Goal: Task Accomplishment & Management: Use online tool/utility

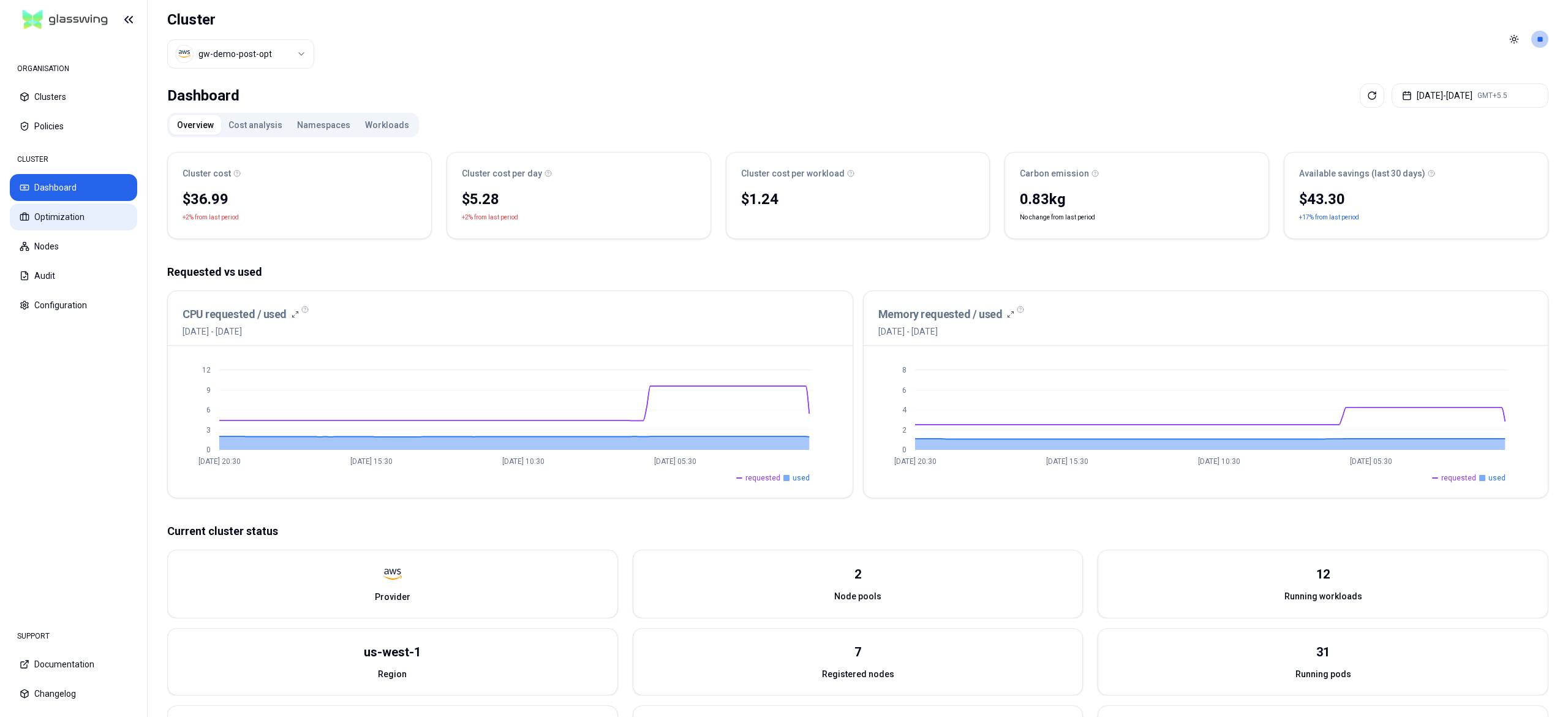
click at [91, 218] on button "Optimization" at bounding box center [73, 217] width 127 height 27
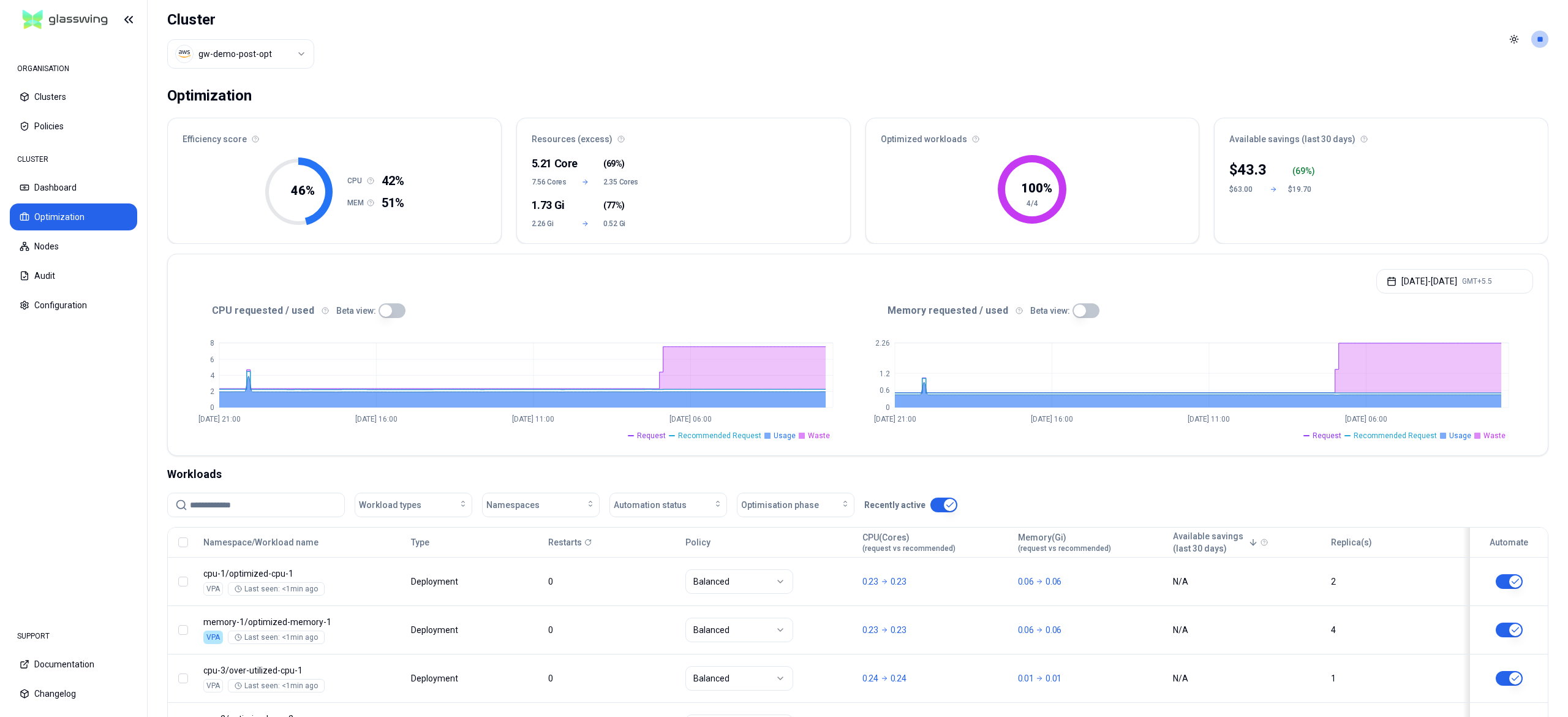
scroll to position [110, 0]
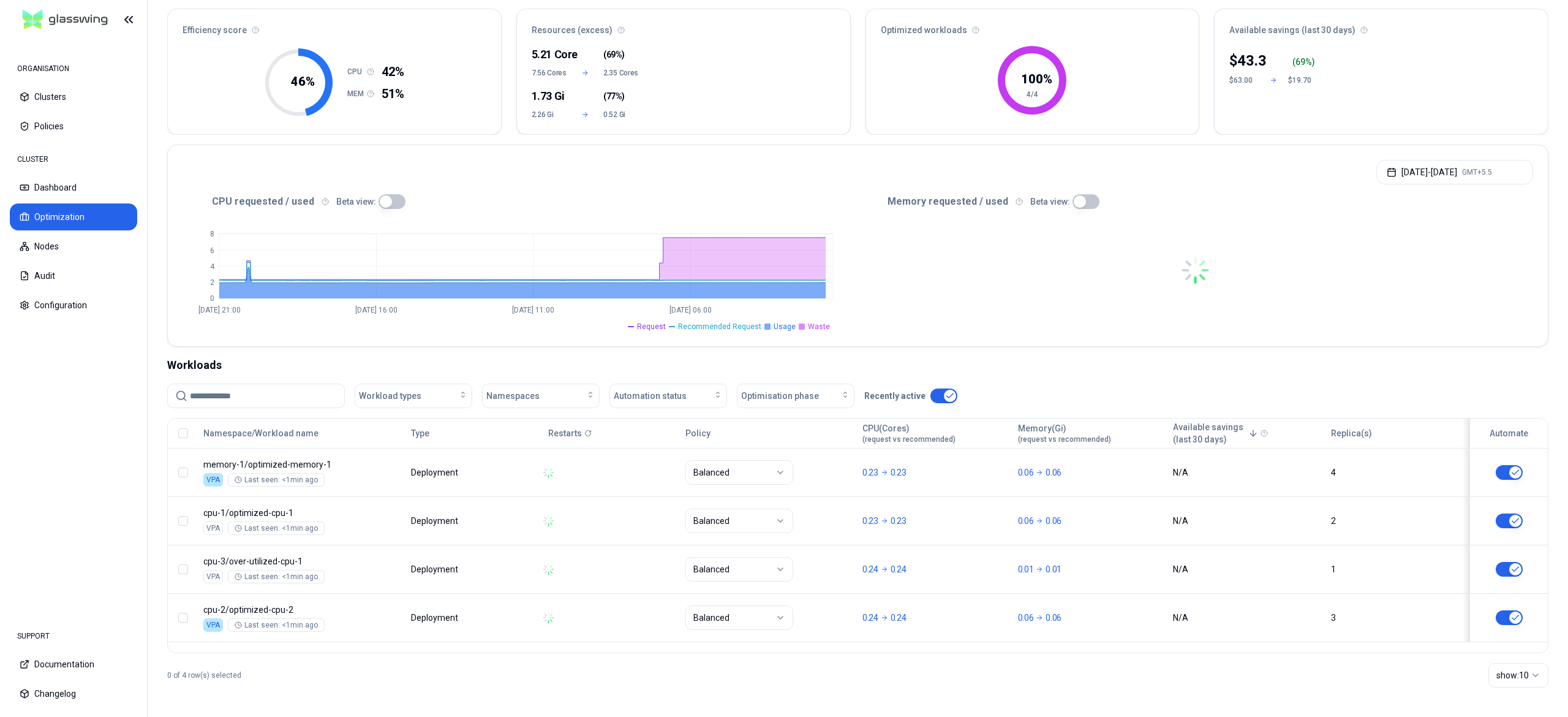
scroll to position [109, 0]
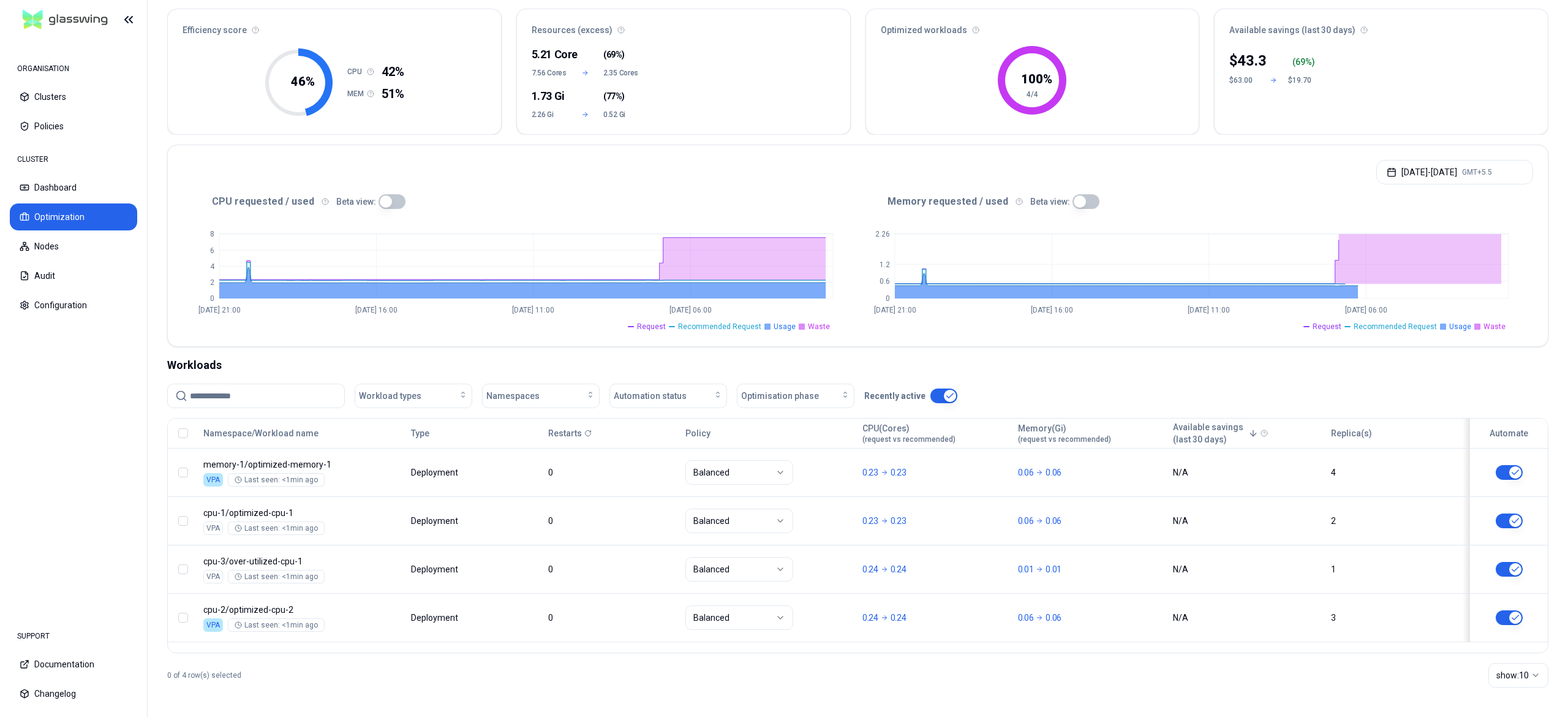
click at [1507, 527] on button "button" at bounding box center [1509, 521] width 27 height 15
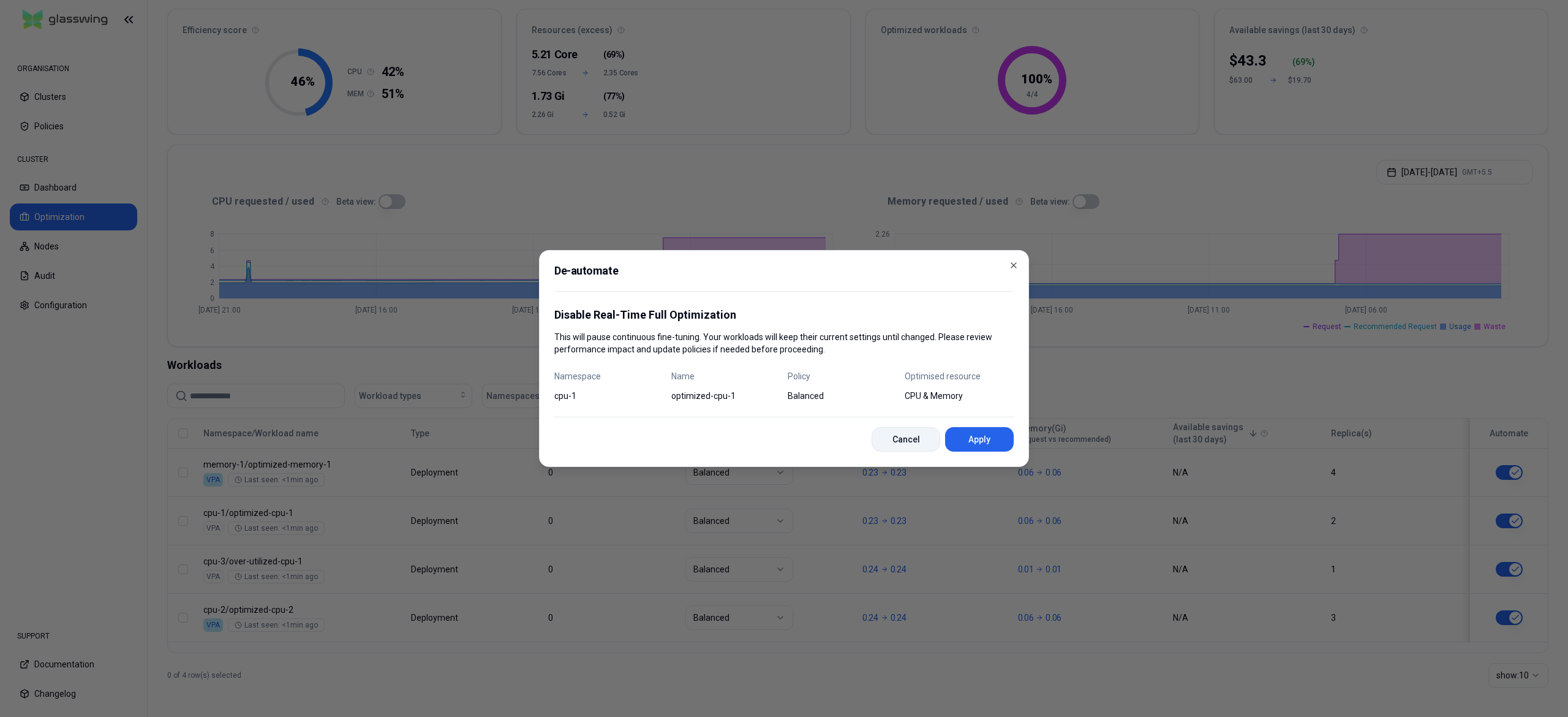
click at [905, 438] on button "Cancel" at bounding box center [906, 439] width 69 height 25
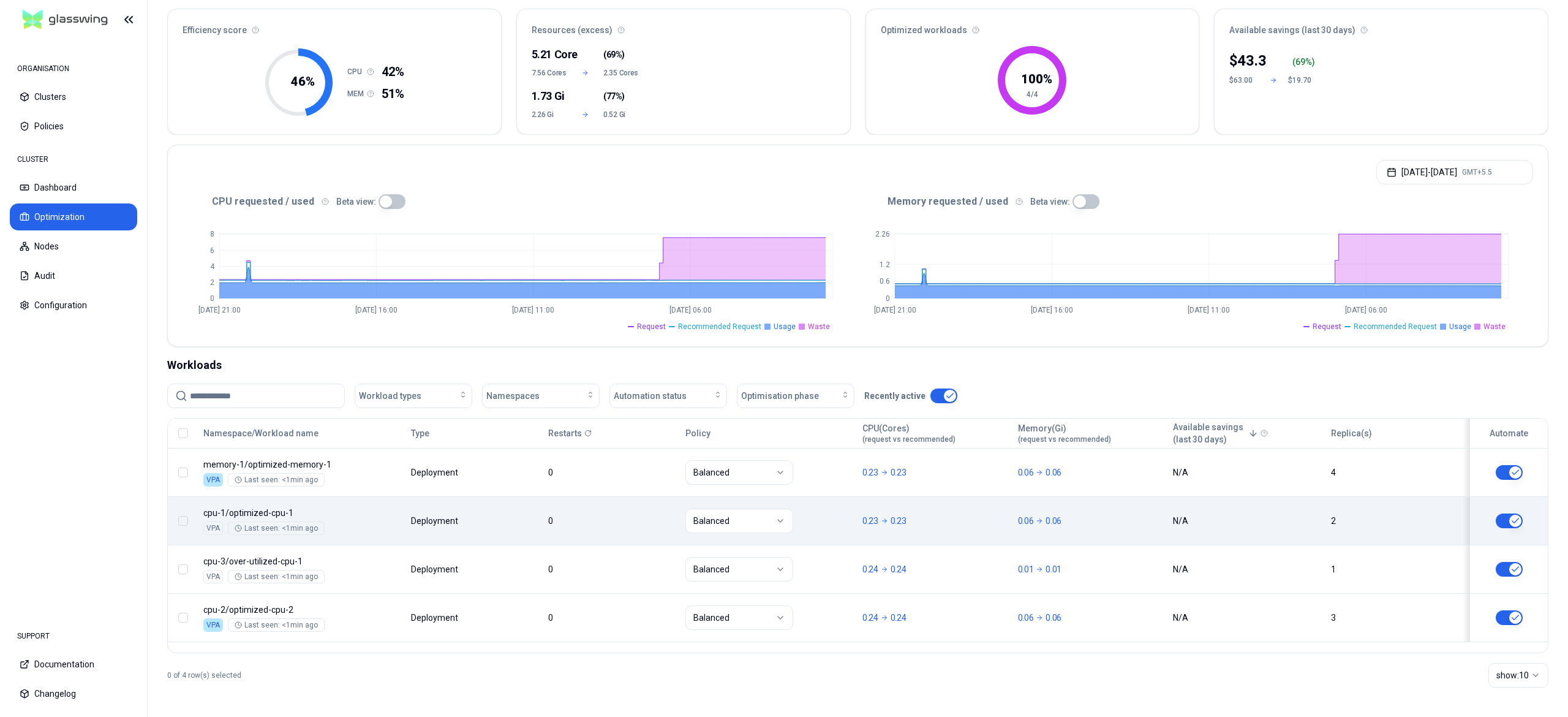
click at [179, 520] on button "button" at bounding box center [183, 521] width 10 height 10
click at [747, 687] on span "Automate" at bounding box center [748, 687] width 56 height 12
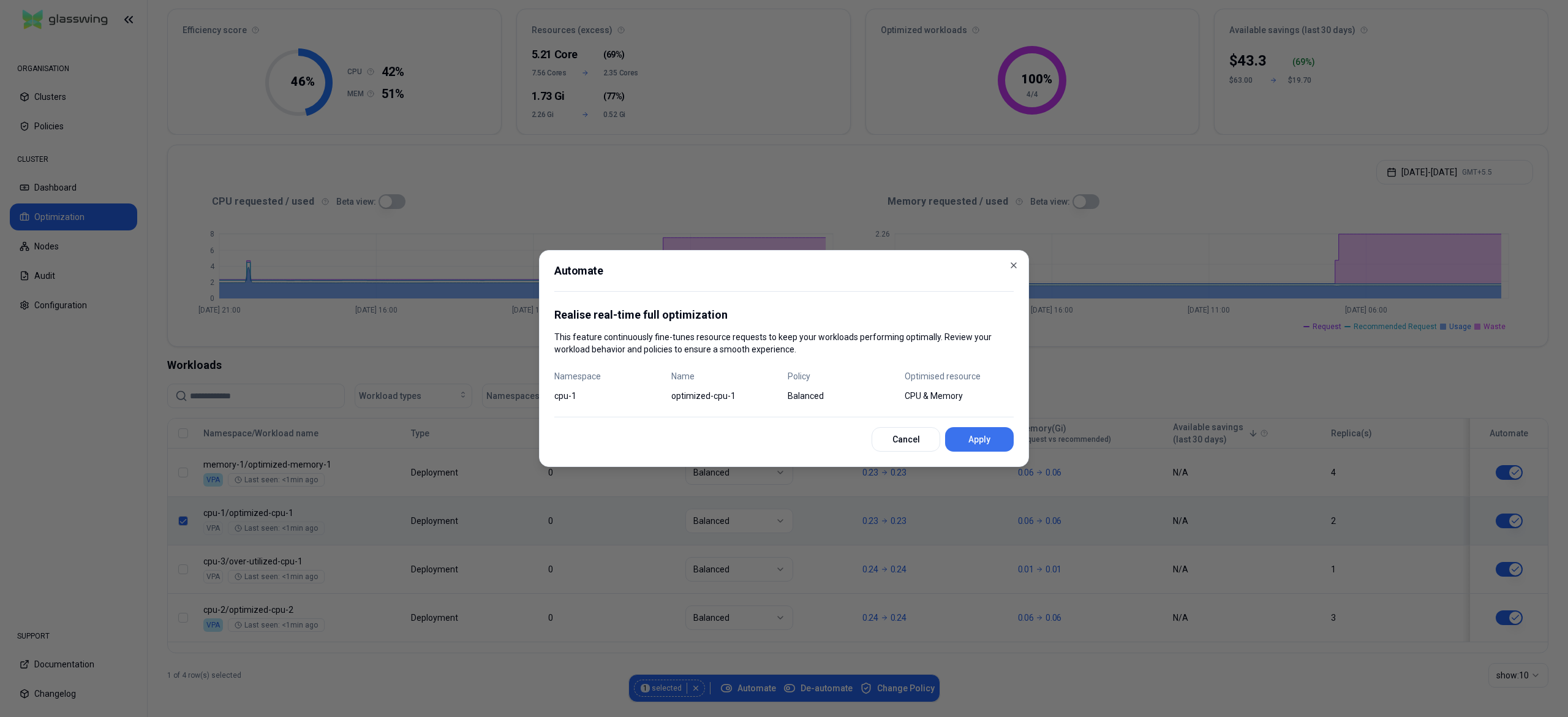
click at [961, 441] on button "Apply" at bounding box center [979, 439] width 69 height 25
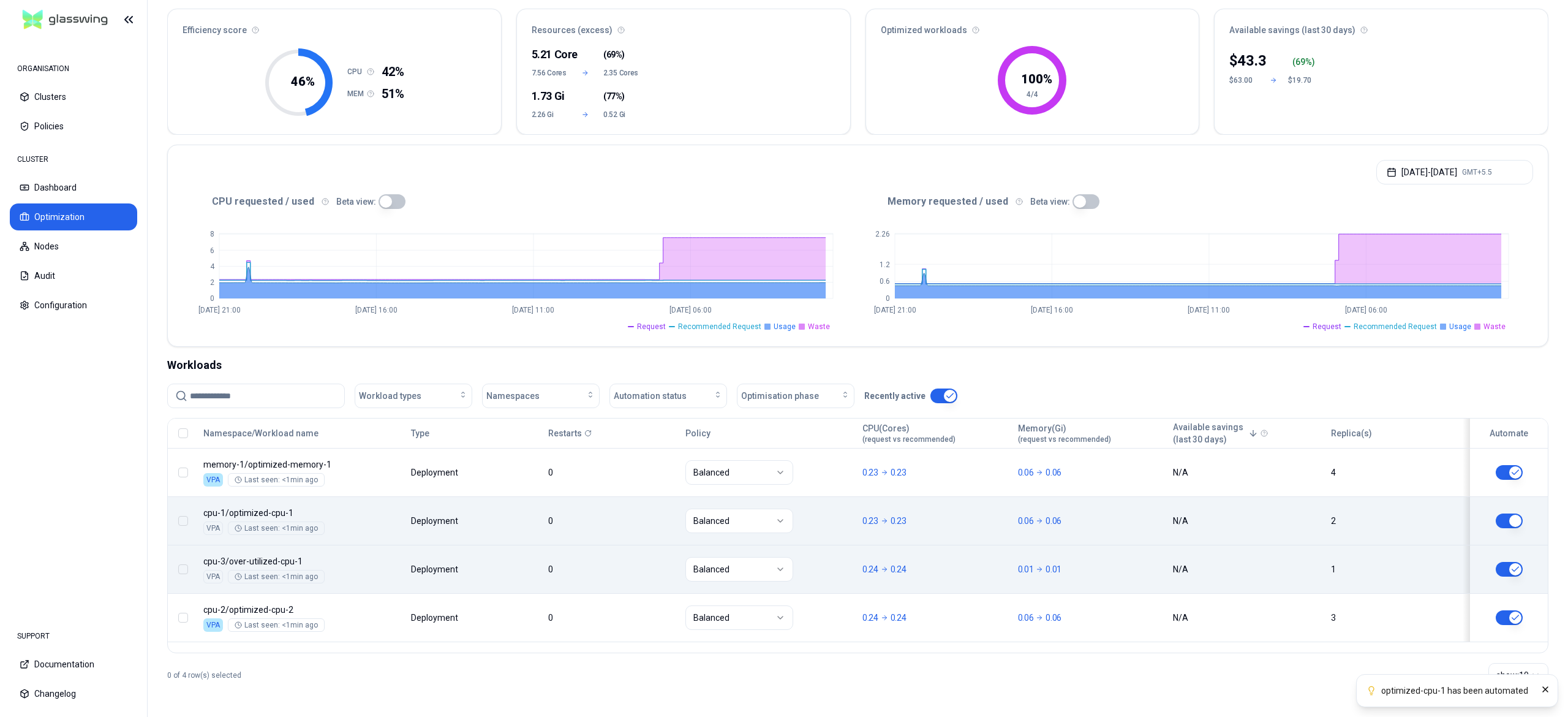
click at [184, 571] on button "button" at bounding box center [183, 569] width 10 height 10
click at [750, 686] on span "Automate" at bounding box center [748, 687] width 56 height 12
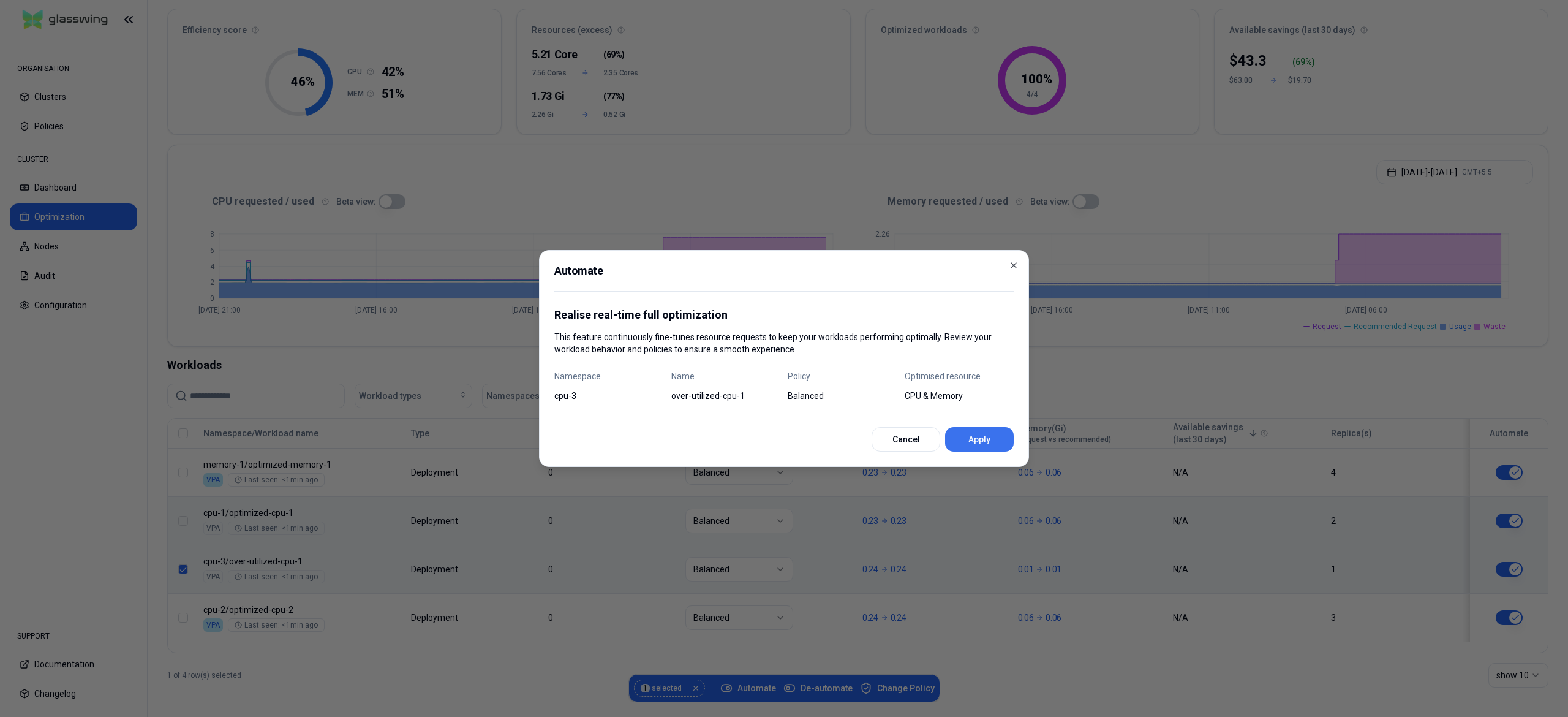
click at [975, 433] on button "Apply" at bounding box center [979, 439] width 69 height 25
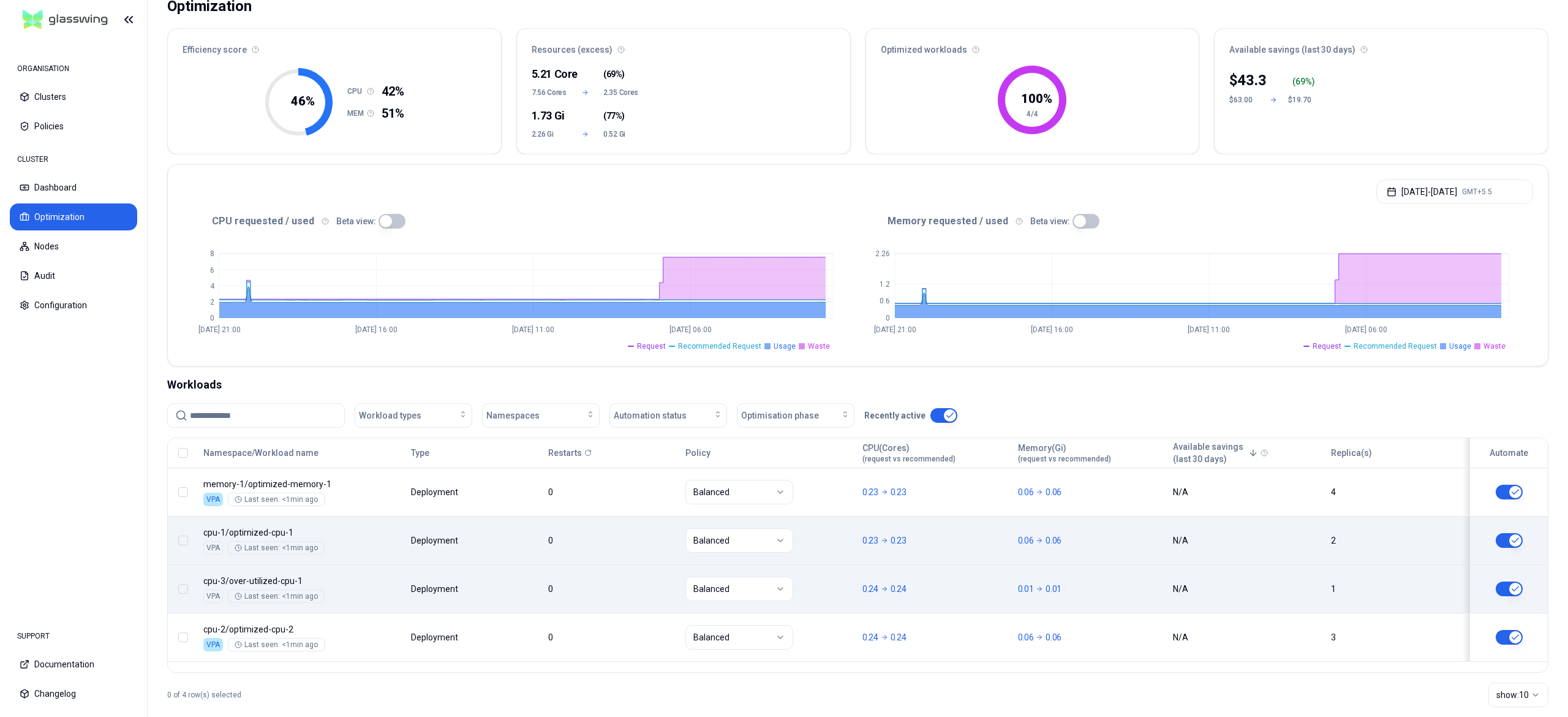
scroll to position [110, 0]
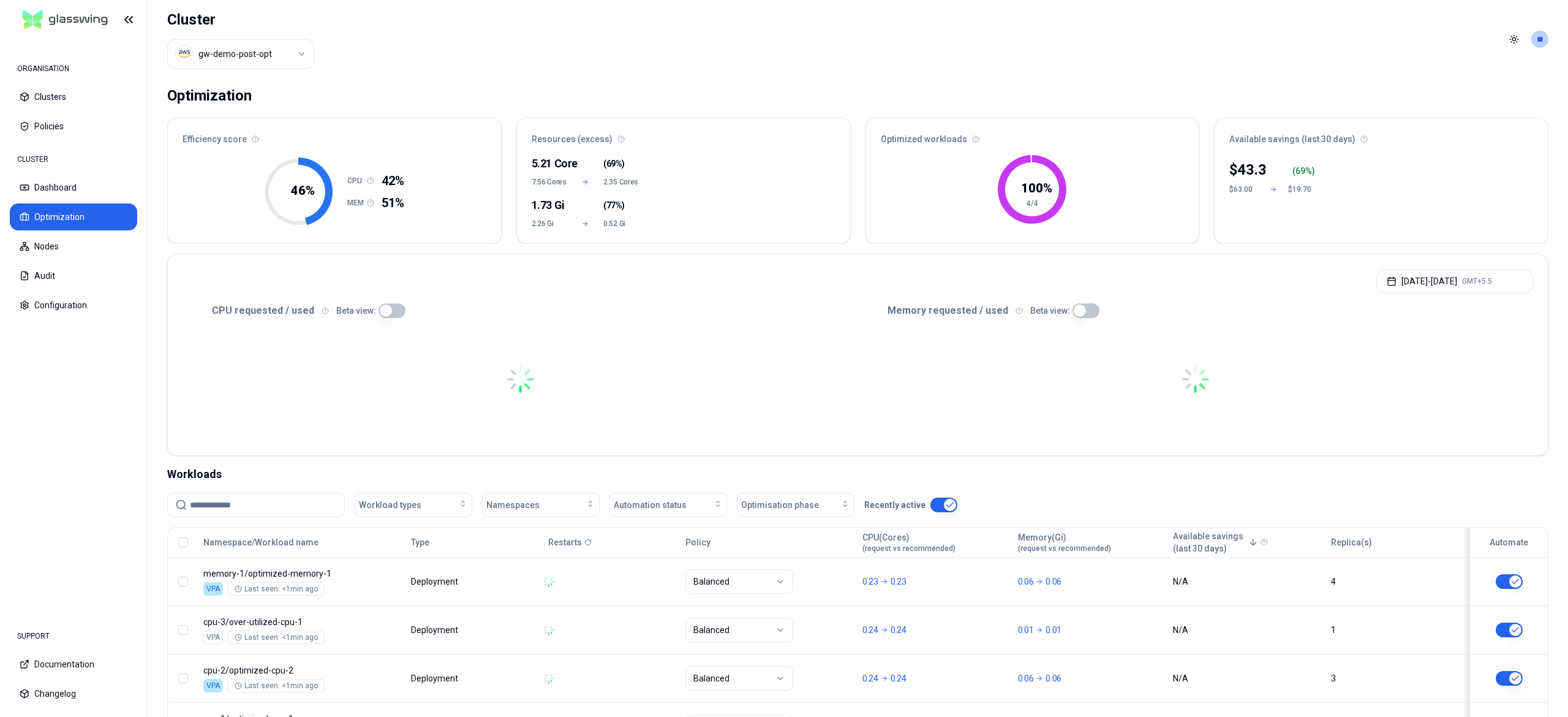
scroll to position [110, 0]
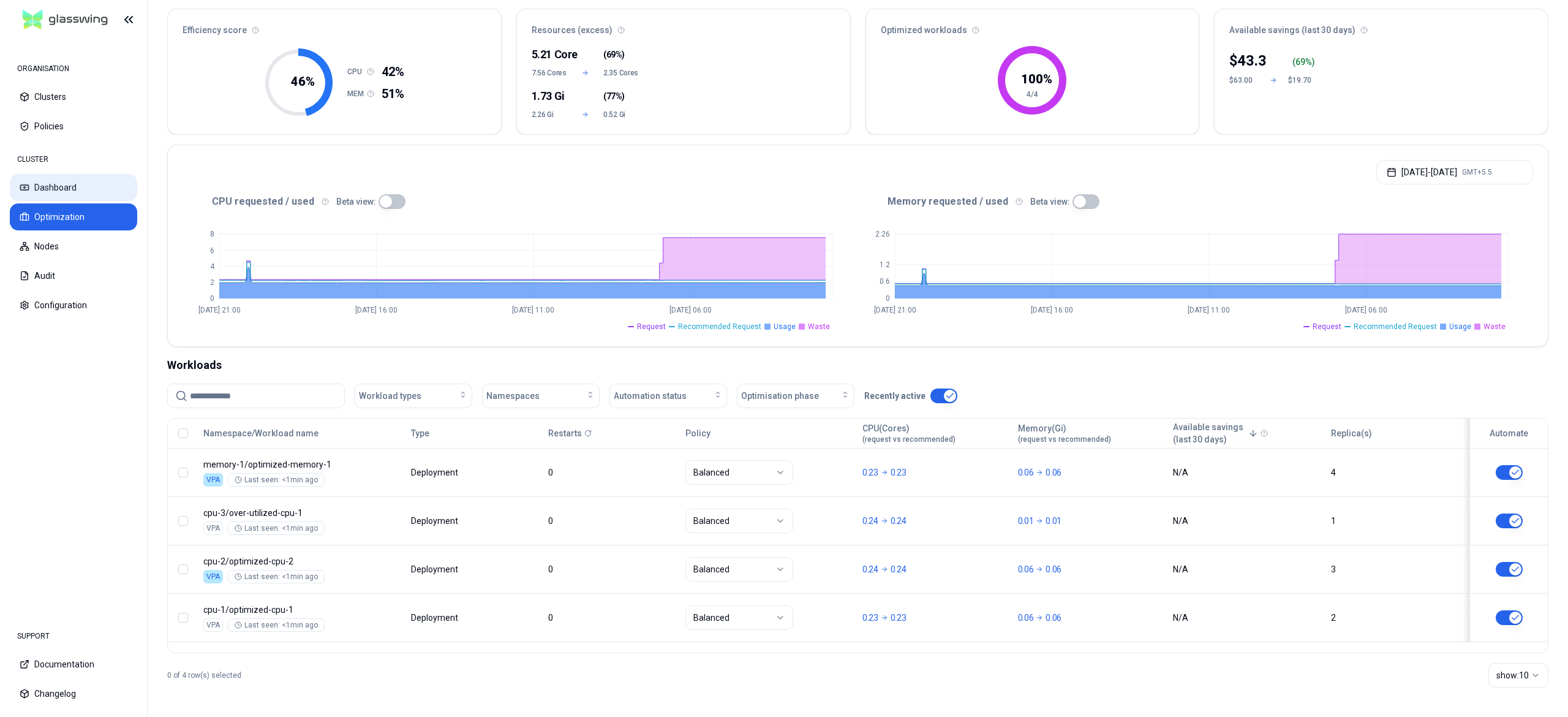
click at [64, 195] on button "Dashboard" at bounding box center [73, 187] width 127 height 27
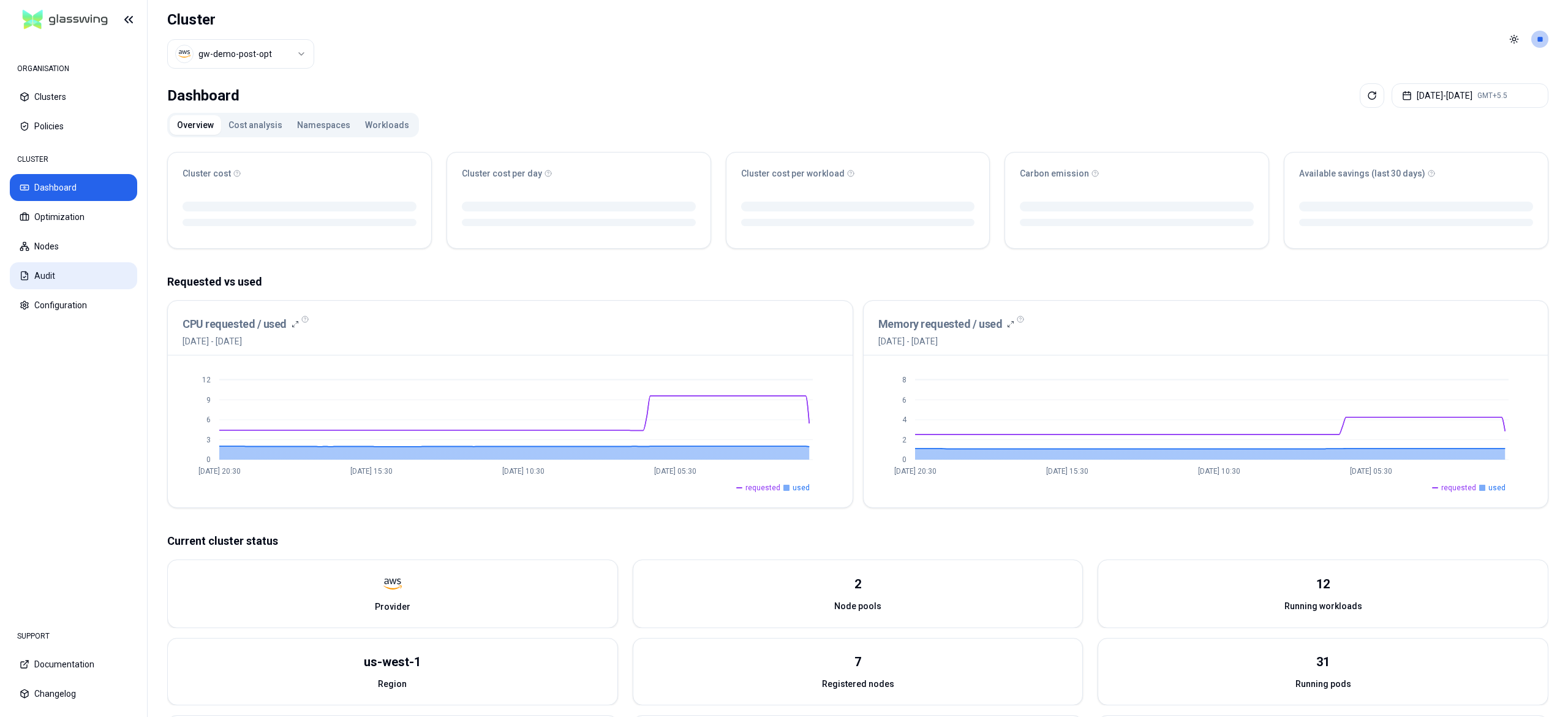
click at [42, 272] on button "Audit" at bounding box center [73, 275] width 127 height 27
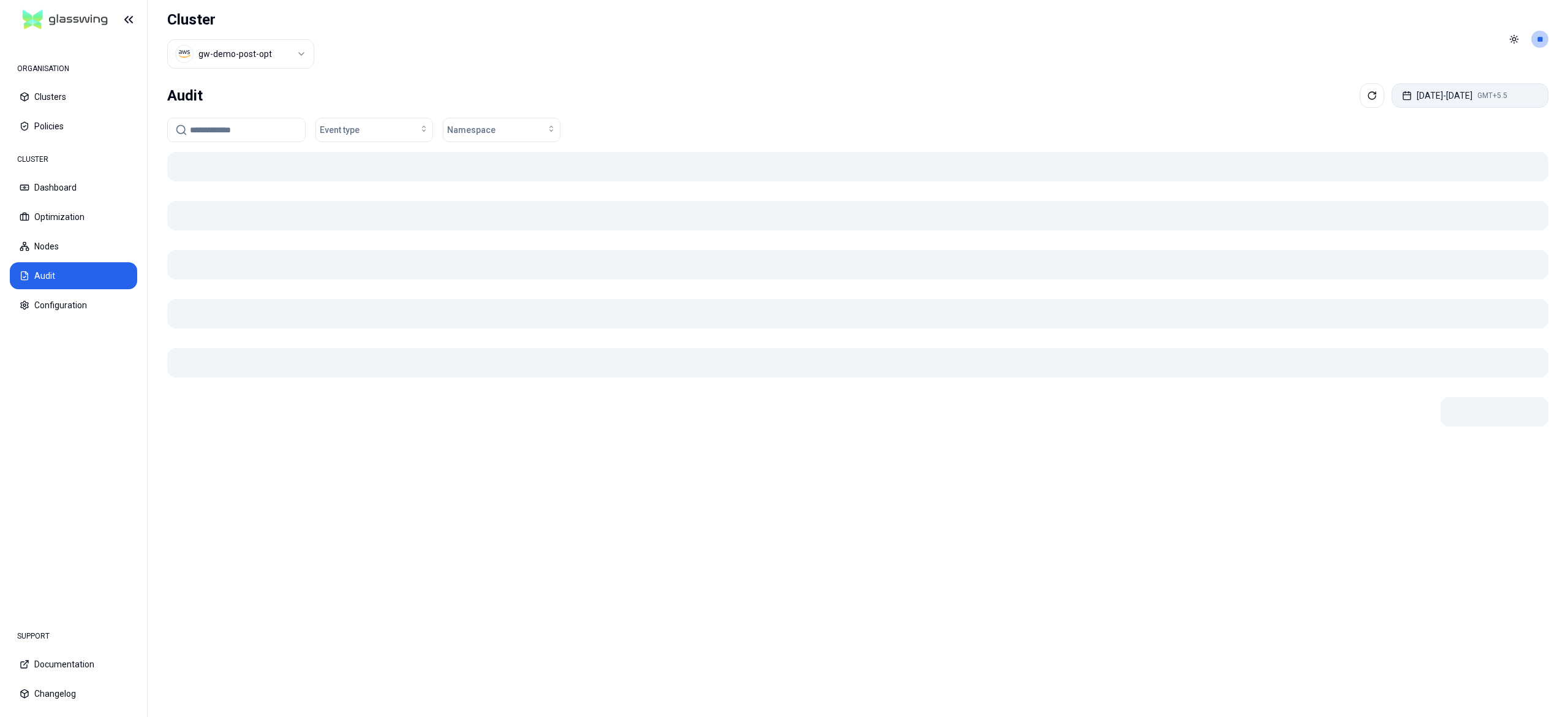
click at [1414, 100] on button "Sep 21, 2025 - Sep 28, 2025 GMT+5.5" at bounding box center [1469, 95] width 157 height 25
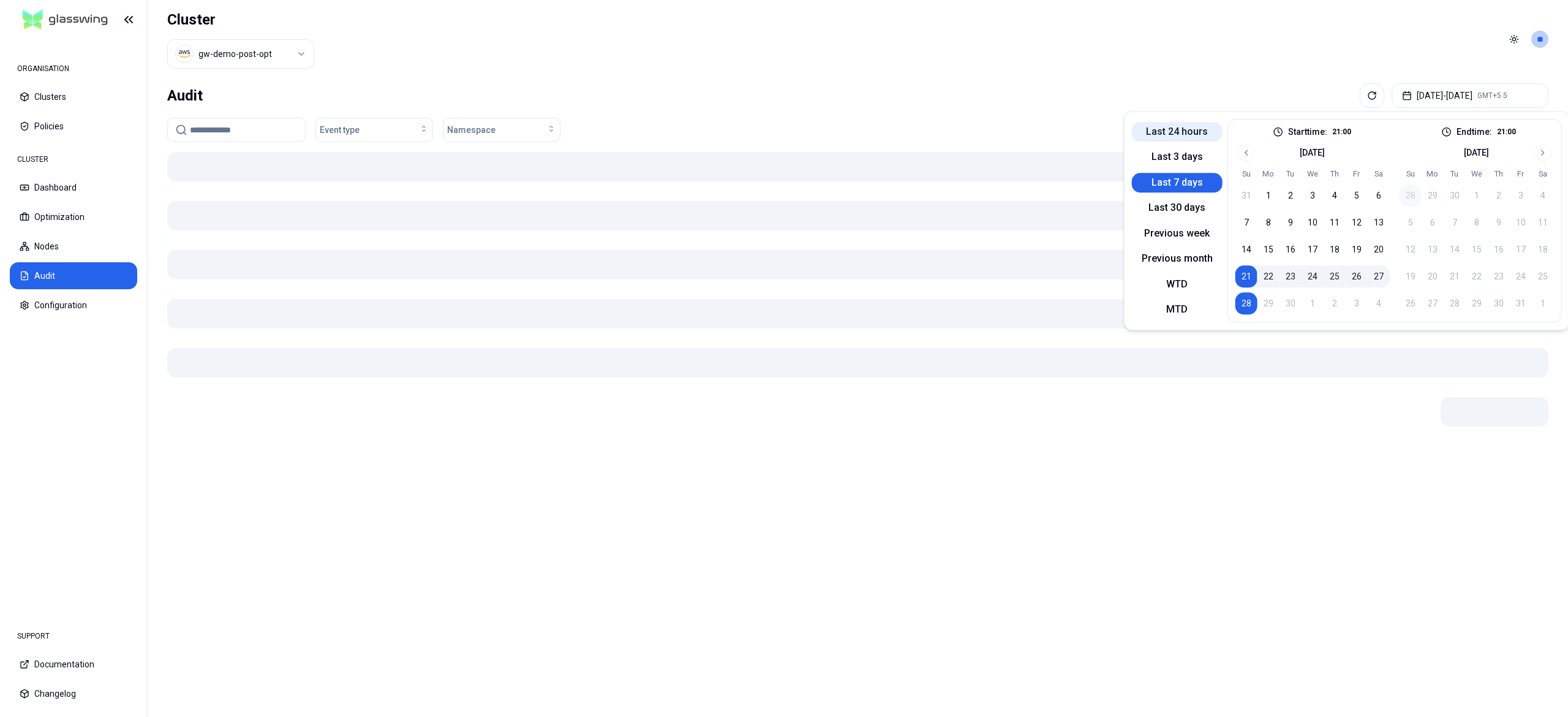
click at [1167, 137] on button "Last 24 hours" at bounding box center [1177, 131] width 90 height 20
click at [924, 53] on header "Cluster gw-demo-post-opt Toggle theme **" at bounding box center [858, 39] width 1420 height 78
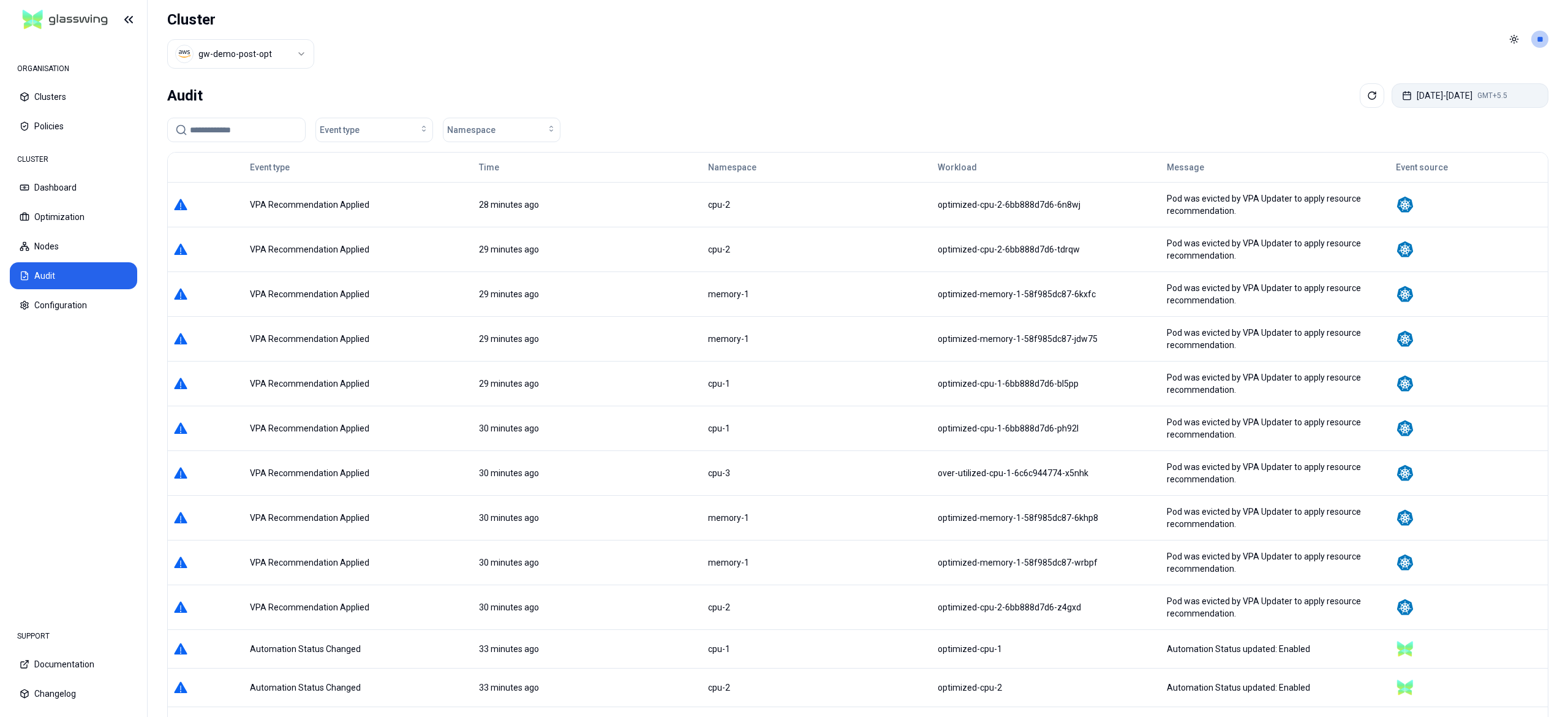
click at [1485, 100] on button "Sep 27, 2025 - Sep 28, 2025 GMT+5.5" at bounding box center [1469, 95] width 157 height 25
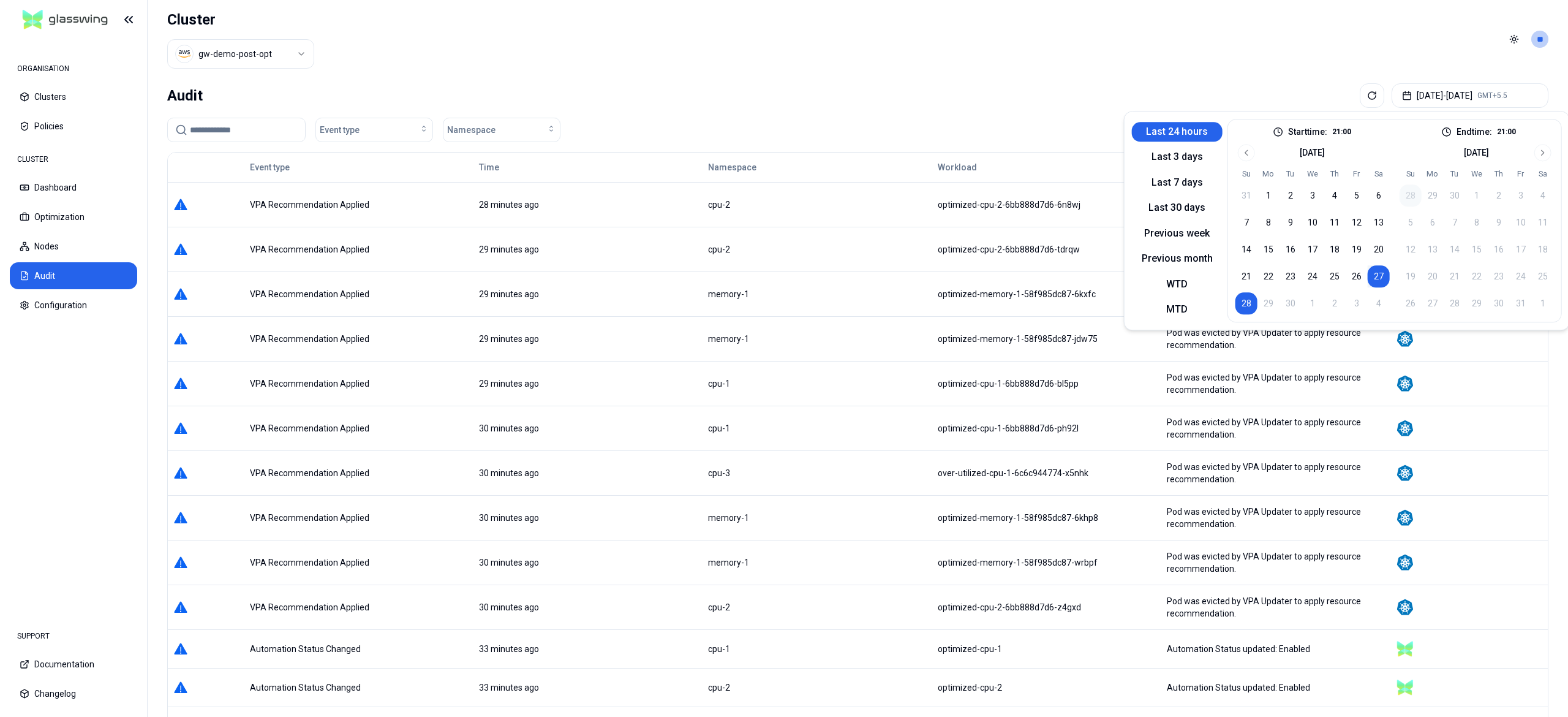
click at [1250, 311] on button "28" at bounding box center [1246, 303] width 22 height 22
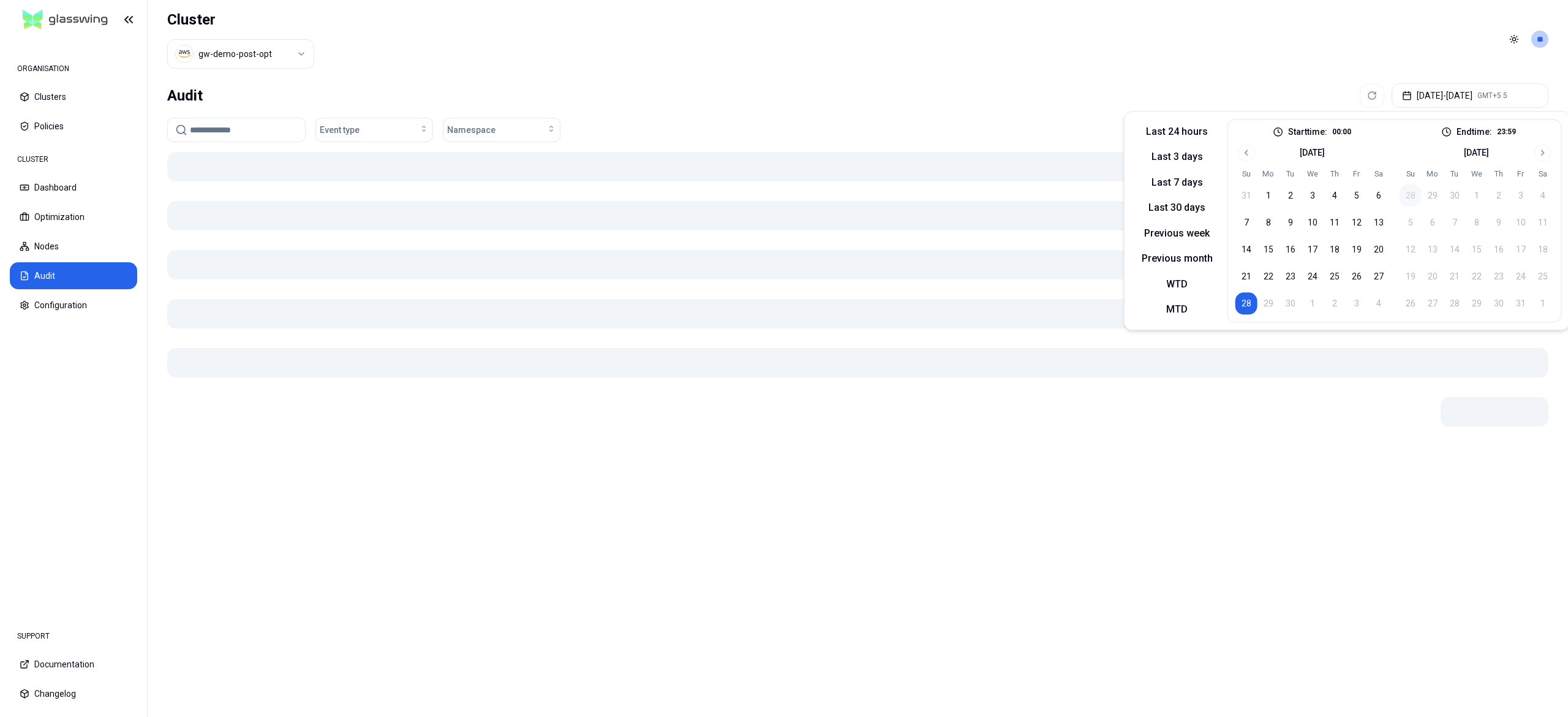
click at [1250, 311] on button "28" at bounding box center [1246, 303] width 22 height 22
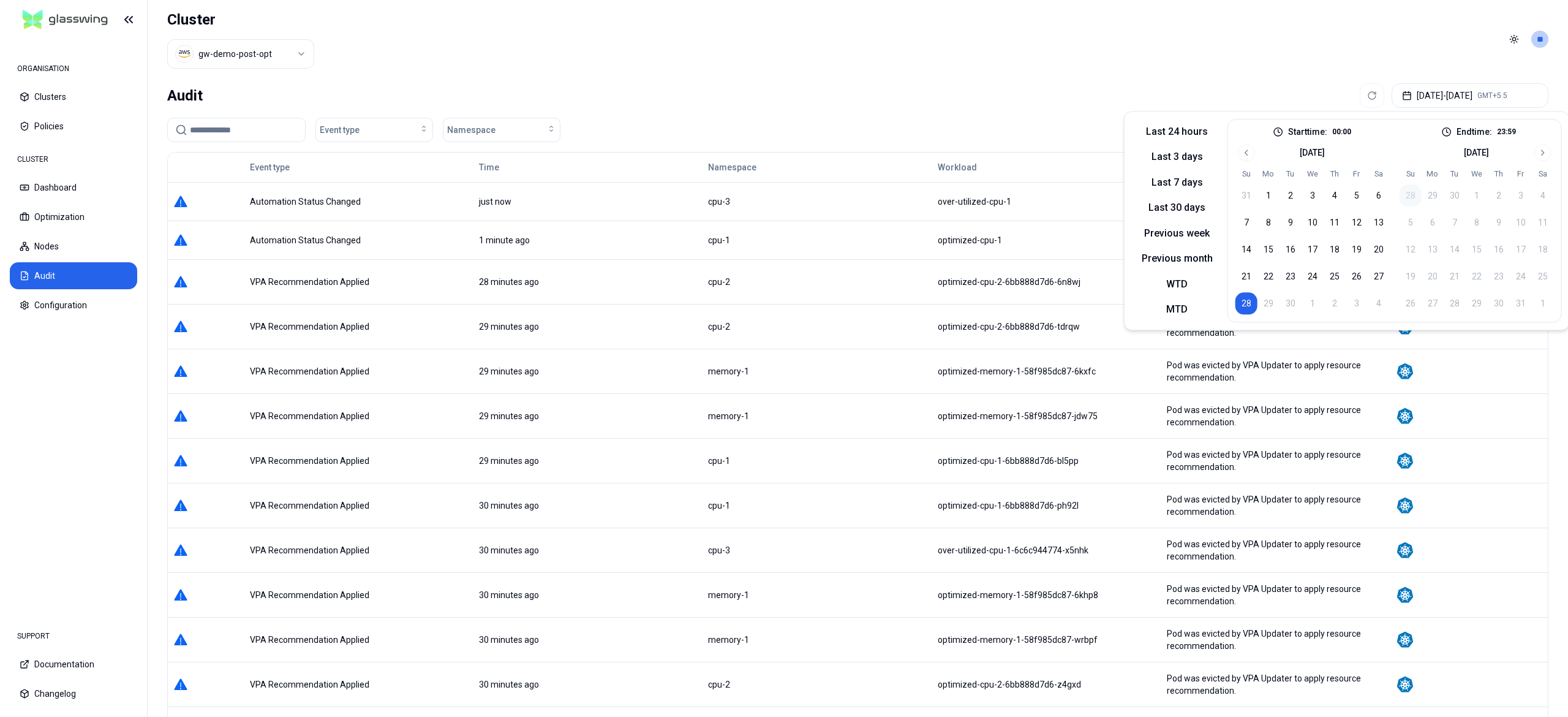
click at [901, 103] on div "Audit Sep 28, 2025 - Sep 28, 2025 GMT+5.5" at bounding box center [858, 95] width 1381 height 25
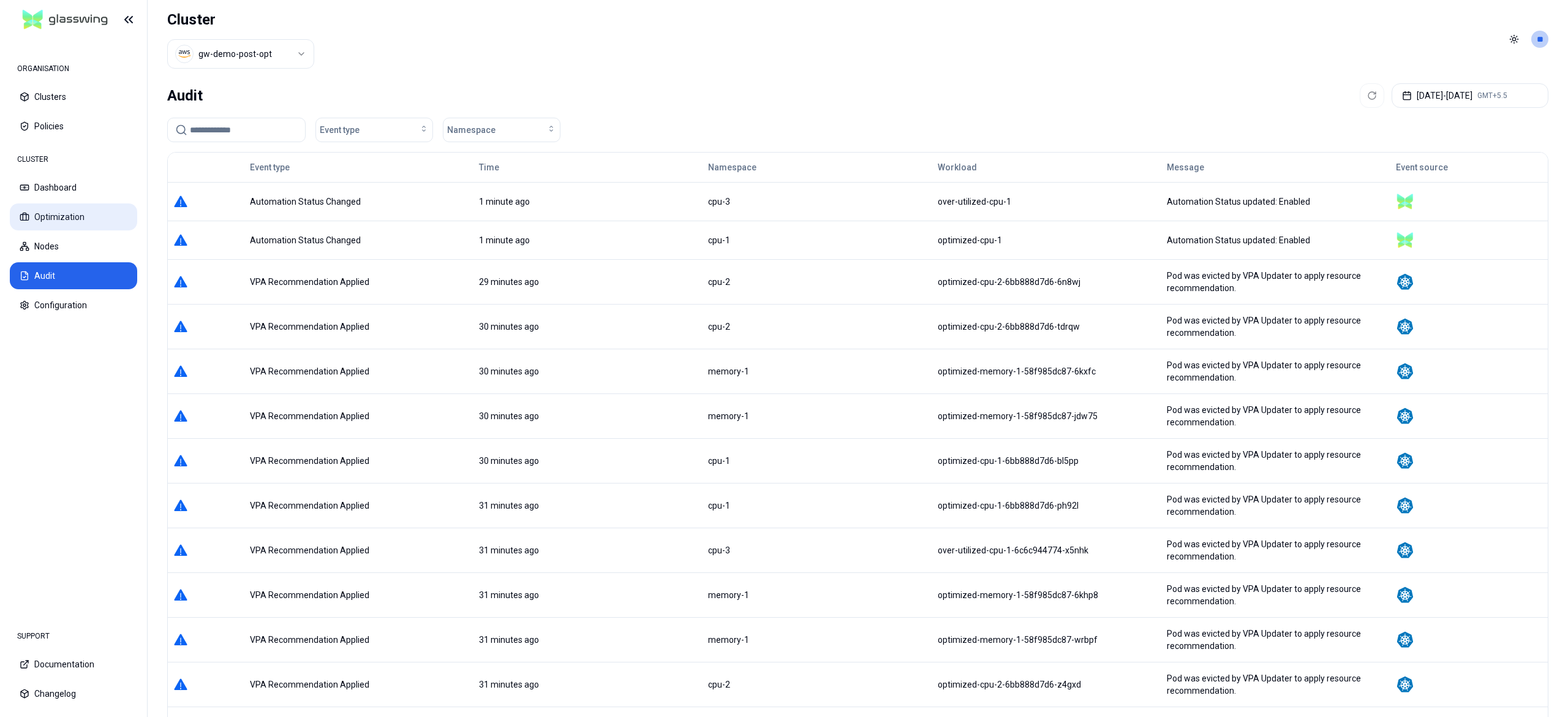
click at [45, 211] on button "Optimization" at bounding box center [73, 217] width 127 height 27
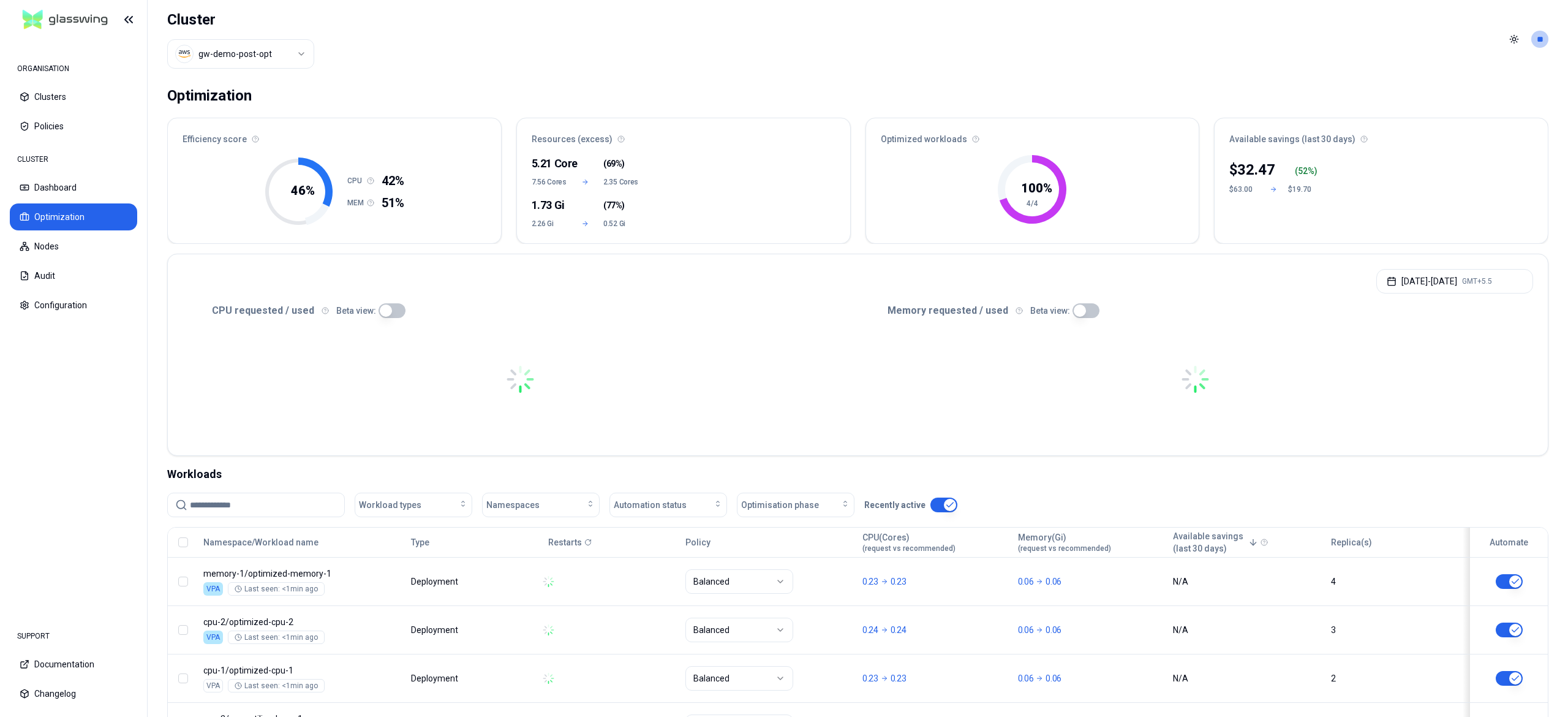
scroll to position [110, 0]
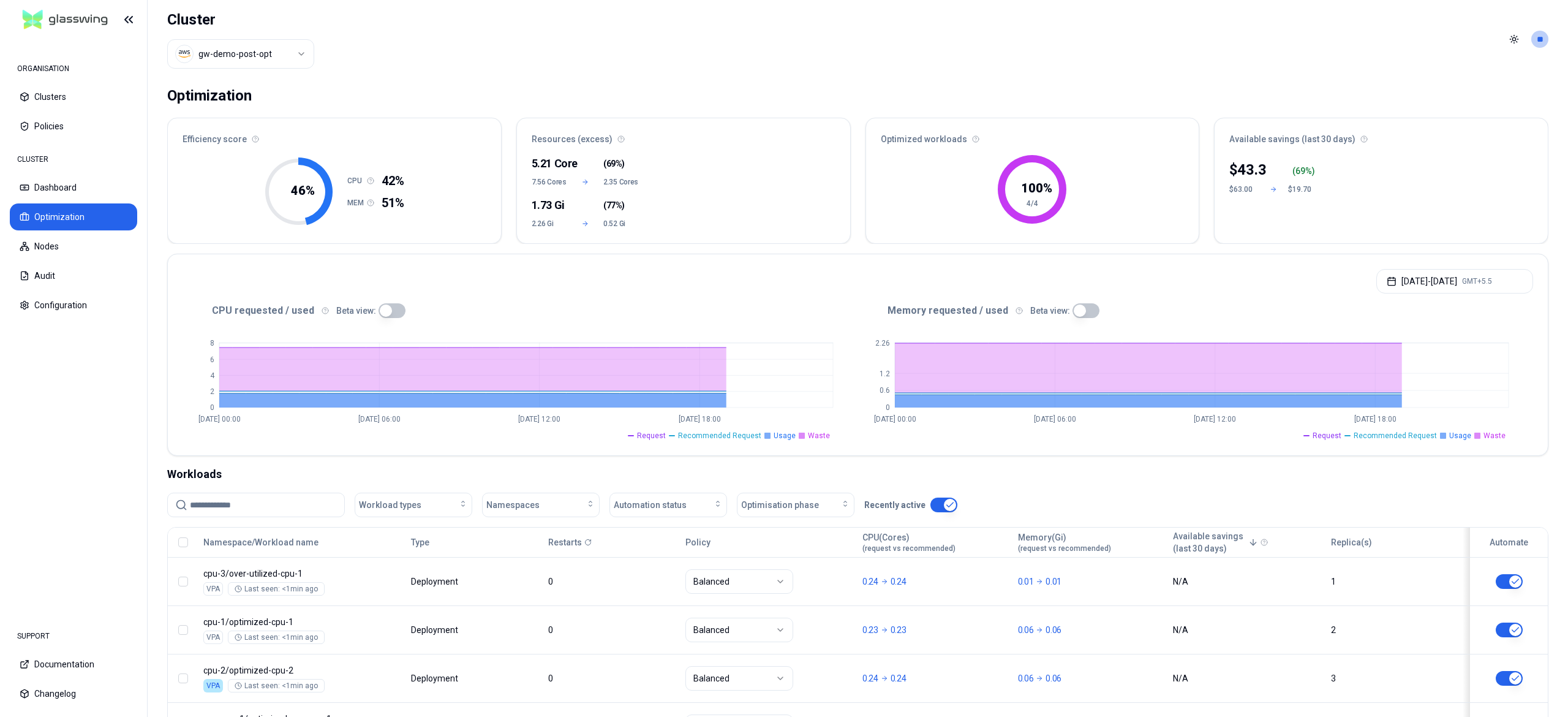
scroll to position [110, 0]
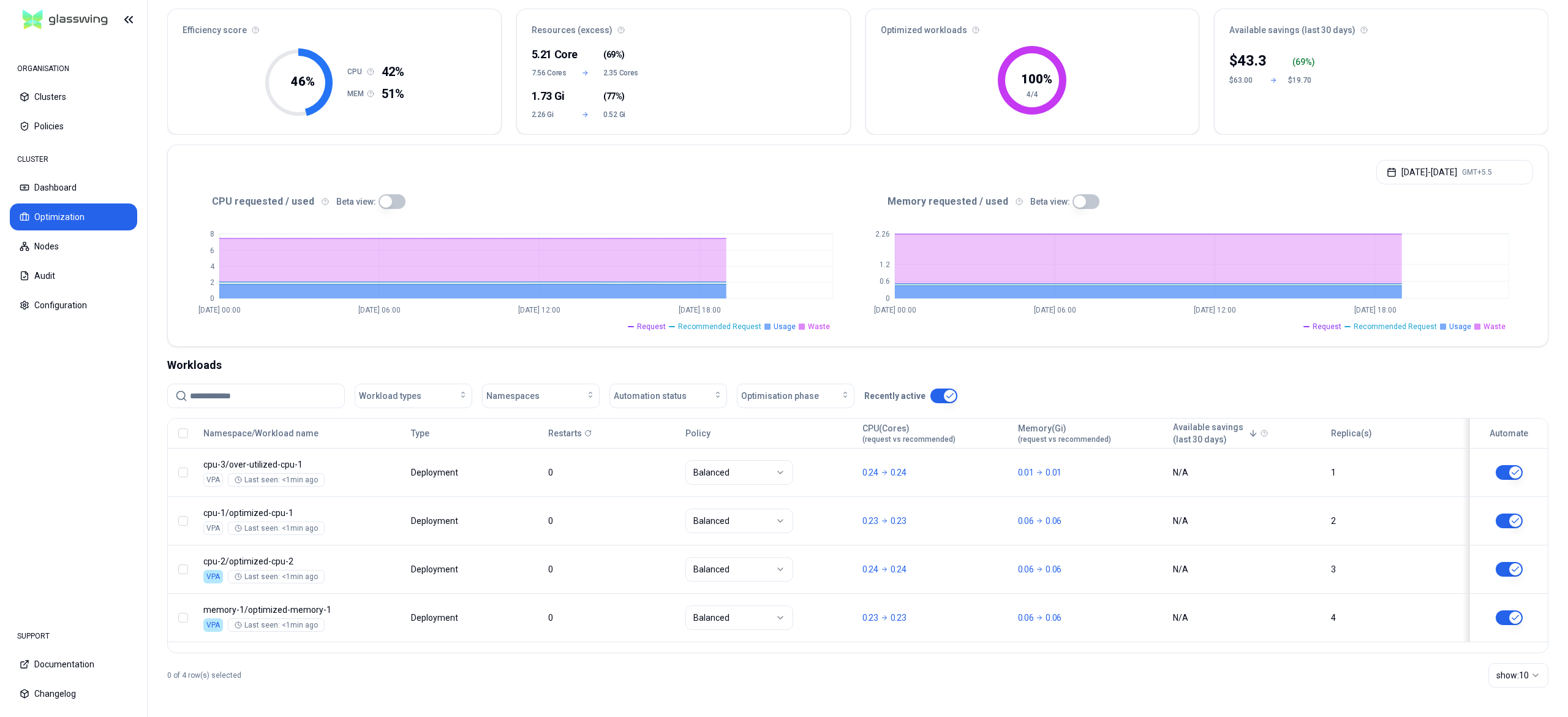
drag, startPoint x: 841, startPoint y: 369, endPoint x: 805, endPoint y: 137, distance: 234.8
click at [805, 137] on div "Optimization Efficiency score 46 % CPU 42% MEM 51% Resources (excess) 5.21 Core…" at bounding box center [858, 343] width 1420 height 747
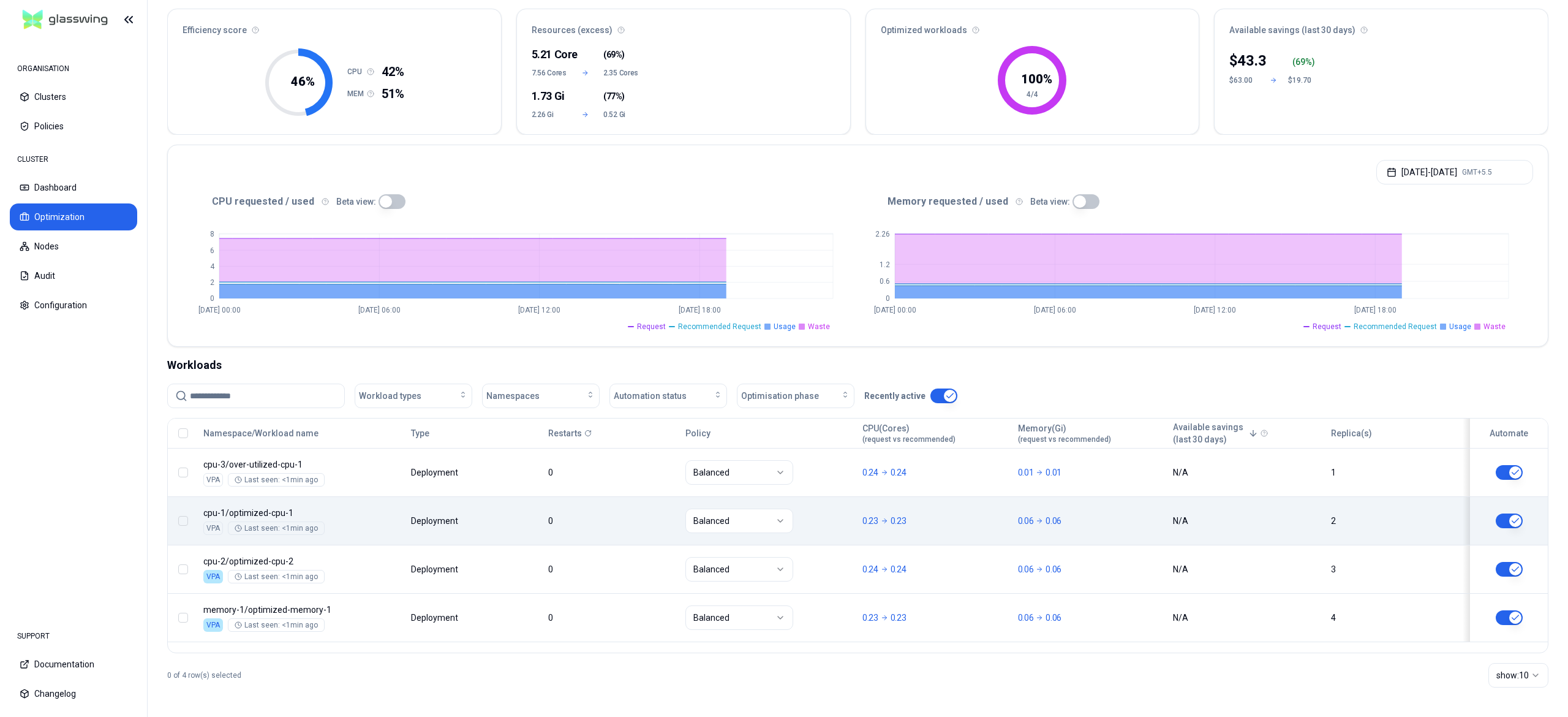
click at [1502, 522] on button "button" at bounding box center [1509, 521] width 27 height 15
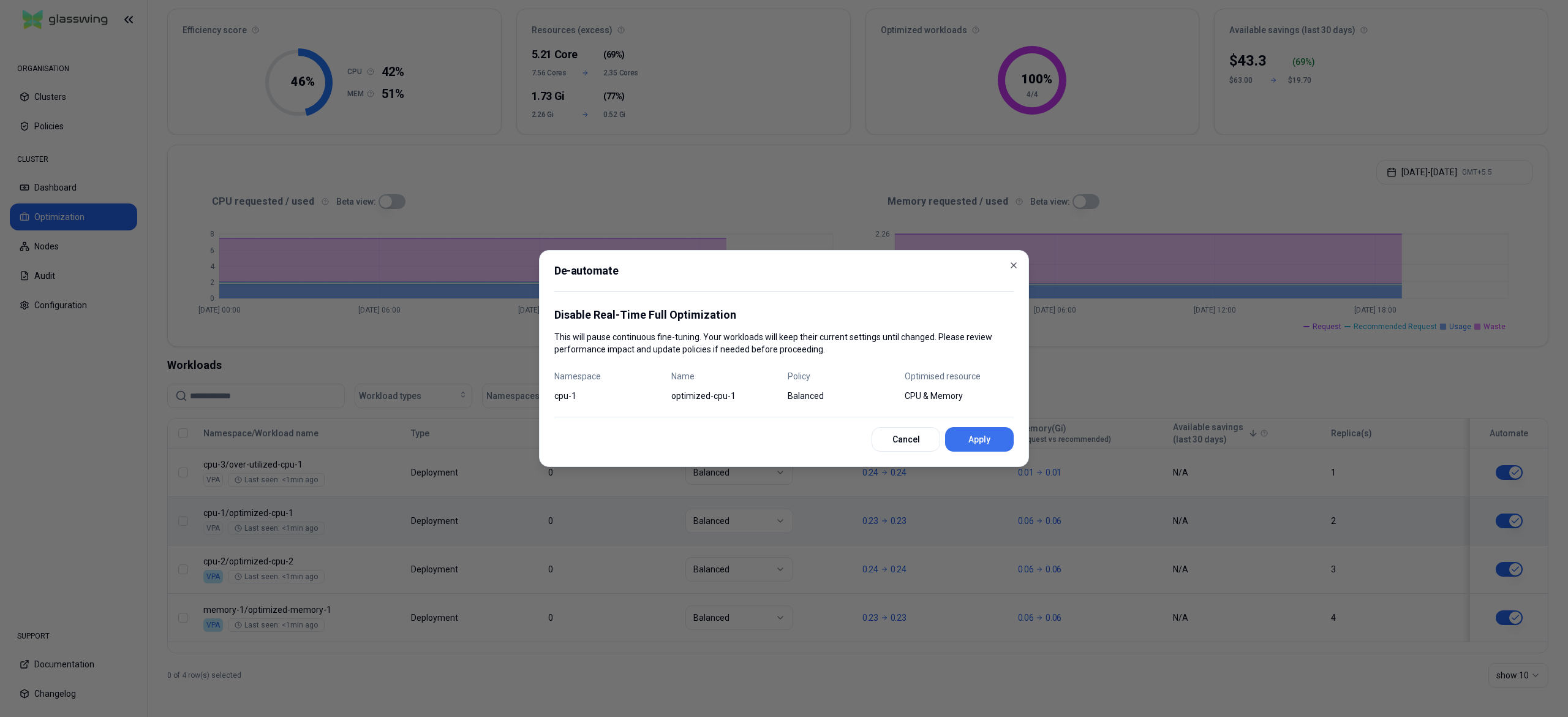
click at [1002, 435] on button "Apply" at bounding box center [979, 439] width 69 height 25
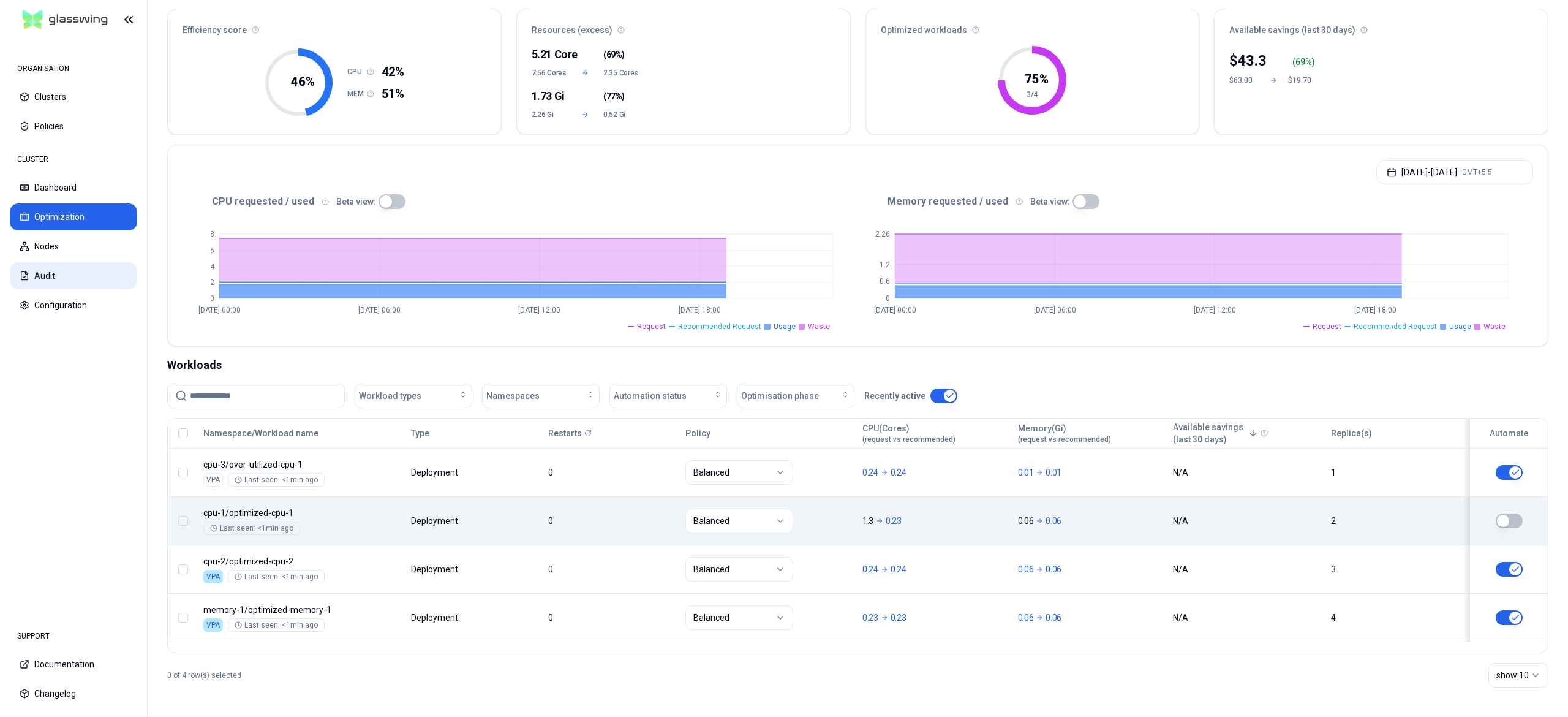
click at [64, 278] on button "Audit" at bounding box center [73, 275] width 127 height 27
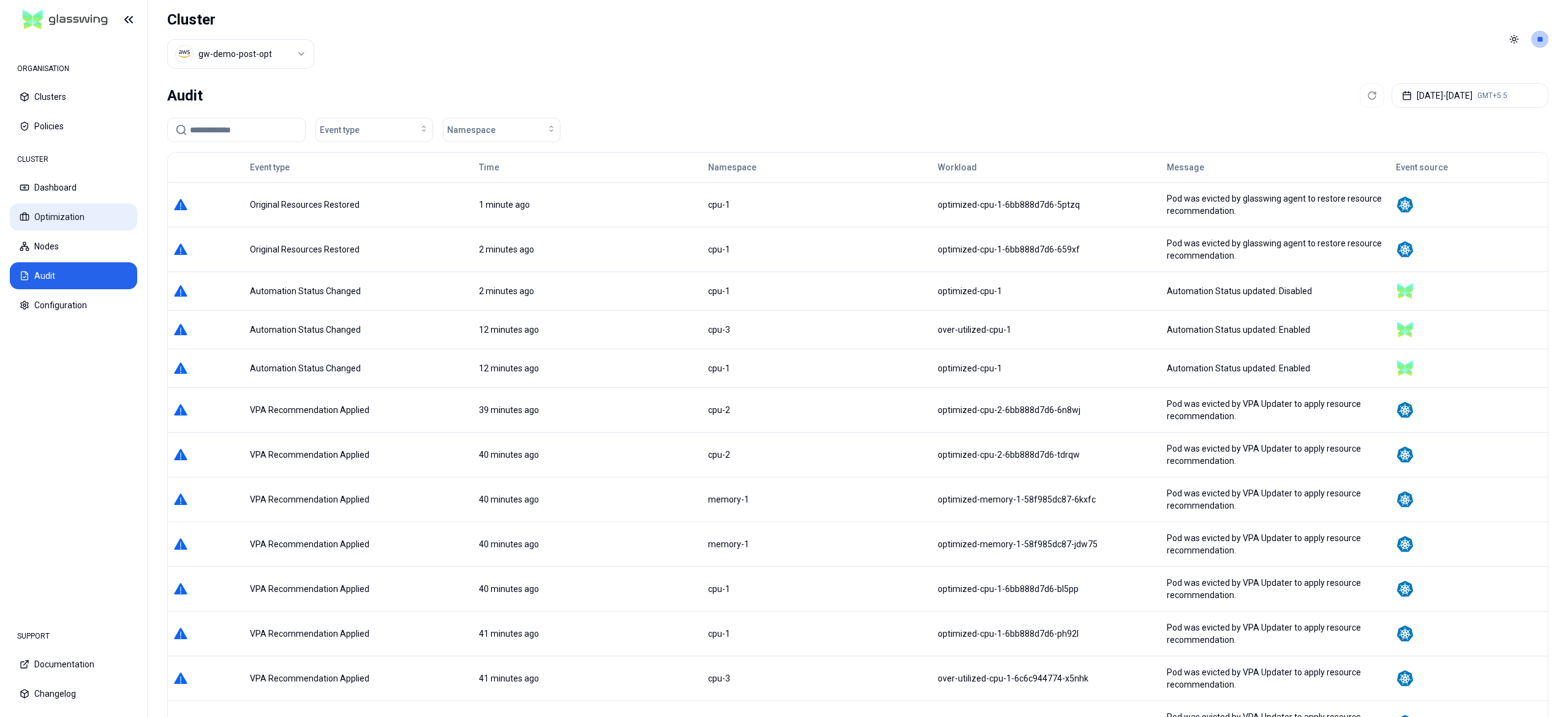
click at [44, 212] on button "Optimization" at bounding box center [73, 217] width 127 height 27
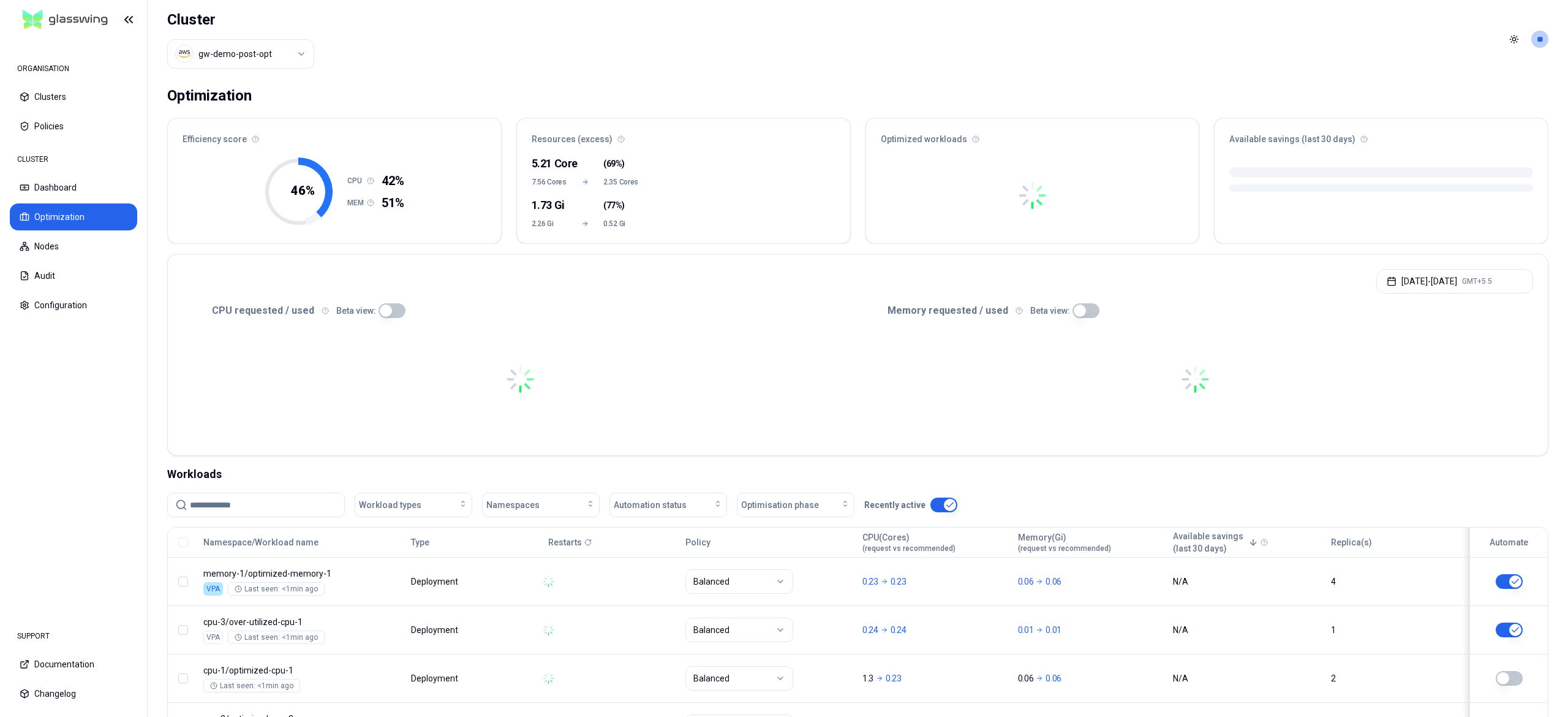
scroll to position [110, 0]
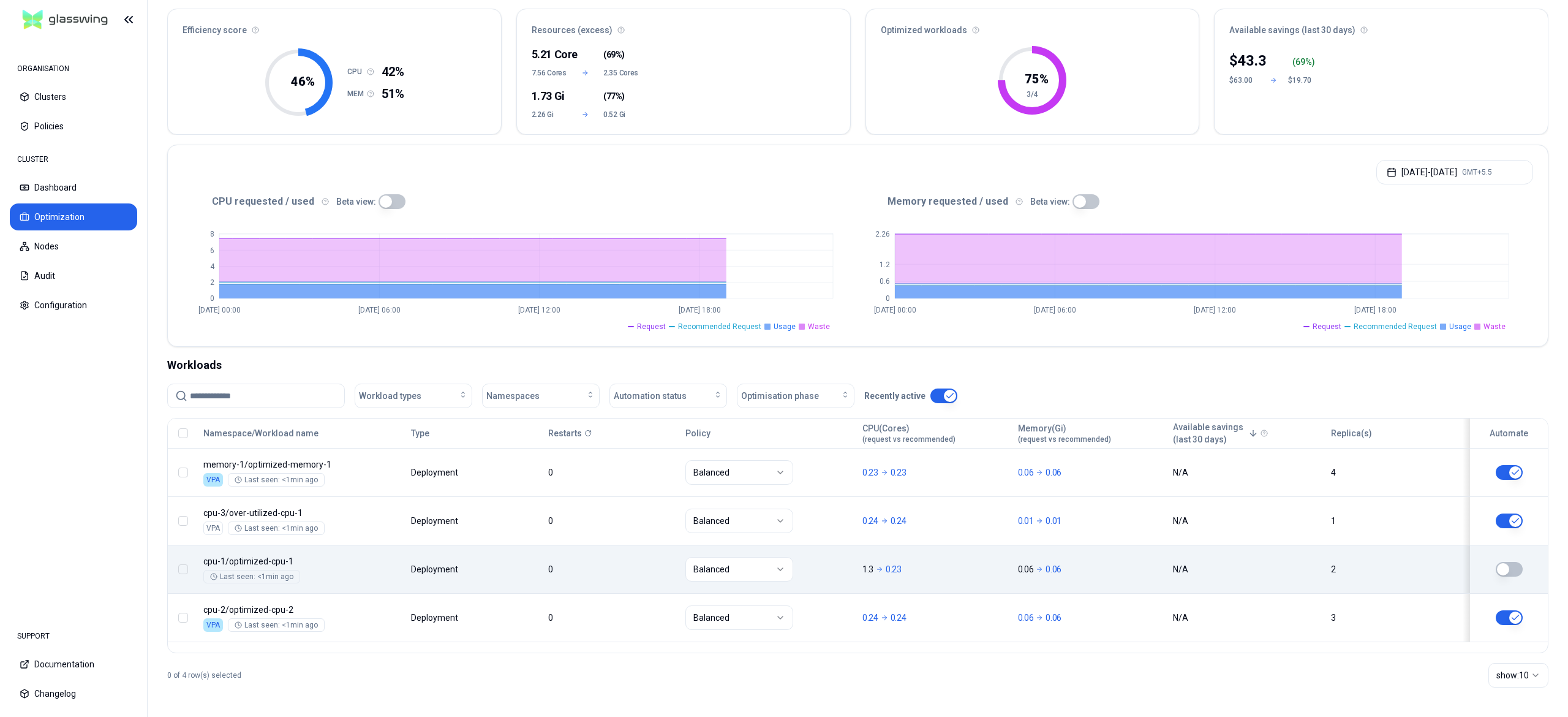
click at [1520, 568] on button "button" at bounding box center [1509, 569] width 27 height 15
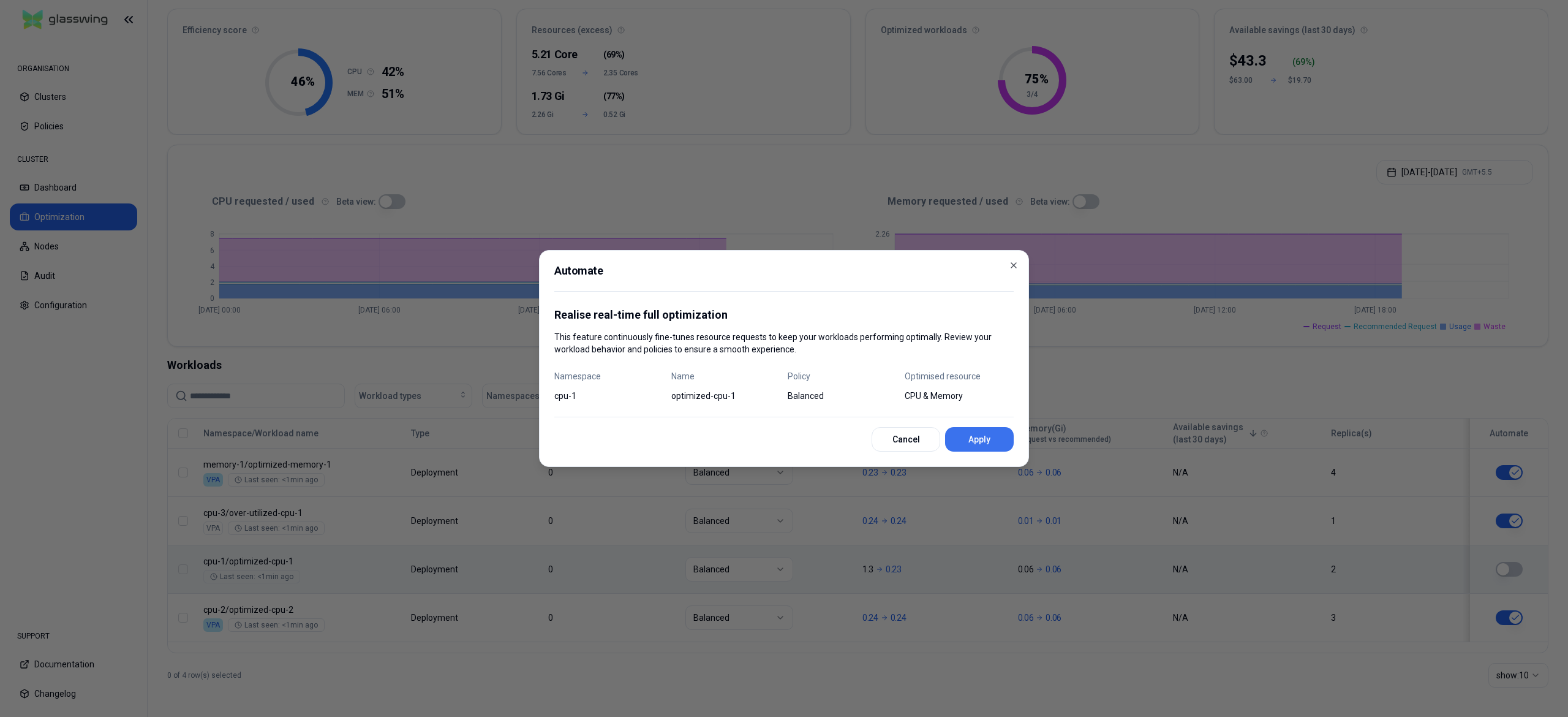
click at [976, 441] on button "Apply" at bounding box center [979, 439] width 69 height 25
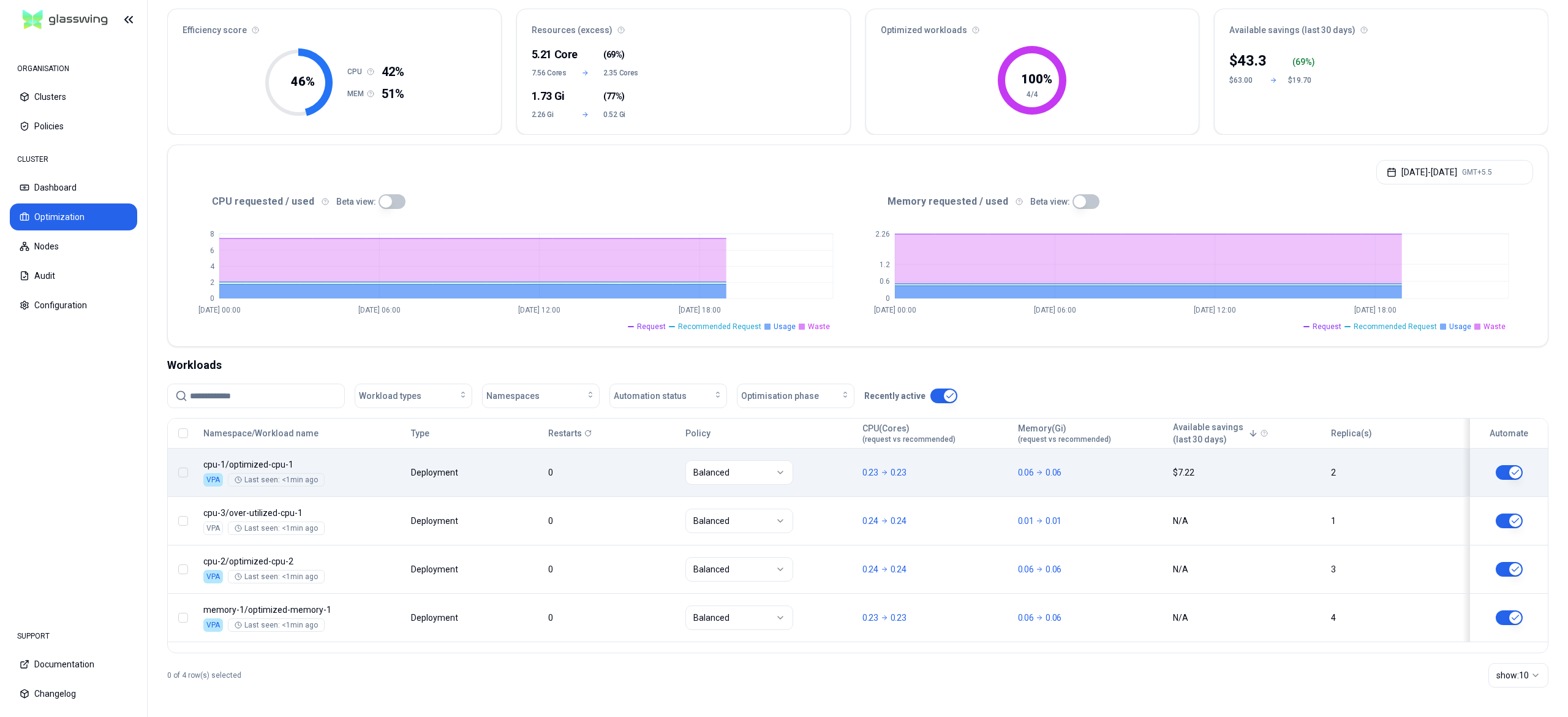
scroll to position [95, 0]
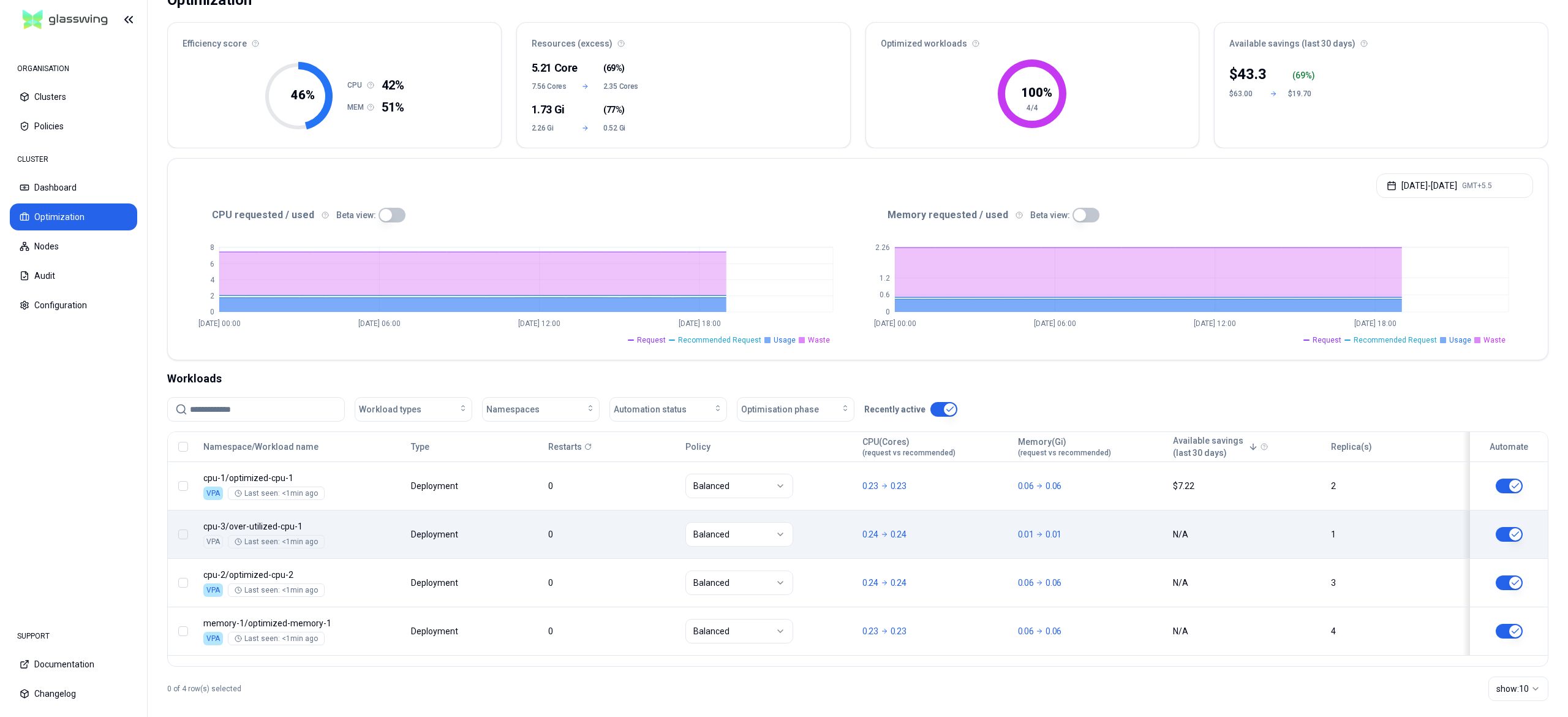
click at [1500, 532] on button "button" at bounding box center [1509, 535] width 27 height 15
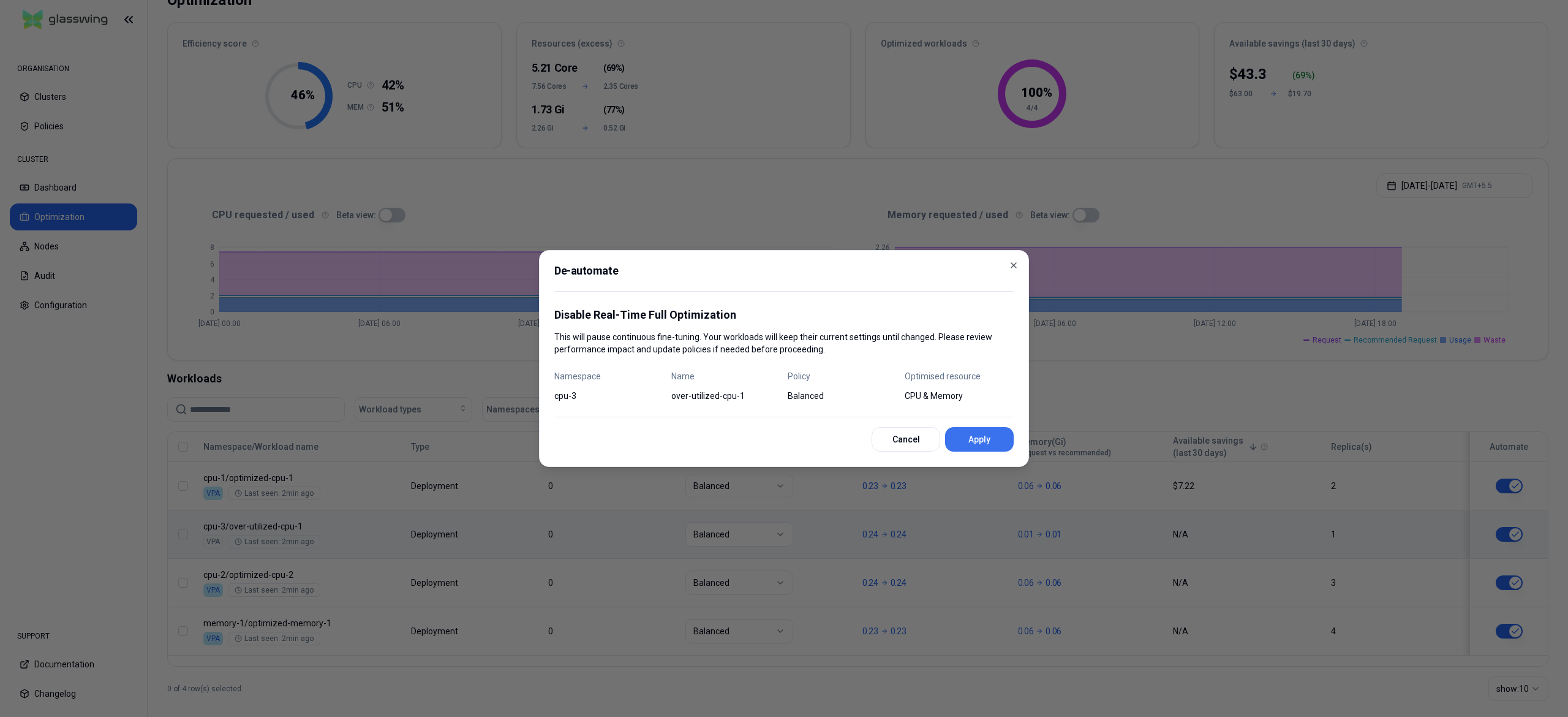
click at [979, 436] on button "Apply" at bounding box center [979, 439] width 69 height 25
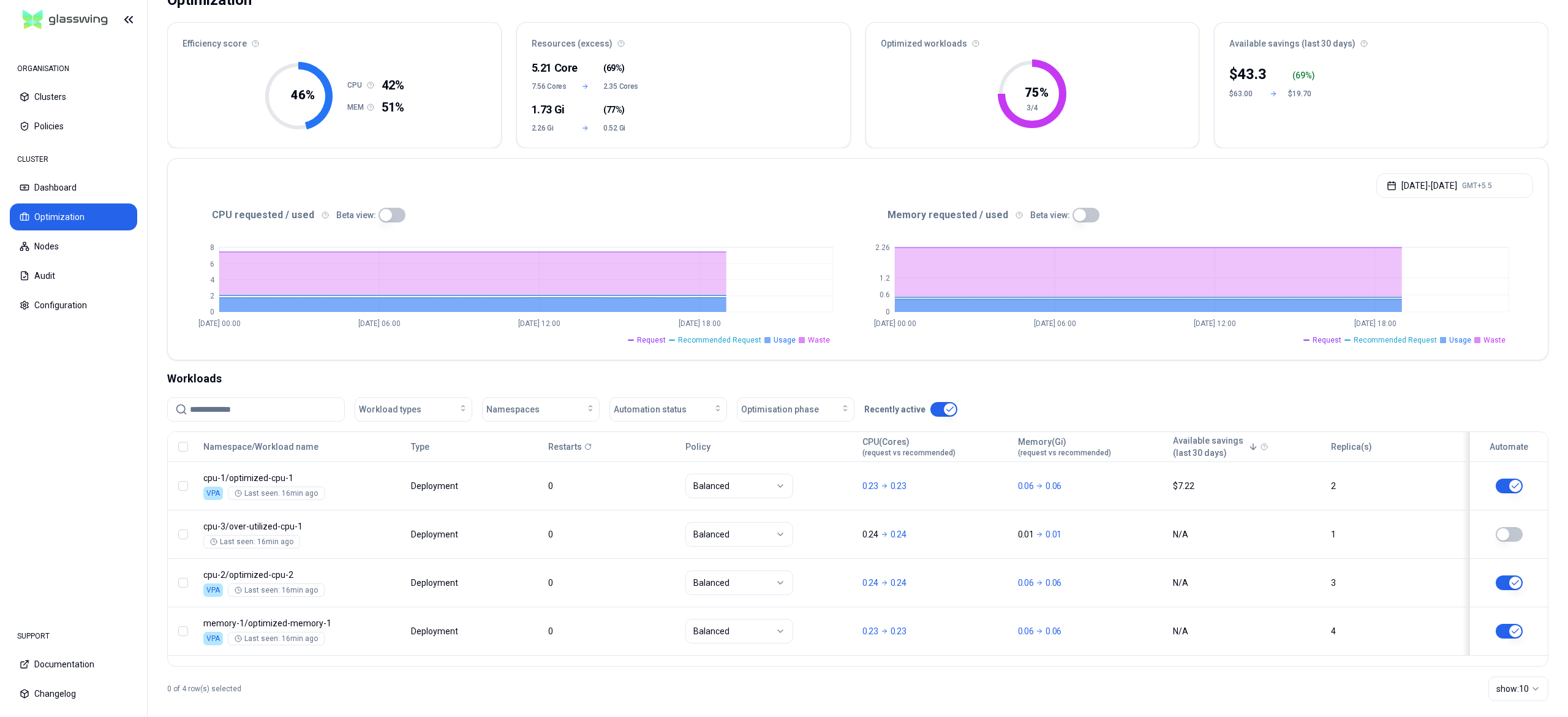
drag, startPoint x: 1511, startPoint y: 524, endPoint x: 1495, endPoint y: 540, distance: 22.6
click at [1511, 525] on td at bounding box center [1506, 534] width 85 height 48
click at [1515, 532] on button "button" at bounding box center [1509, 535] width 27 height 15
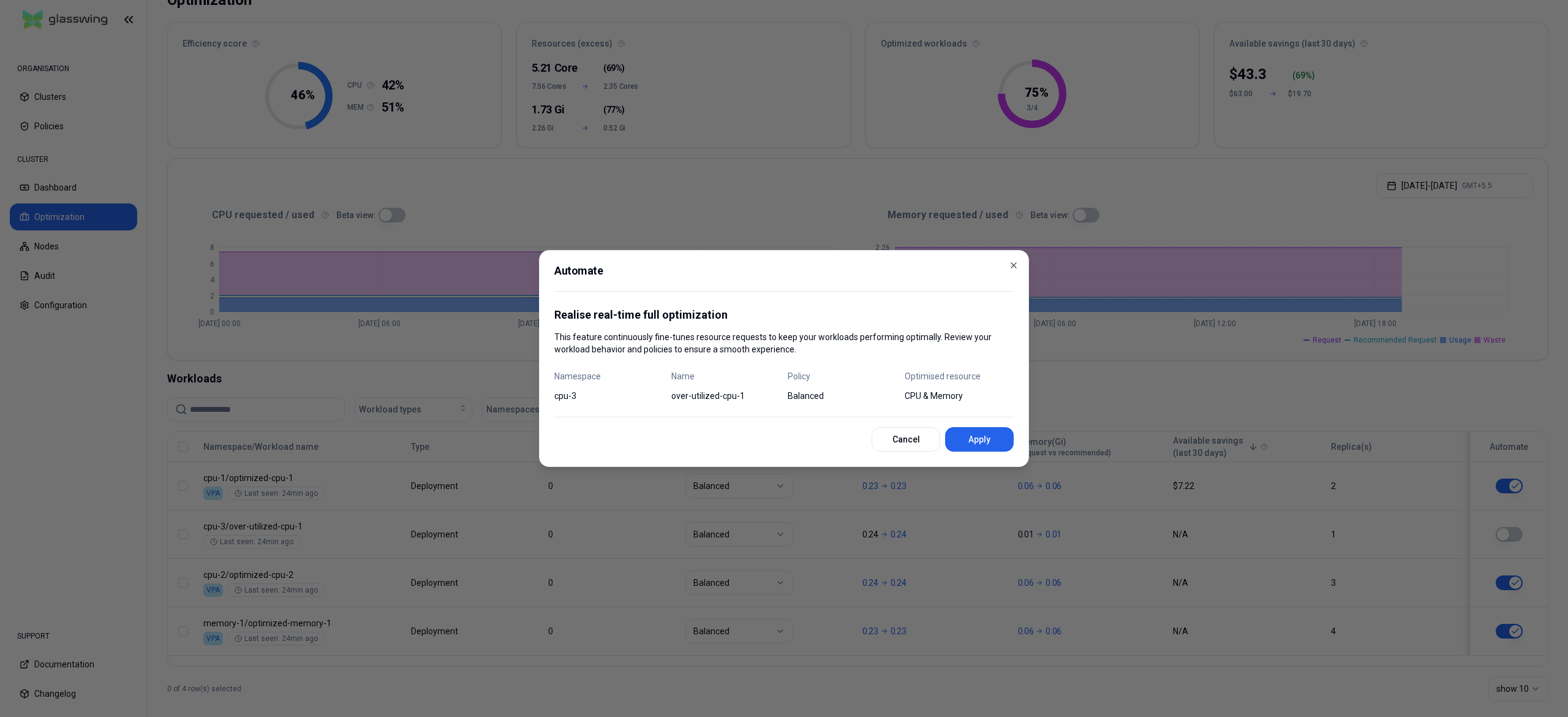
click at [383, 256] on div at bounding box center [784, 358] width 1568 height 717
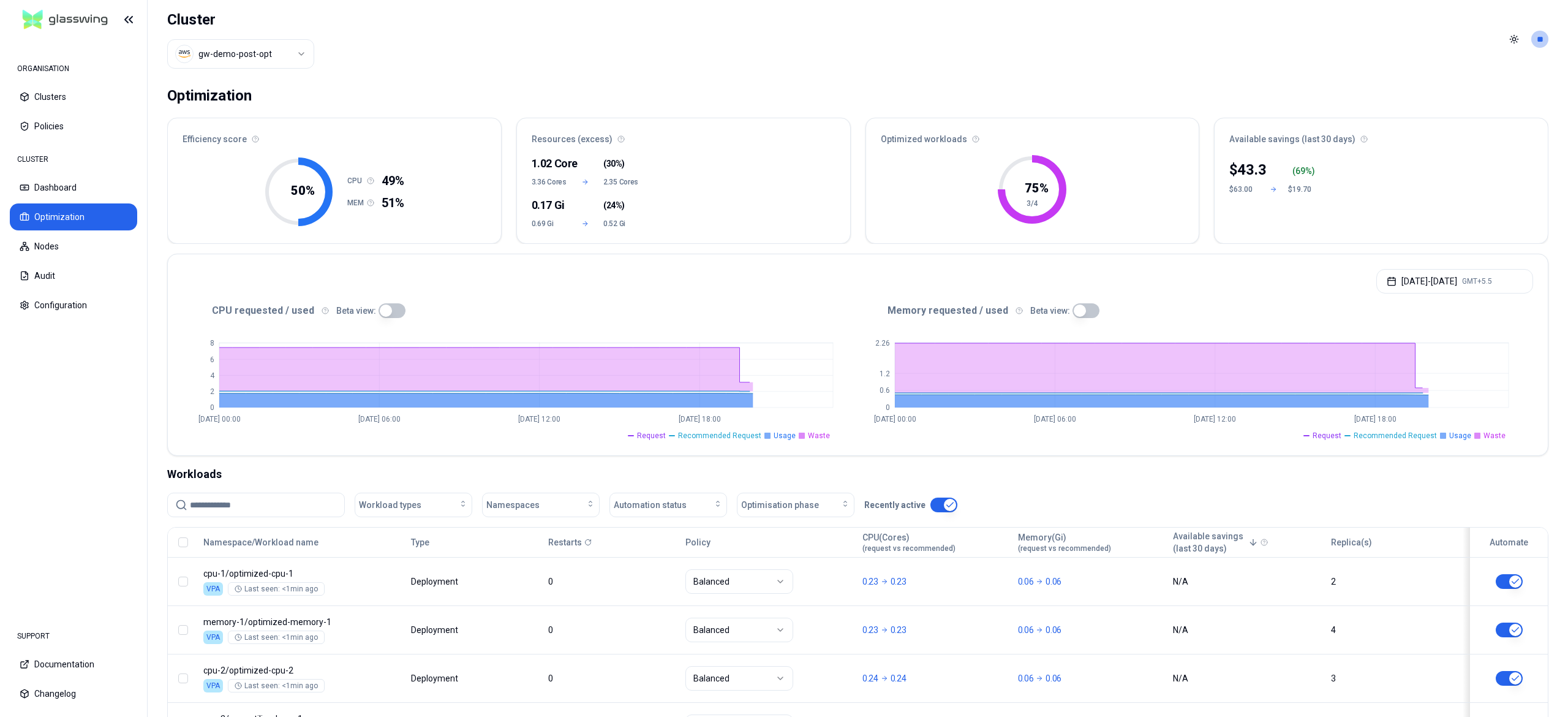
scroll to position [110, 0]
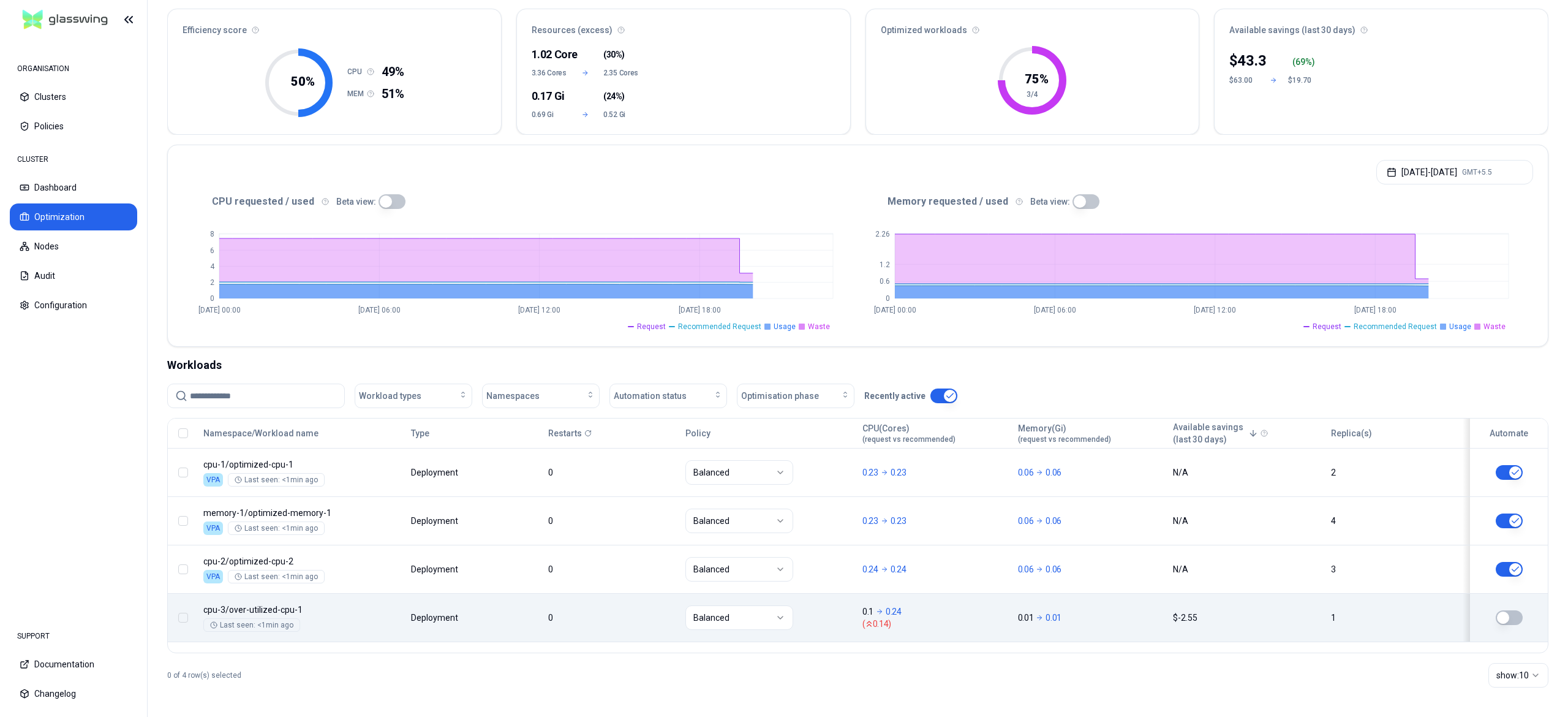
click at [1511, 621] on button "button" at bounding box center [1509, 618] width 27 height 15
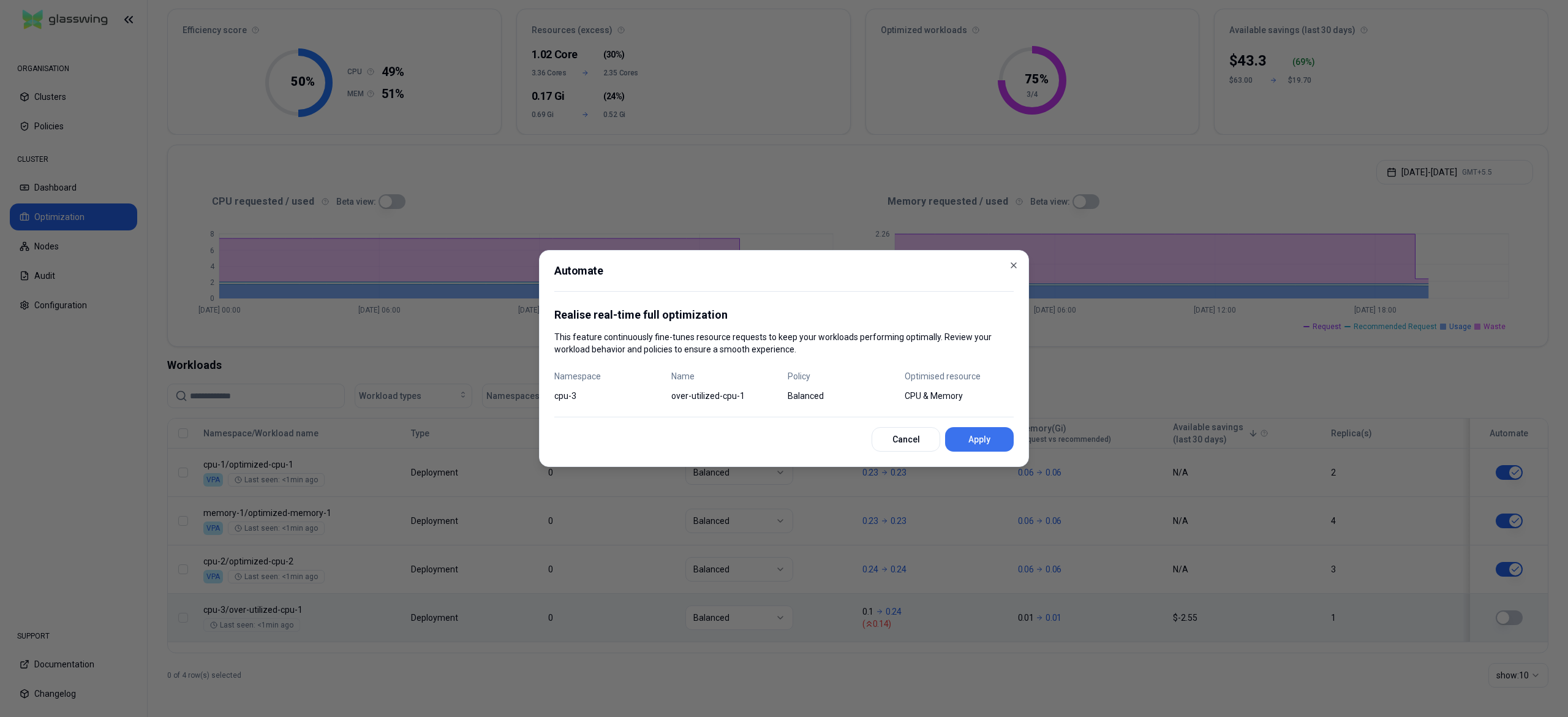
click at [998, 445] on button "Apply" at bounding box center [979, 439] width 69 height 25
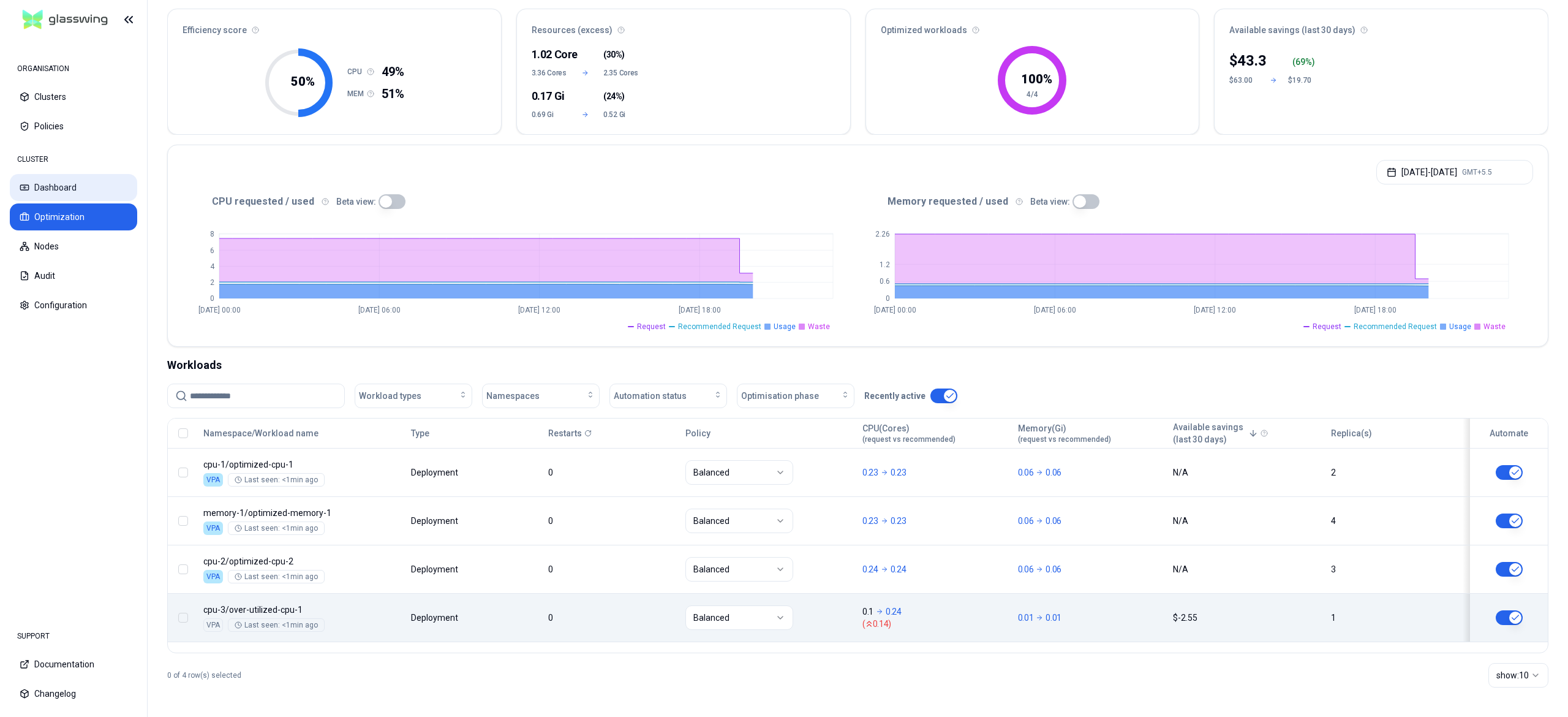
click at [52, 185] on button "Dashboard" at bounding box center [73, 187] width 127 height 27
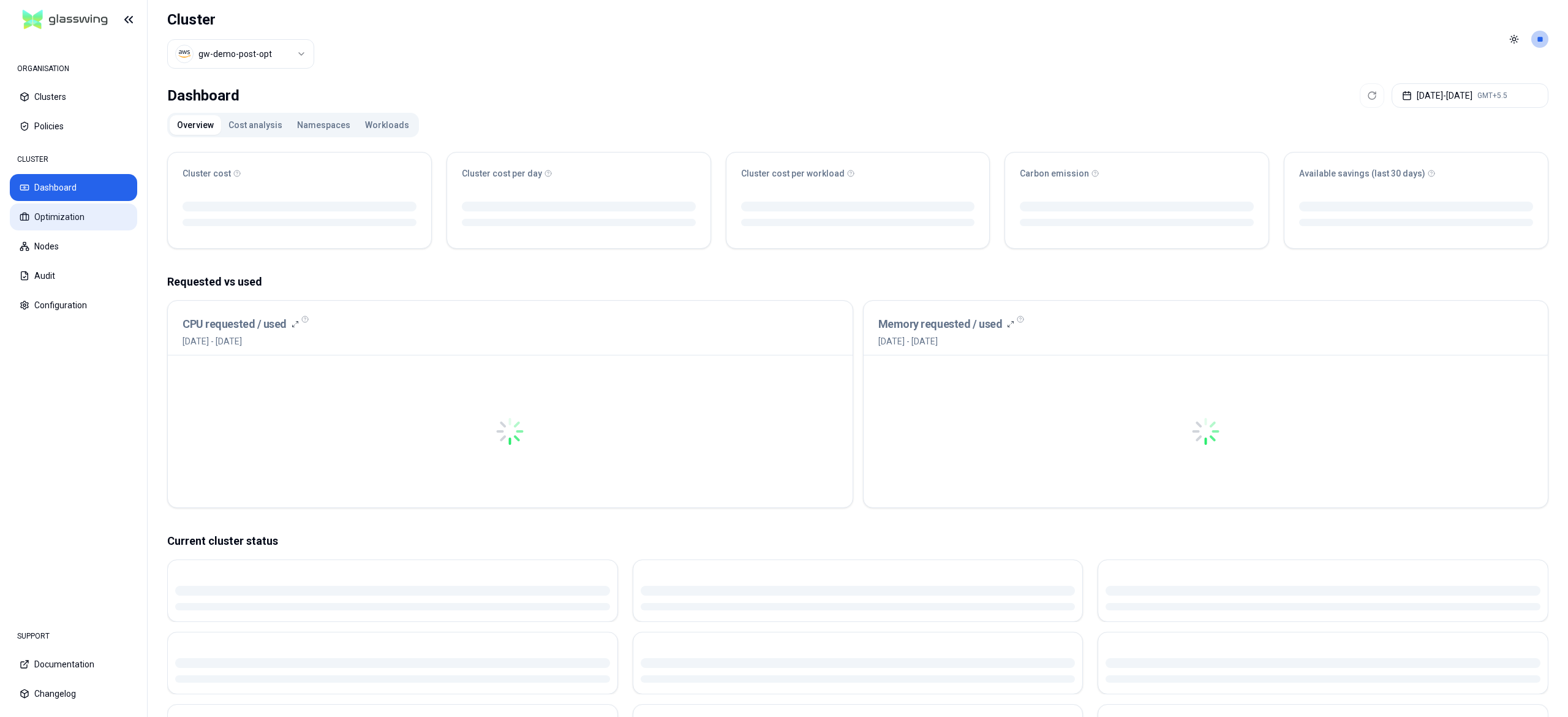
click at [74, 219] on button "Optimization" at bounding box center [73, 217] width 127 height 27
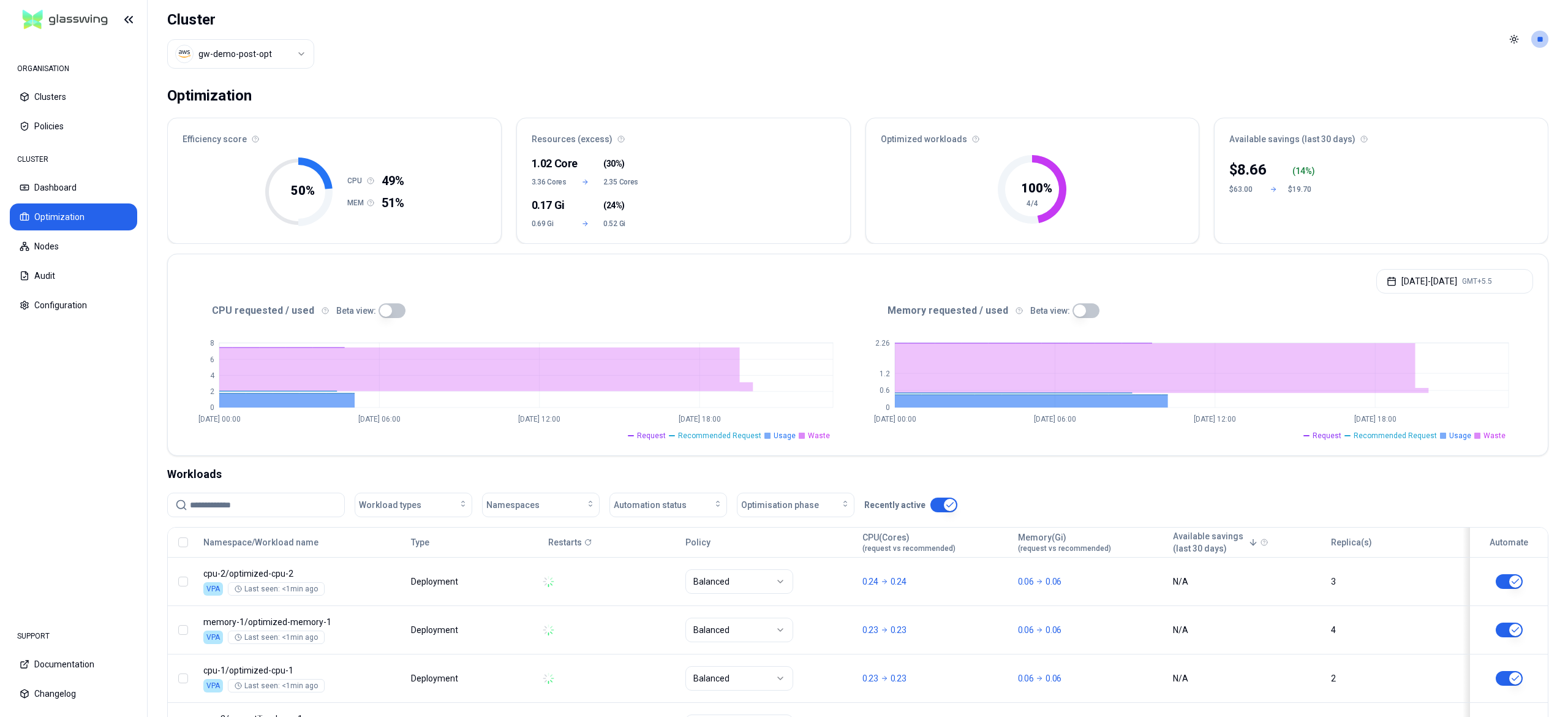
scroll to position [110, 0]
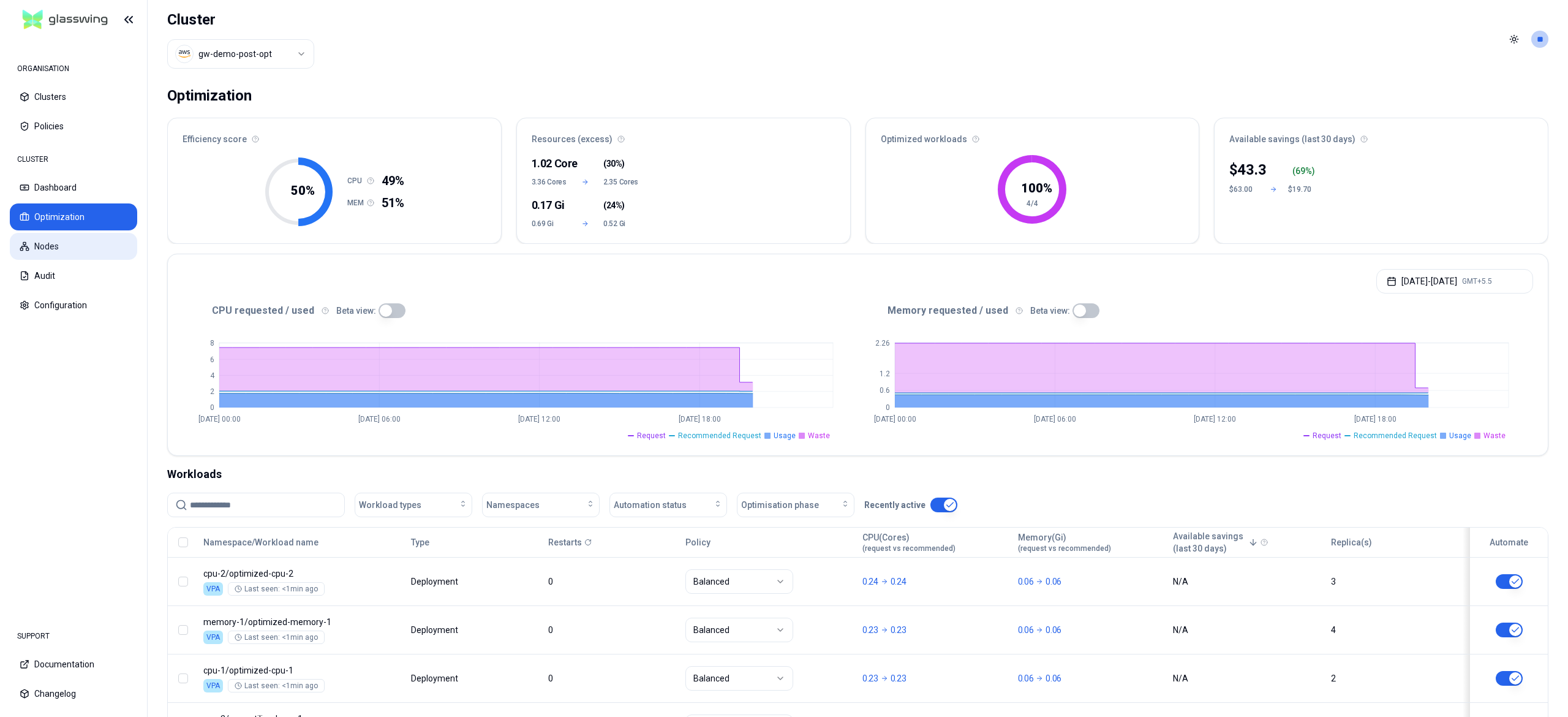
click at [47, 247] on button "Nodes" at bounding box center [73, 246] width 127 height 27
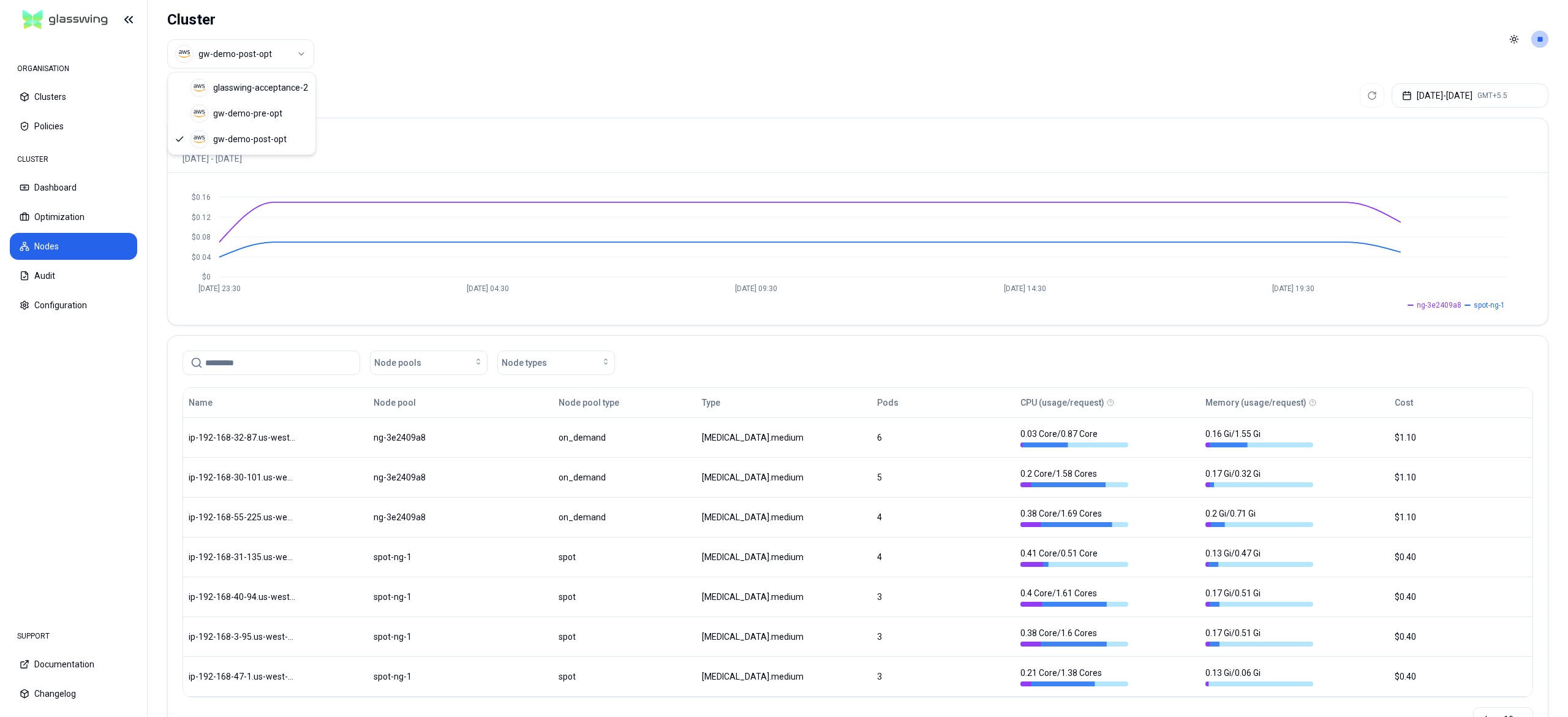
click at [245, 55] on html "ORGANISATION Clusters Policies CLUSTER Dashboard Optimization Nodes Audit Confi…" at bounding box center [784, 358] width 1568 height 717
click at [262, 61] on html "ORGANISATION Clusters Policies CLUSTER Dashboard Optimization Nodes Audit Confi…" at bounding box center [784, 358] width 1568 height 717
click at [87, 223] on html "ORGANISATION Clusters Policies CLUSTER Dashboard Optimization Nodes Audit Confi…" at bounding box center [784, 358] width 1568 height 717
click at [85, 217] on button "Optimization" at bounding box center [73, 217] width 127 height 27
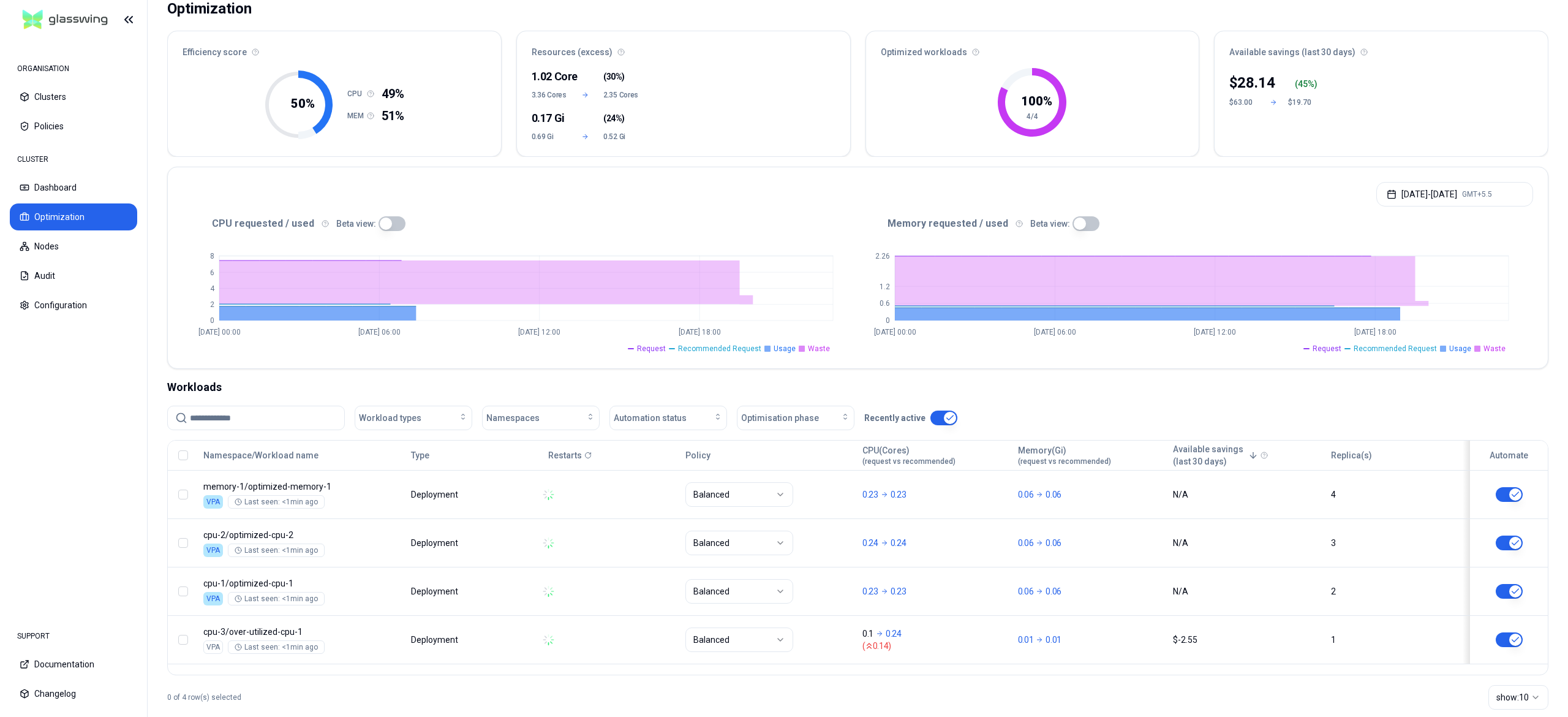
scroll to position [110, 0]
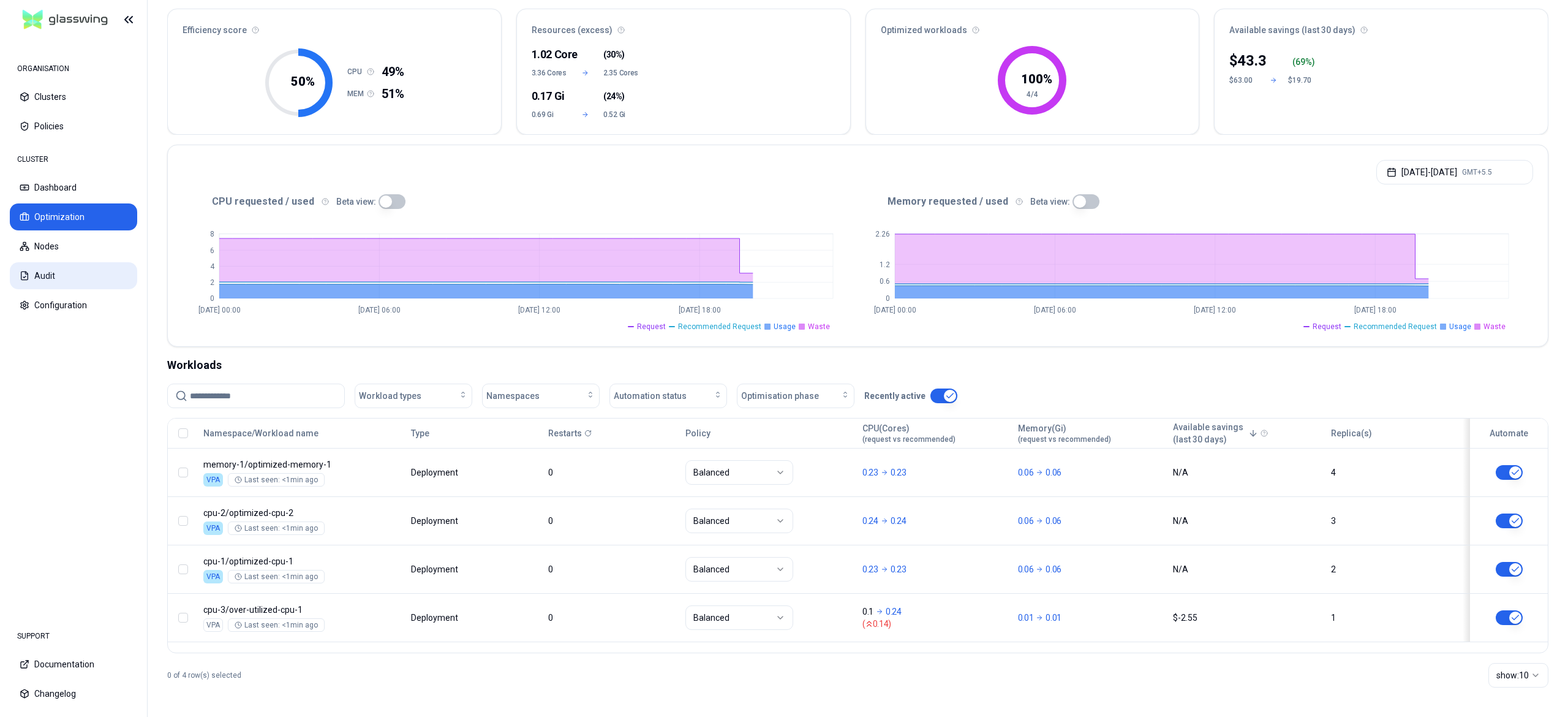
click at [74, 277] on button "Audit" at bounding box center [73, 275] width 127 height 27
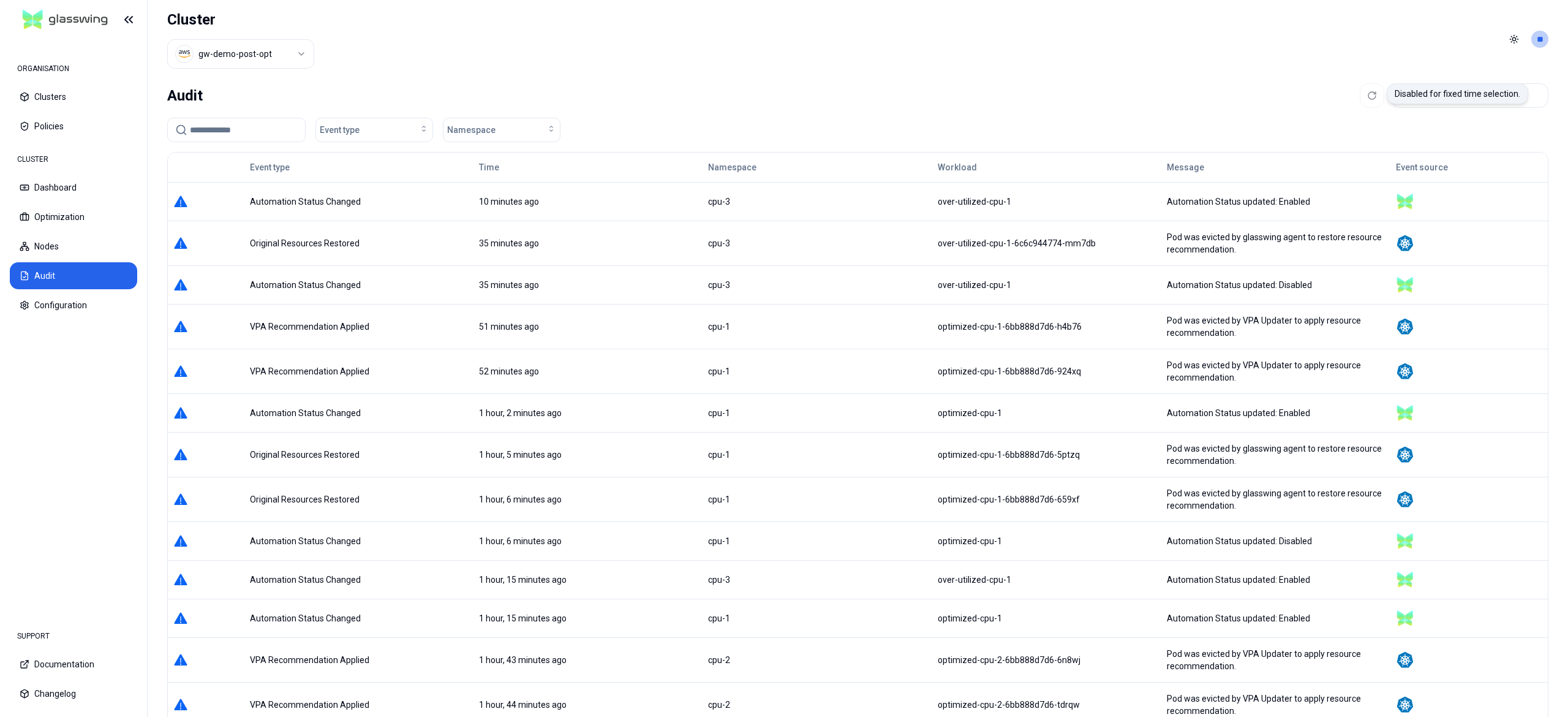
click at [1359, 94] on div at bounding box center [1372, 95] width 25 height 25
drag, startPoint x: 64, startPoint y: 228, endPoint x: 95, endPoint y: 216, distance: 33.2
click at [94, 216] on button "Optimization" at bounding box center [73, 217] width 127 height 27
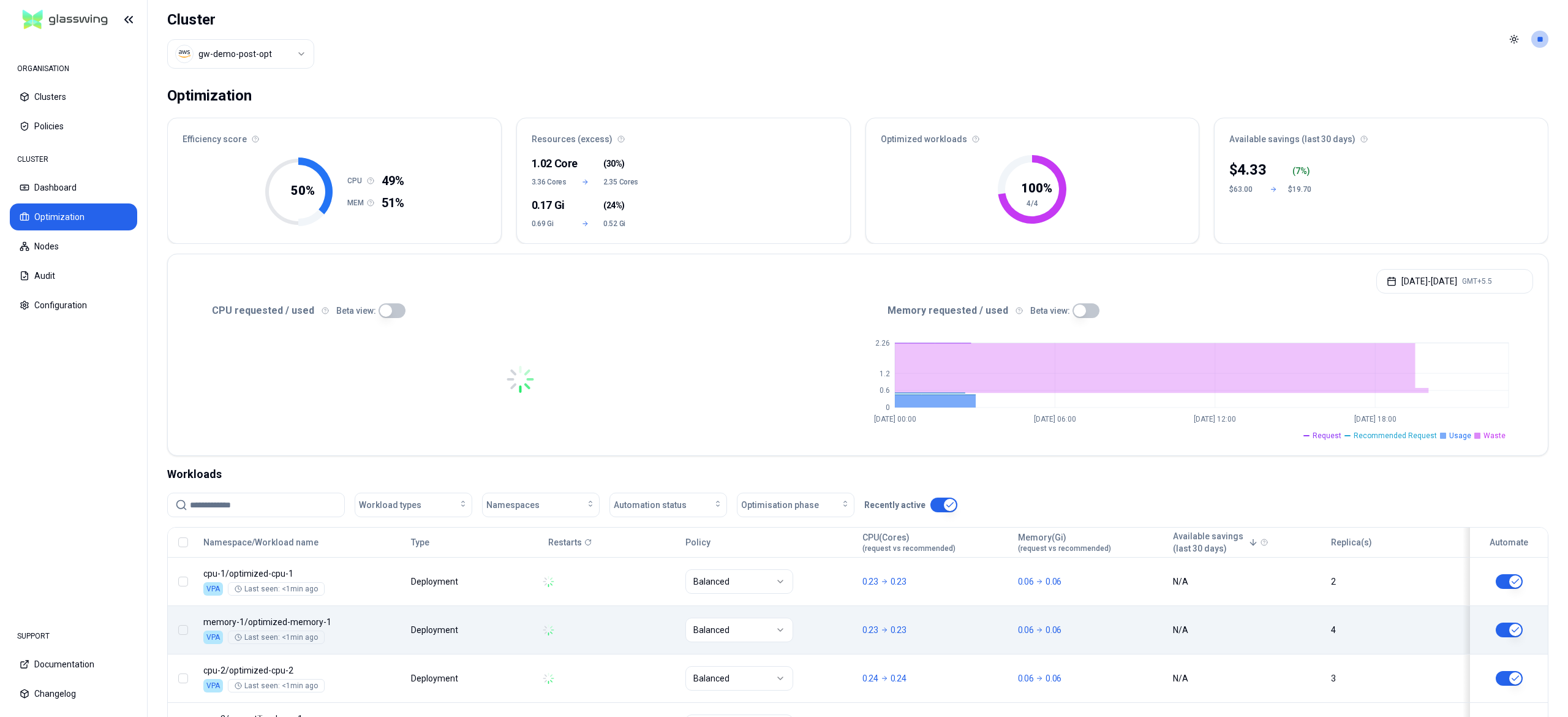
scroll to position [110, 0]
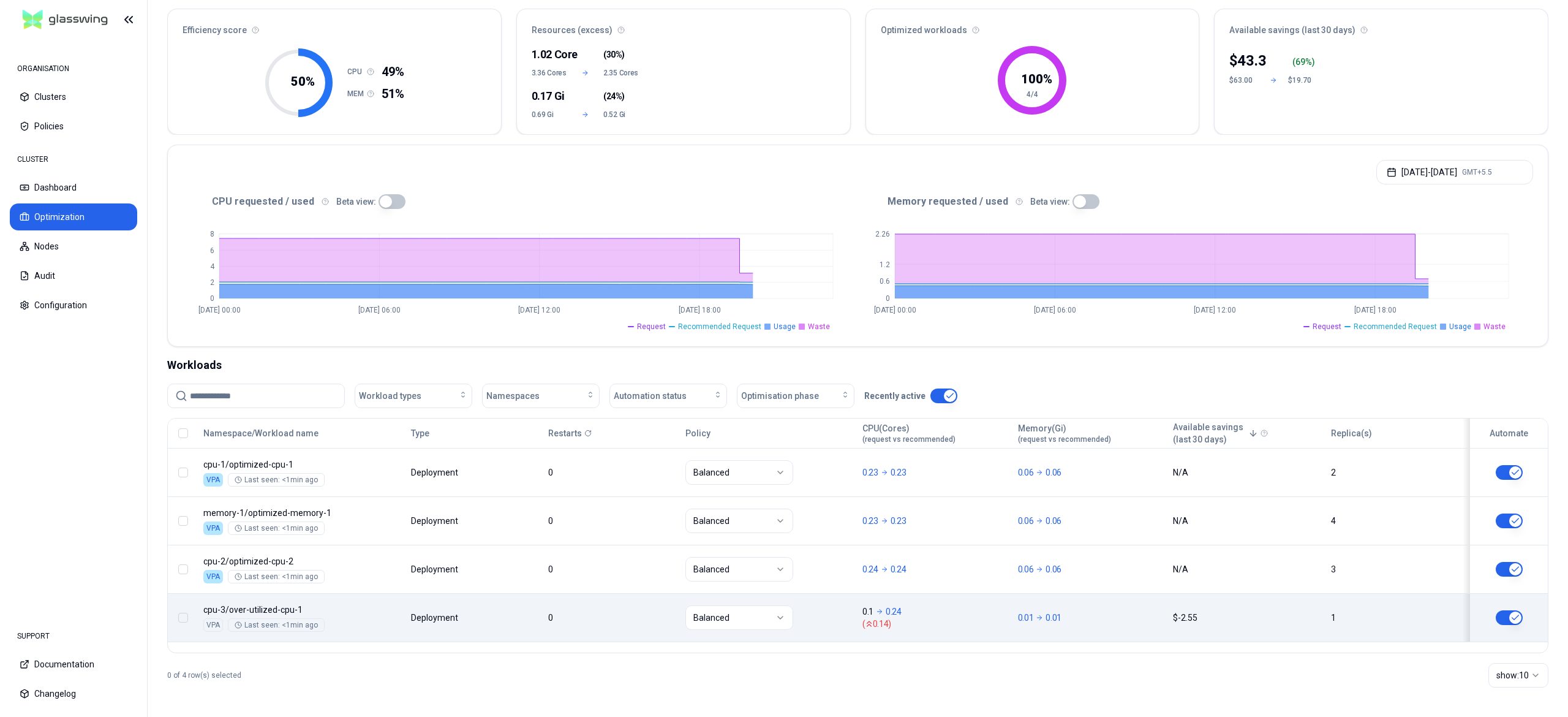
click at [1509, 623] on button "button" at bounding box center [1509, 618] width 27 height 15
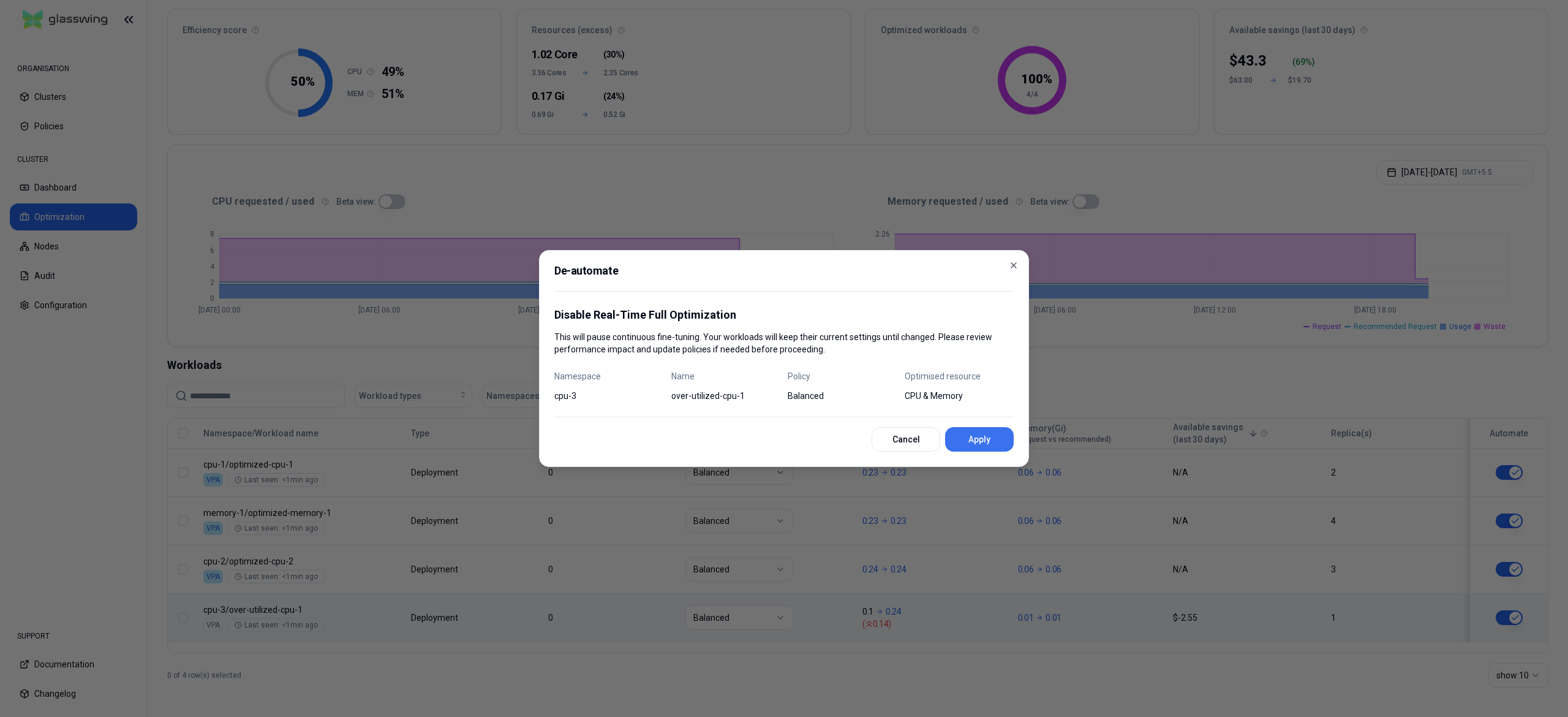
click at [983, 446] on button "Apply" at bounding box center [979, 439] width 69 height 25
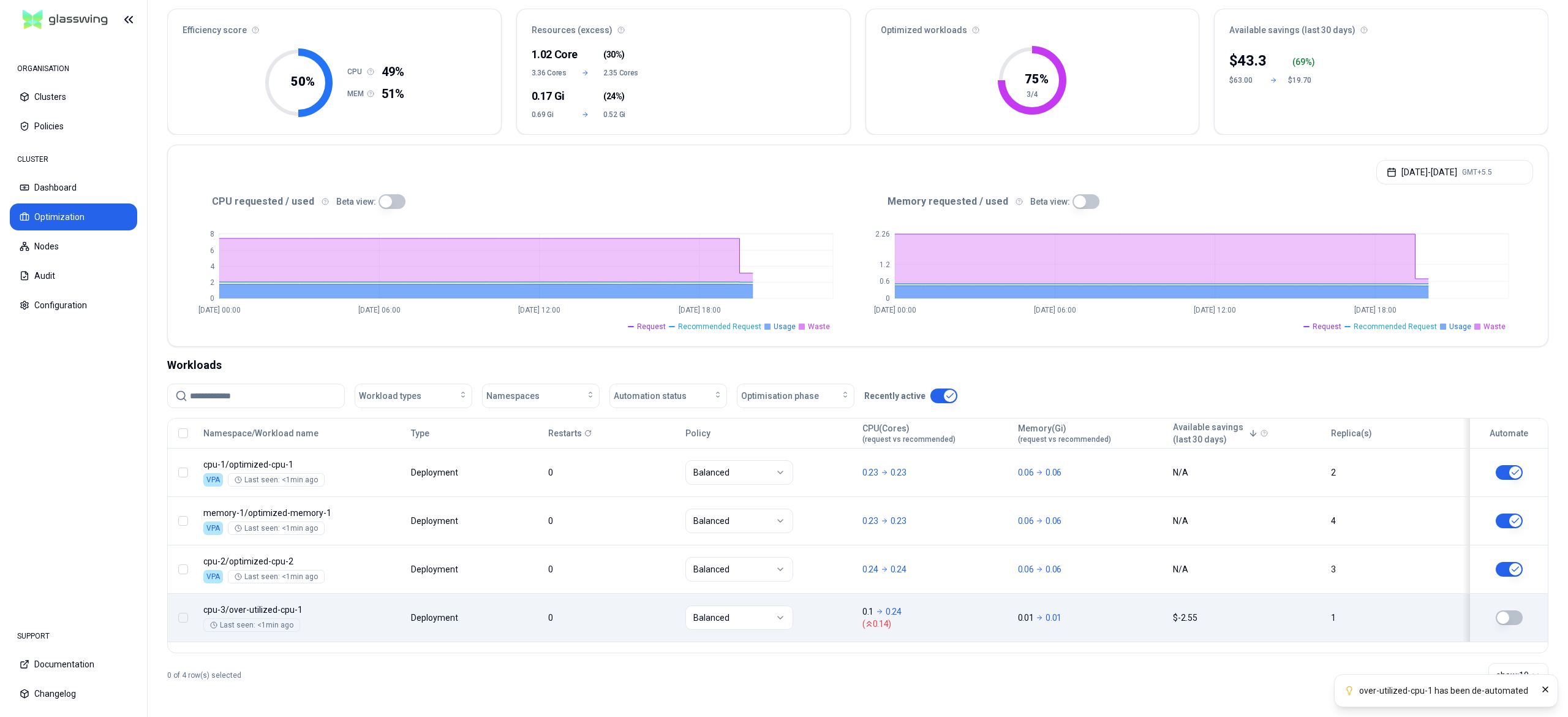
click at [1510, 615] on button "button" at bounding box center [1509, 618] width 27 height 15
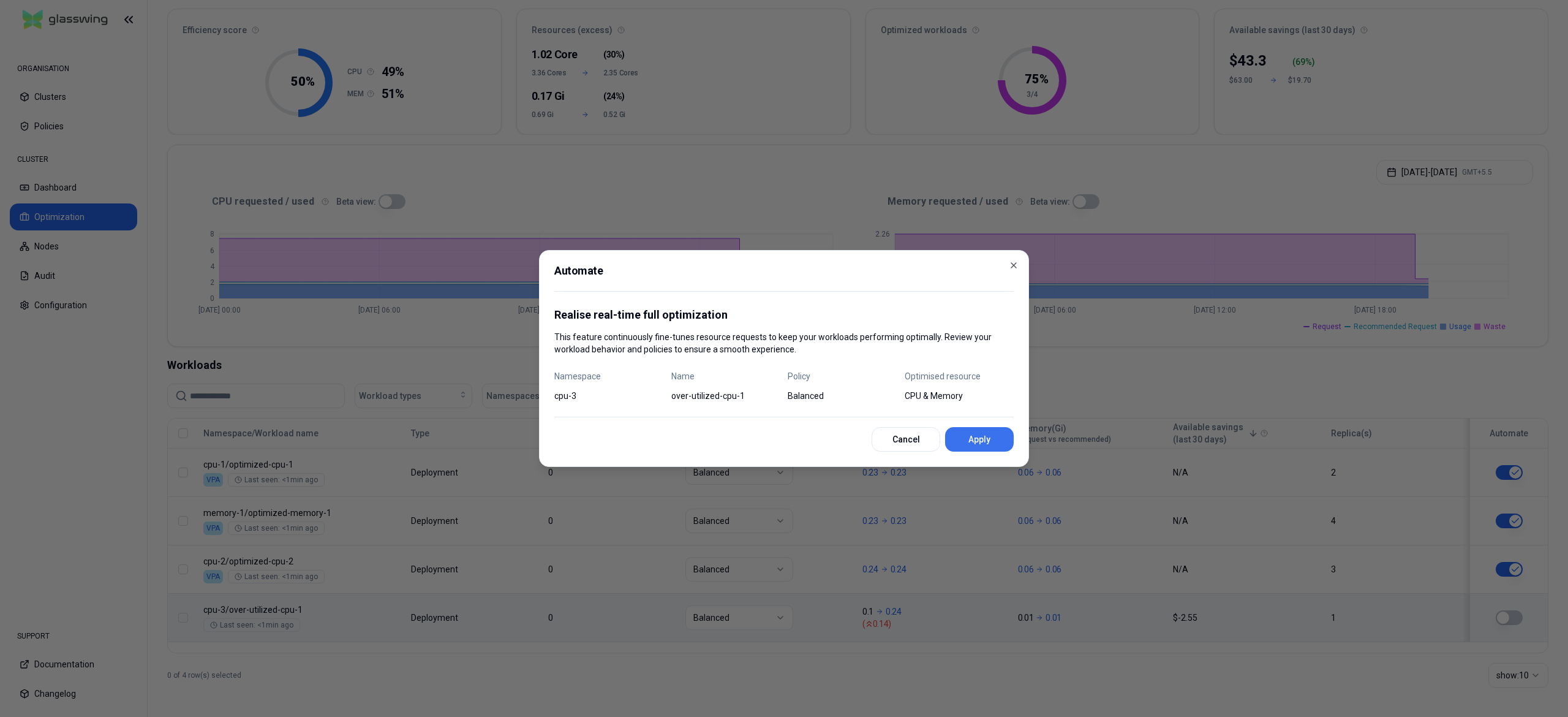
click at [1011, 438] on button "Apply" at bounding box center [979, 439] width 69 height 25
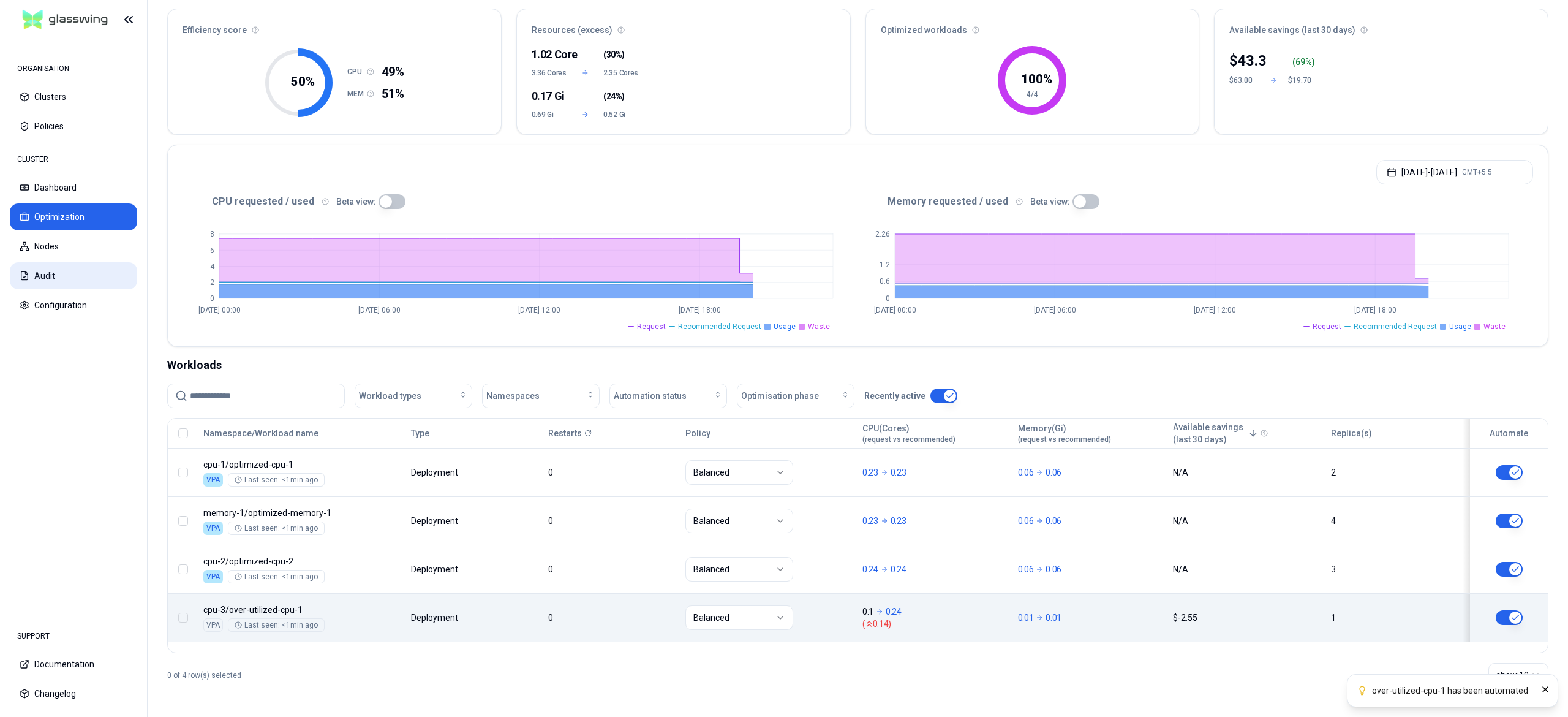
click at [76, 269] on button "Audit" at bounding box center [73, 275] width 127 height 27
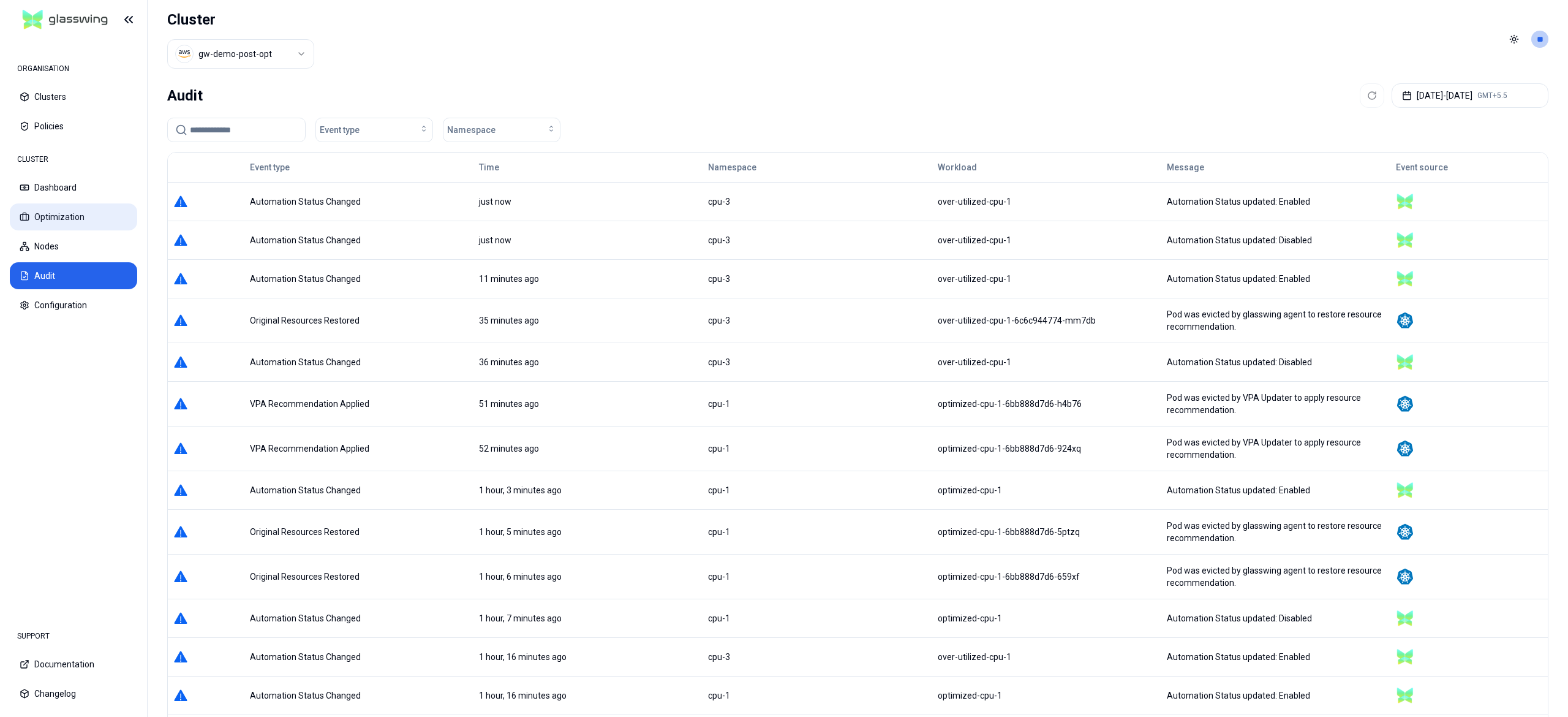
click at [40, 214] on button "Optimization" at bounding box center [73, 217] width 127 height 27
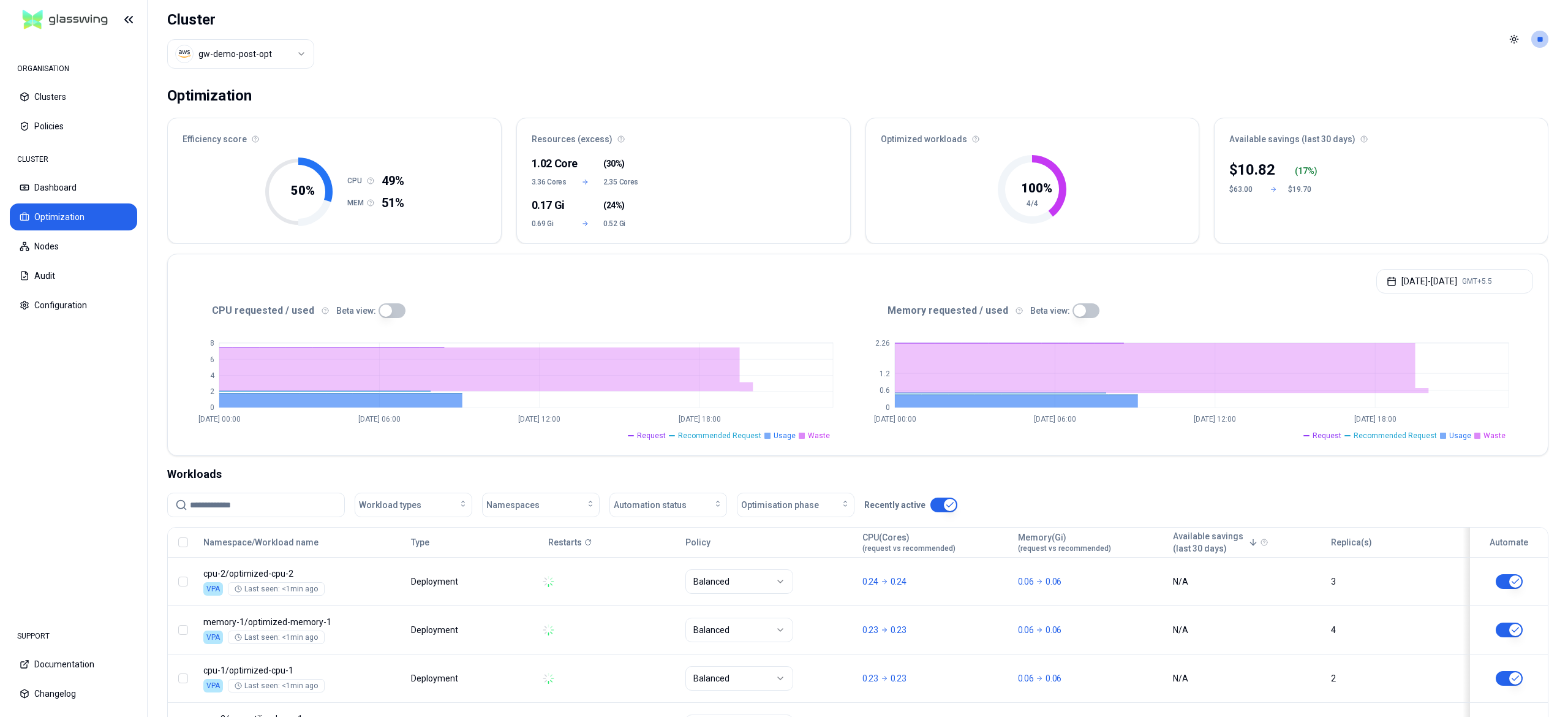
scroll to position [110, 0]
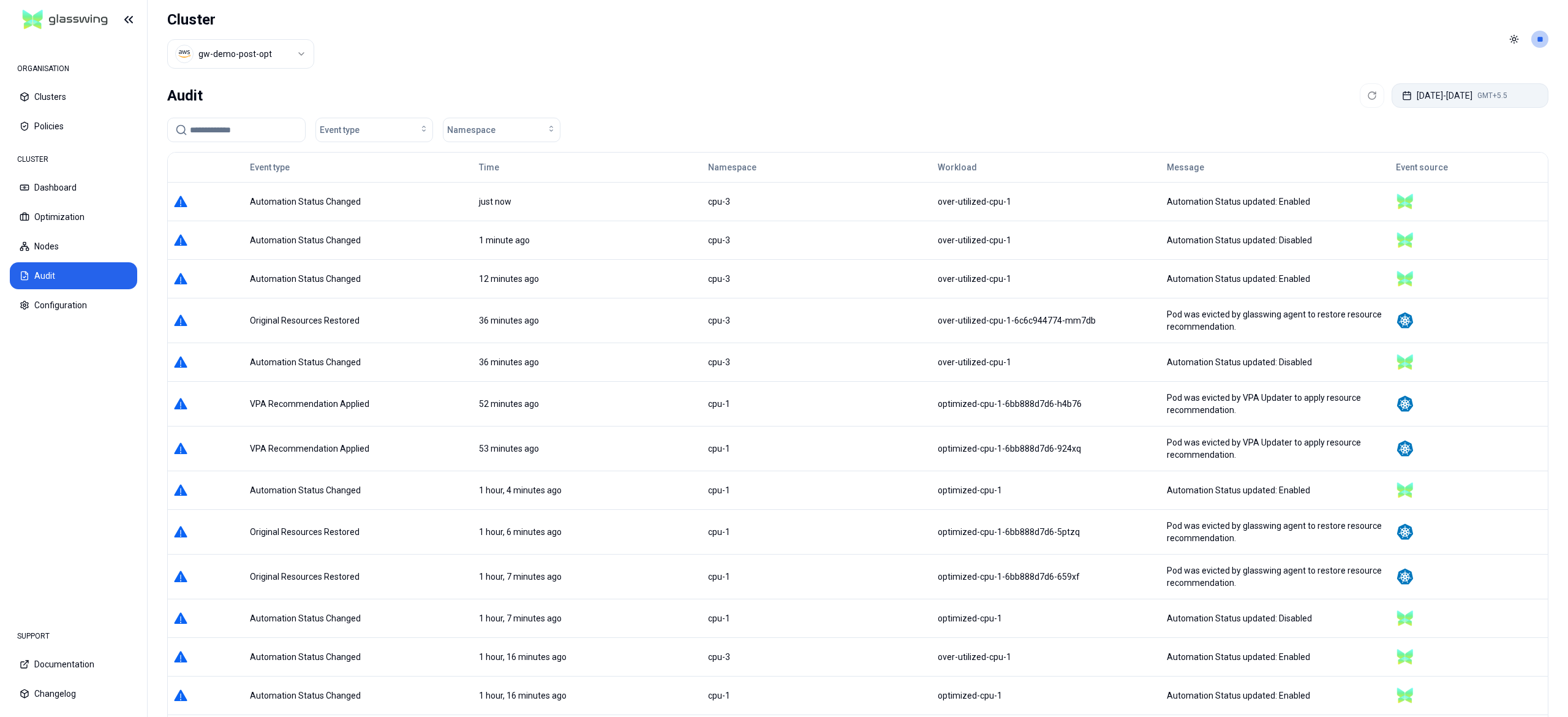
click at [1456, 85] on button "[DATE] - [DATE] GMT+5.5" at bounding box center [1469, 95] width 157 height 25
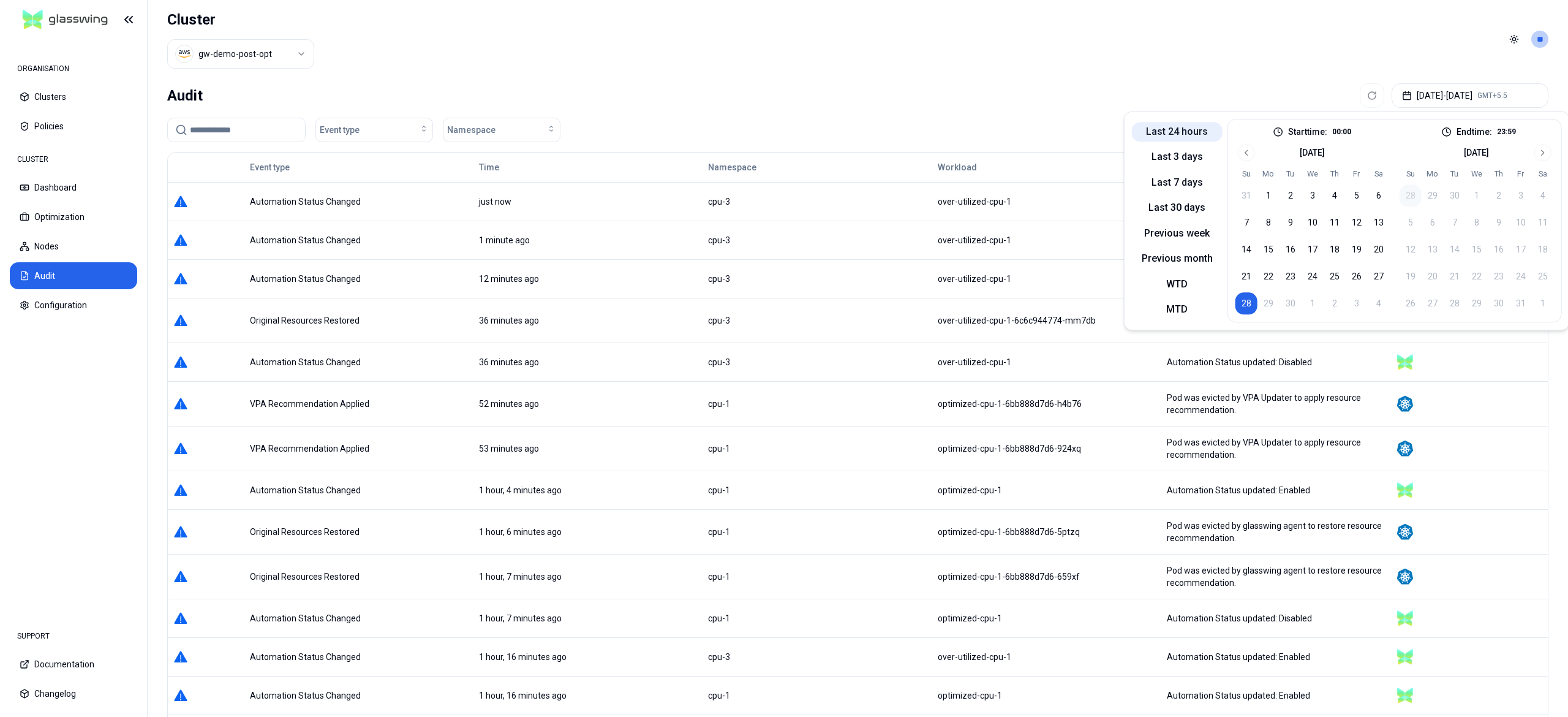
click at [1191, 129] on button "Last 24 hours" at bounding box center [1177, 131] width 90 height 20
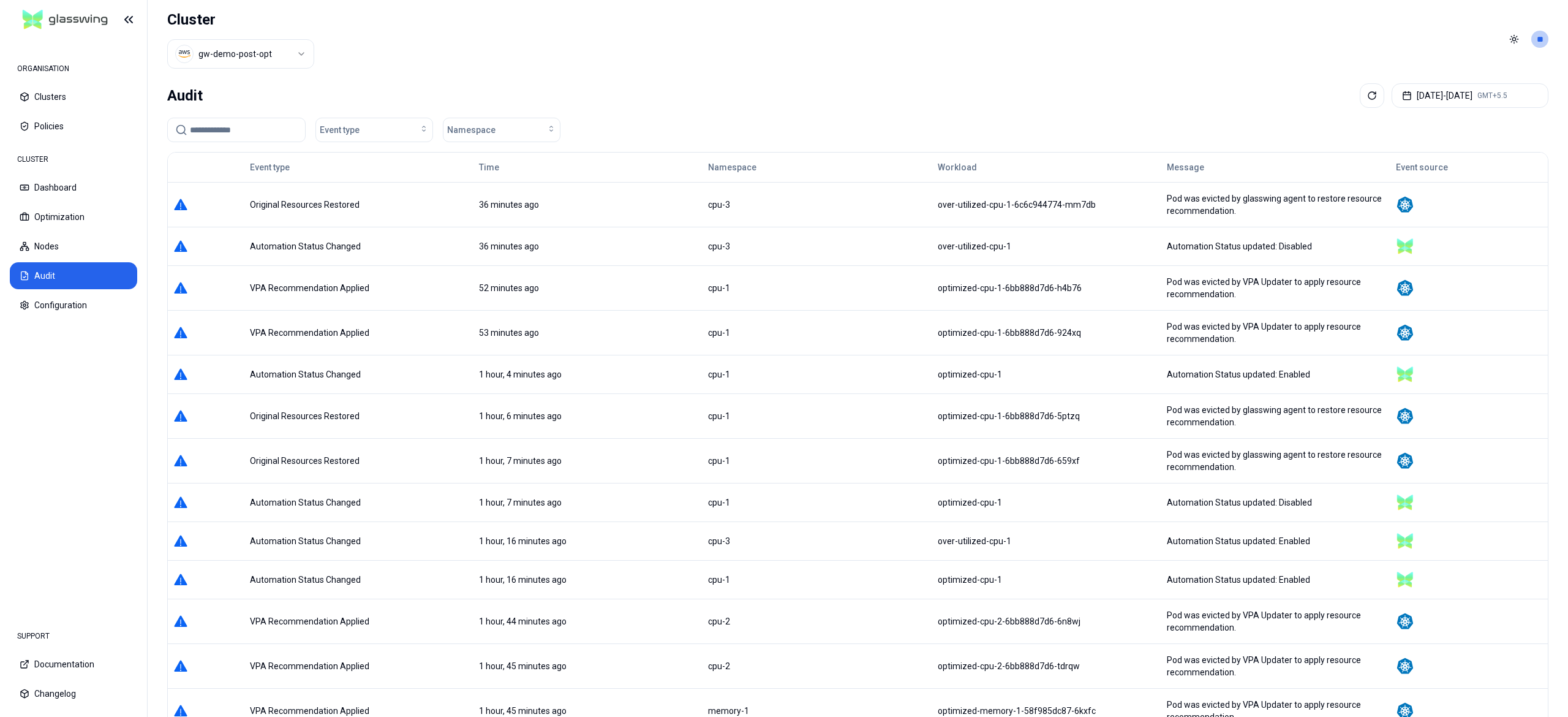
click at [944, 88] on div "Audit [DATE] - [DATE] GMT+5.5" at bounding box center [858, 95] width 1381 height 25
click at [1439, 93] on button "Sep 27, 2025 - Sep 28, 2025 GMT+5.5" at bounding box center [1469, 95] width 157 height 25
click at [1439, 94] on button "Sep 27, 2025 - Sep 28, 2025 GMT+5.5" at bounding box center [1469, 95] width 157 height 25
click at [1438, 95] on button "Sep 27, 2025 - Sep 28, 2025 GMT+5.5" at bounding box center [1469, 95] width 157 height 25
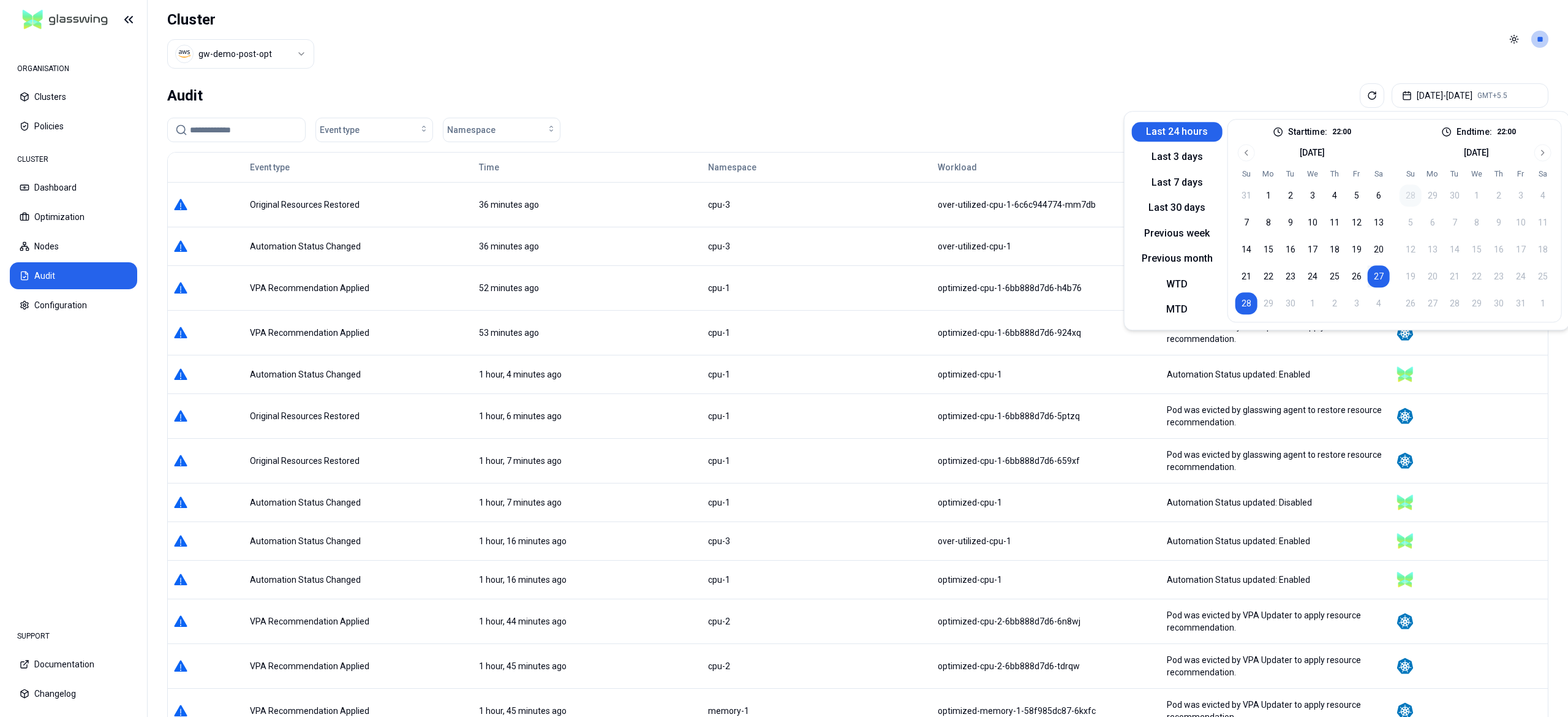
click at [1245, 306] on button "28" at bounding box center [1246, 303] width 22 height 22
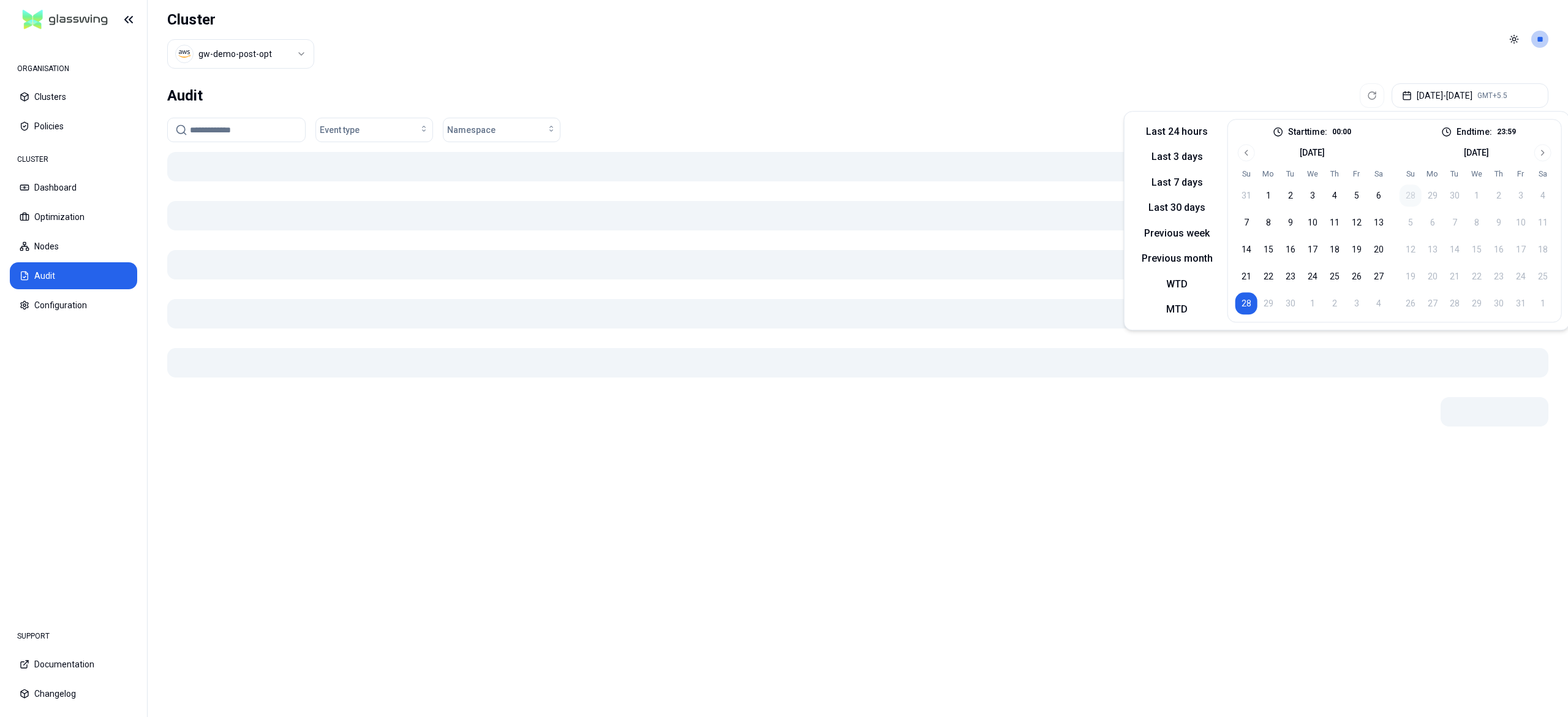
click at [1245, 306] on button "28" at bounding box center [1246, 303] width 22 height 22
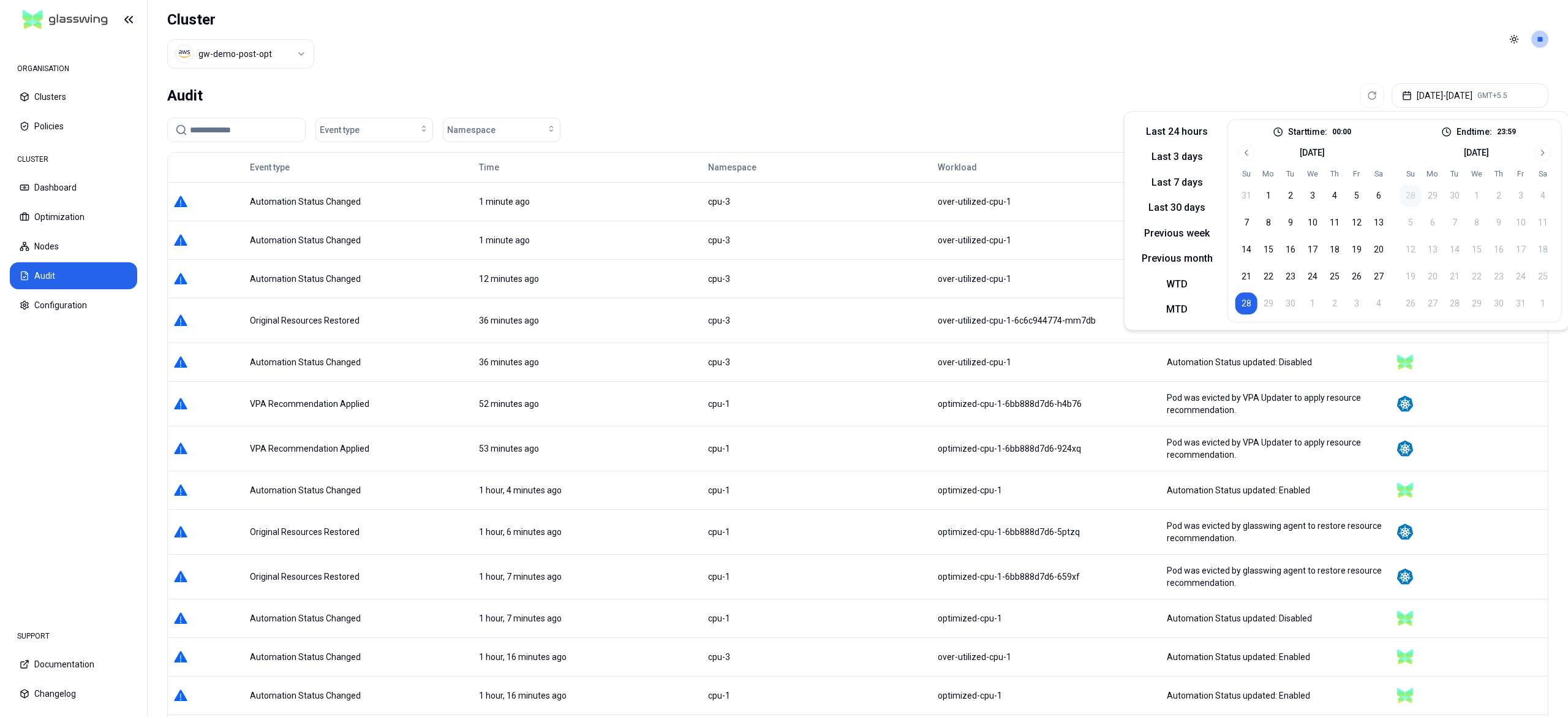
click at [1019, 139] on div "Event type Namespace" at bounding box center [858, 130] width 1381 height 25
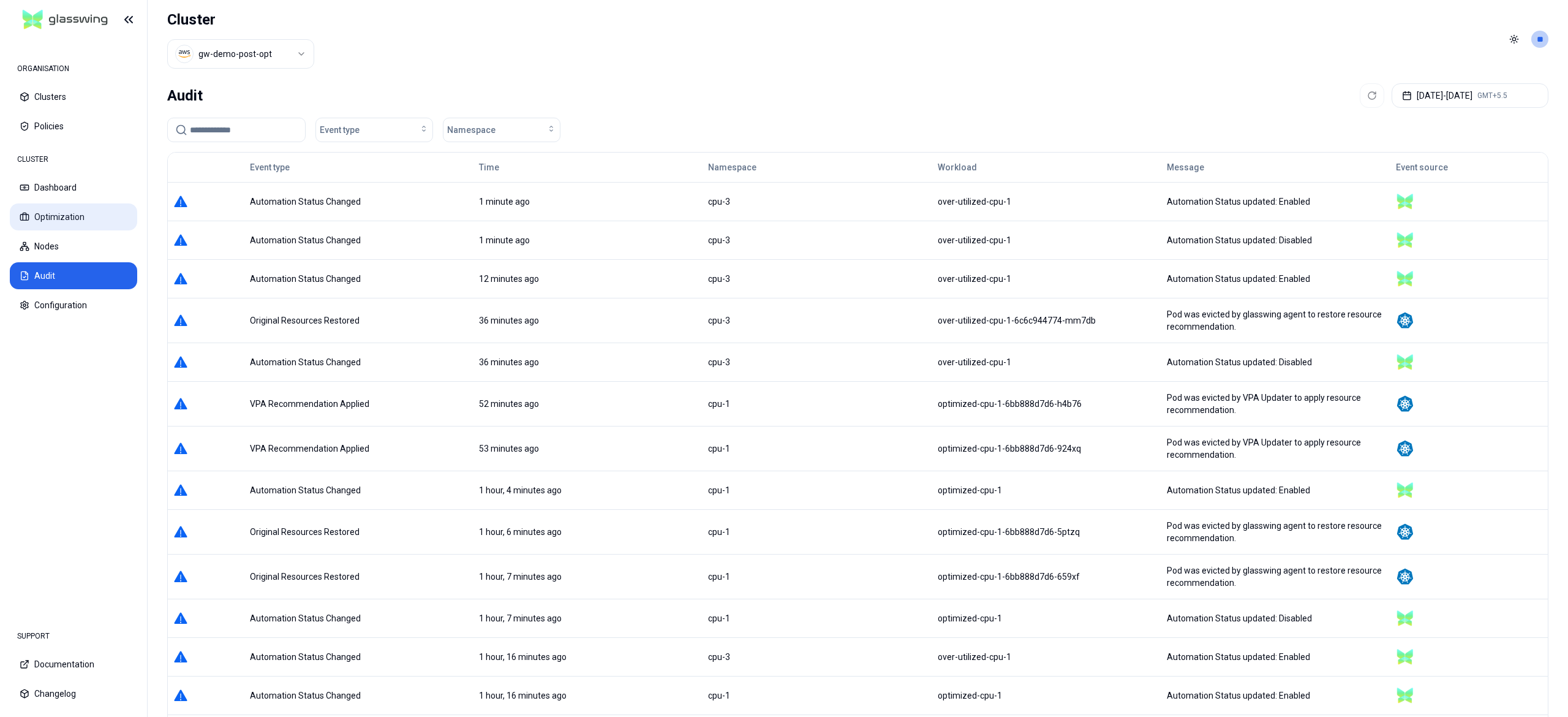
click at [81, 221] on button "Optimization" at bounding box center [73, 217] width 127 height 27
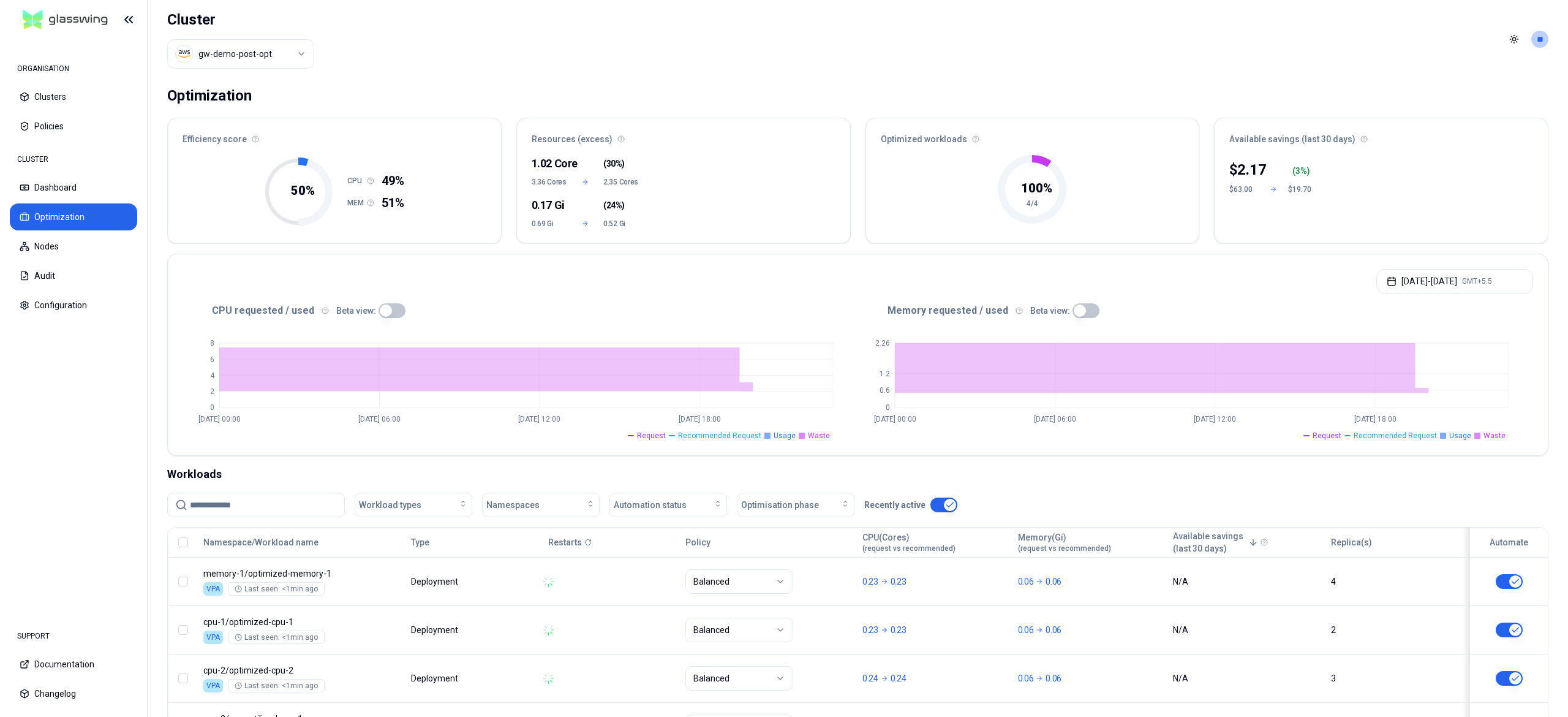
scroll to position [110, 0]
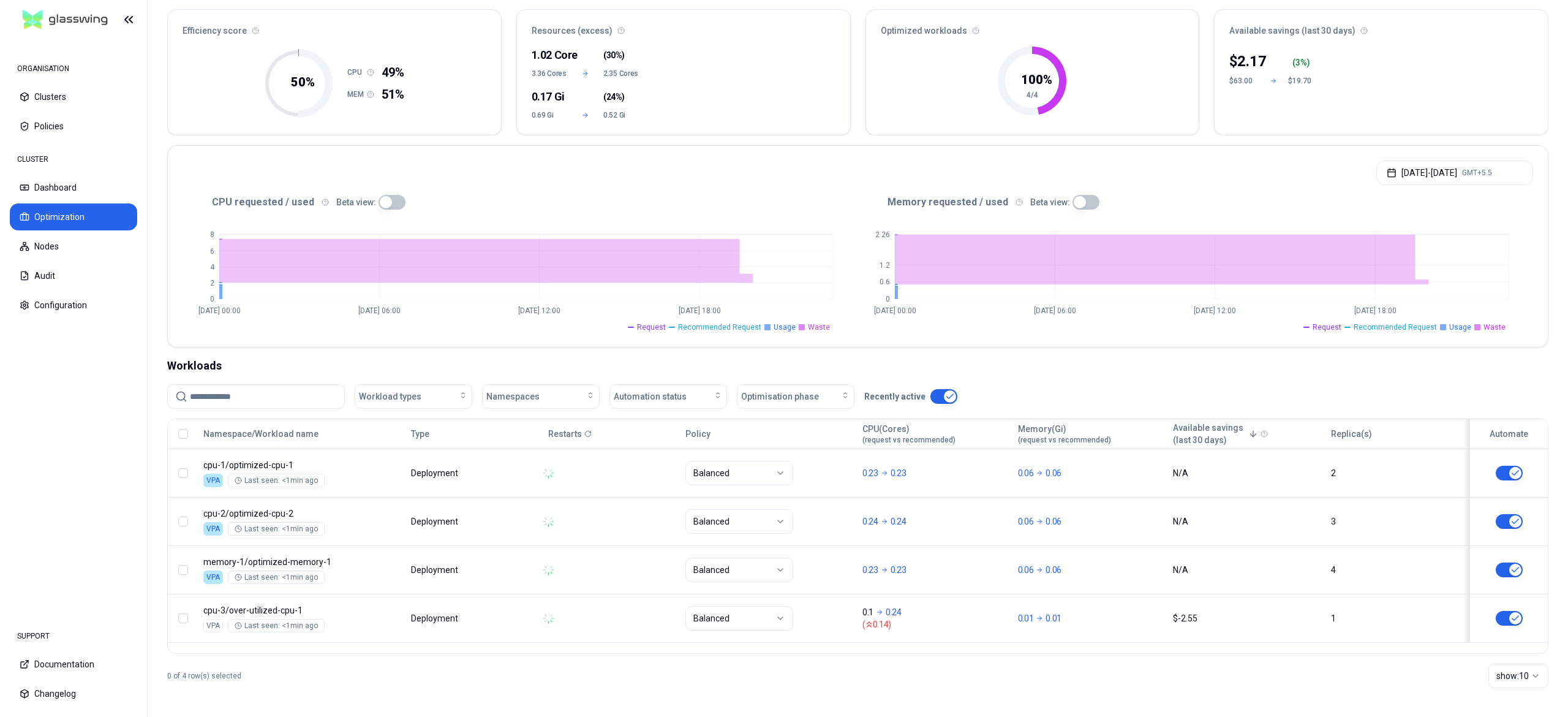
scroll to position [110, 0]
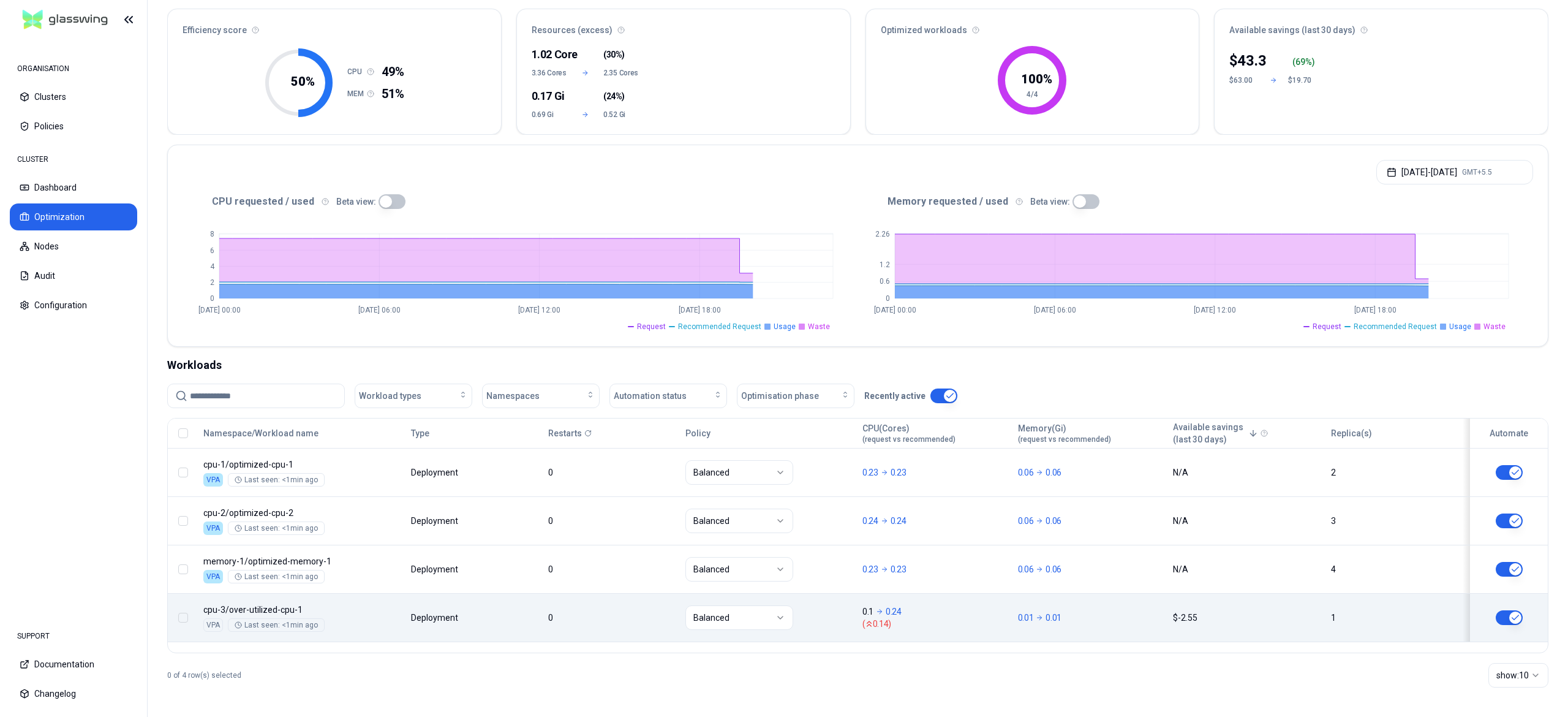
click at [1512, 614] on button "button" at bounding box center [1509, 618] width 27 height 15
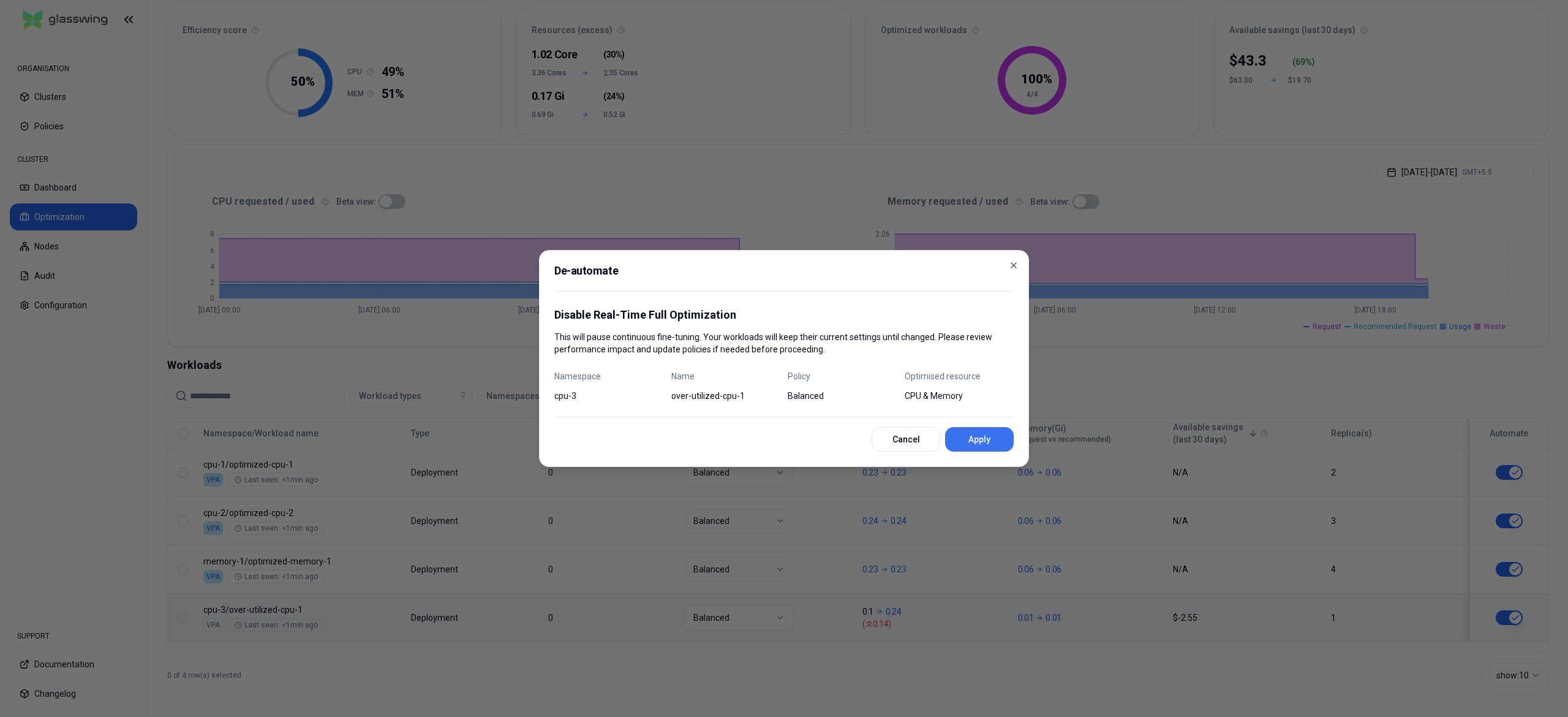
click at [985, 443] on button "Apply" at bounding box center [979, 439] width 69 height 25
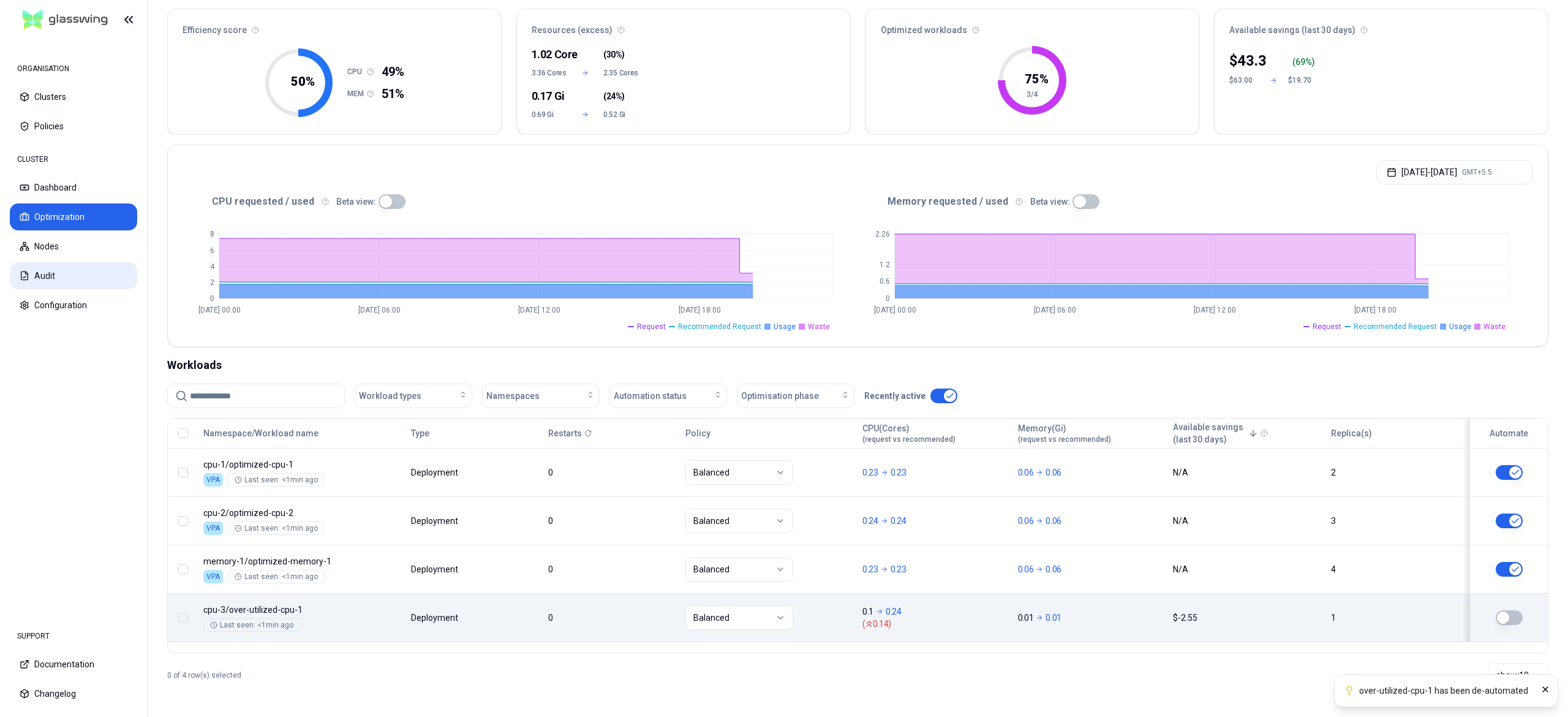
click at [39, 272] on button "Audit" at bounding box center [73, 275] width 127 height 27
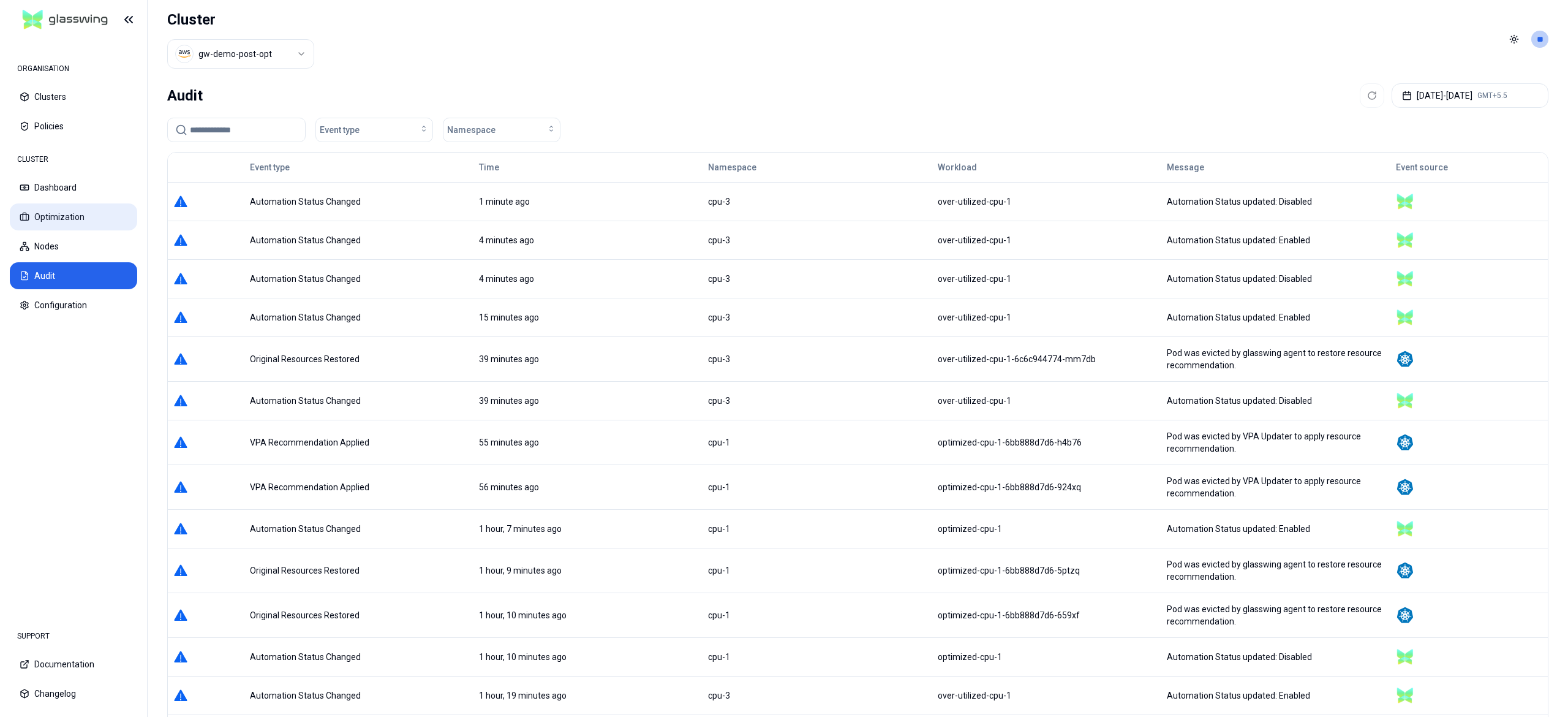
click at [71, 208] on button "Optimization" at bounding box center [73, 217] width 127 height 27
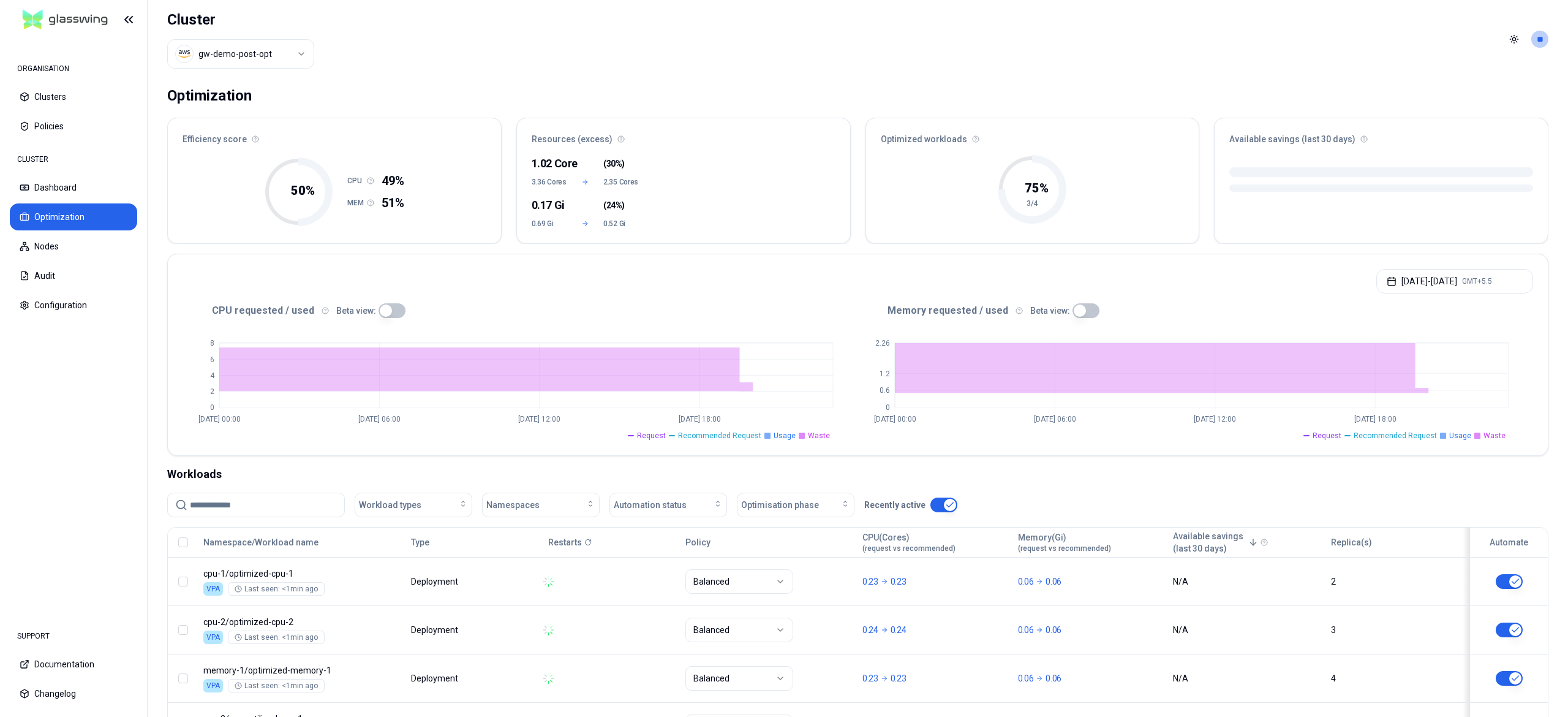
scroll to position [110, 0]
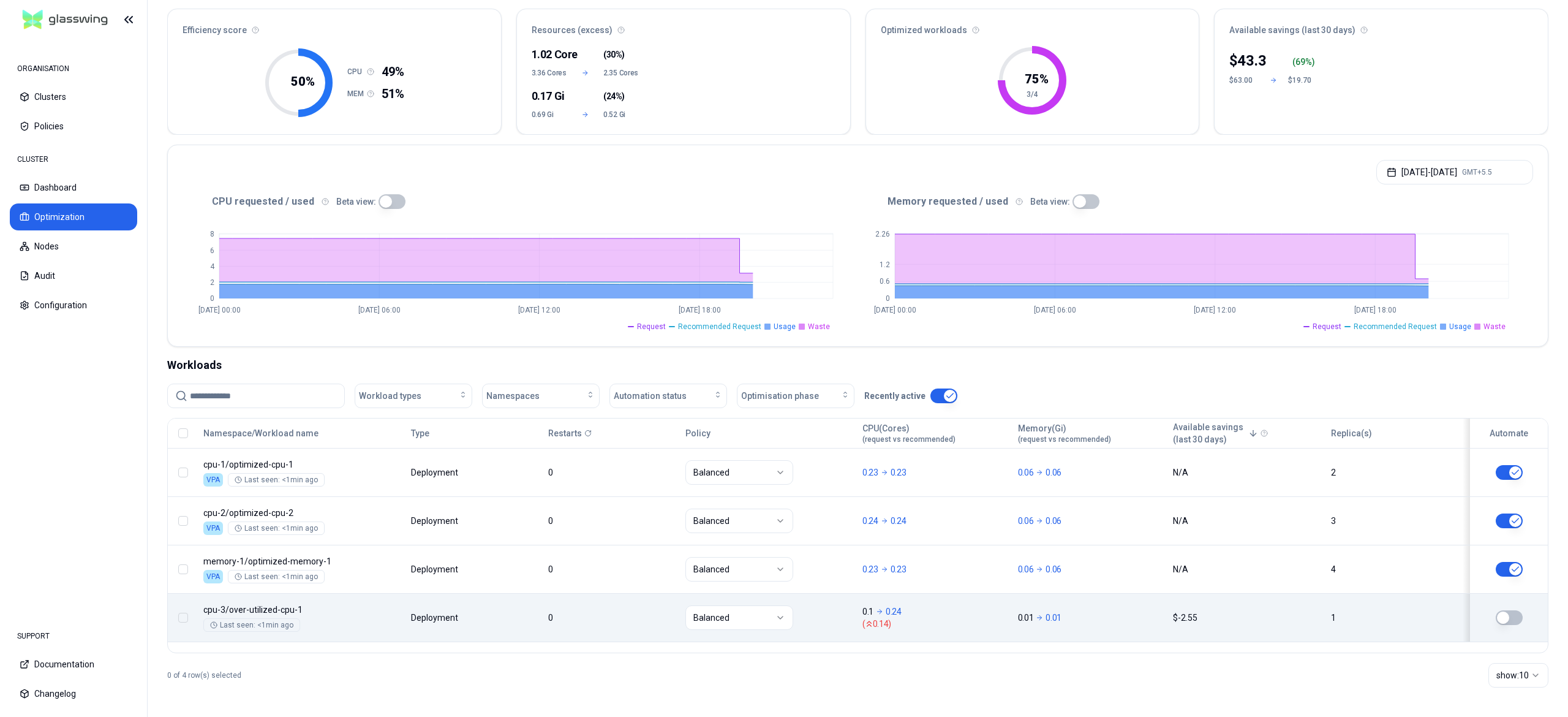
click at [1513, 617] on button "button" at bounding box center [1509, 618] width 27 height 15
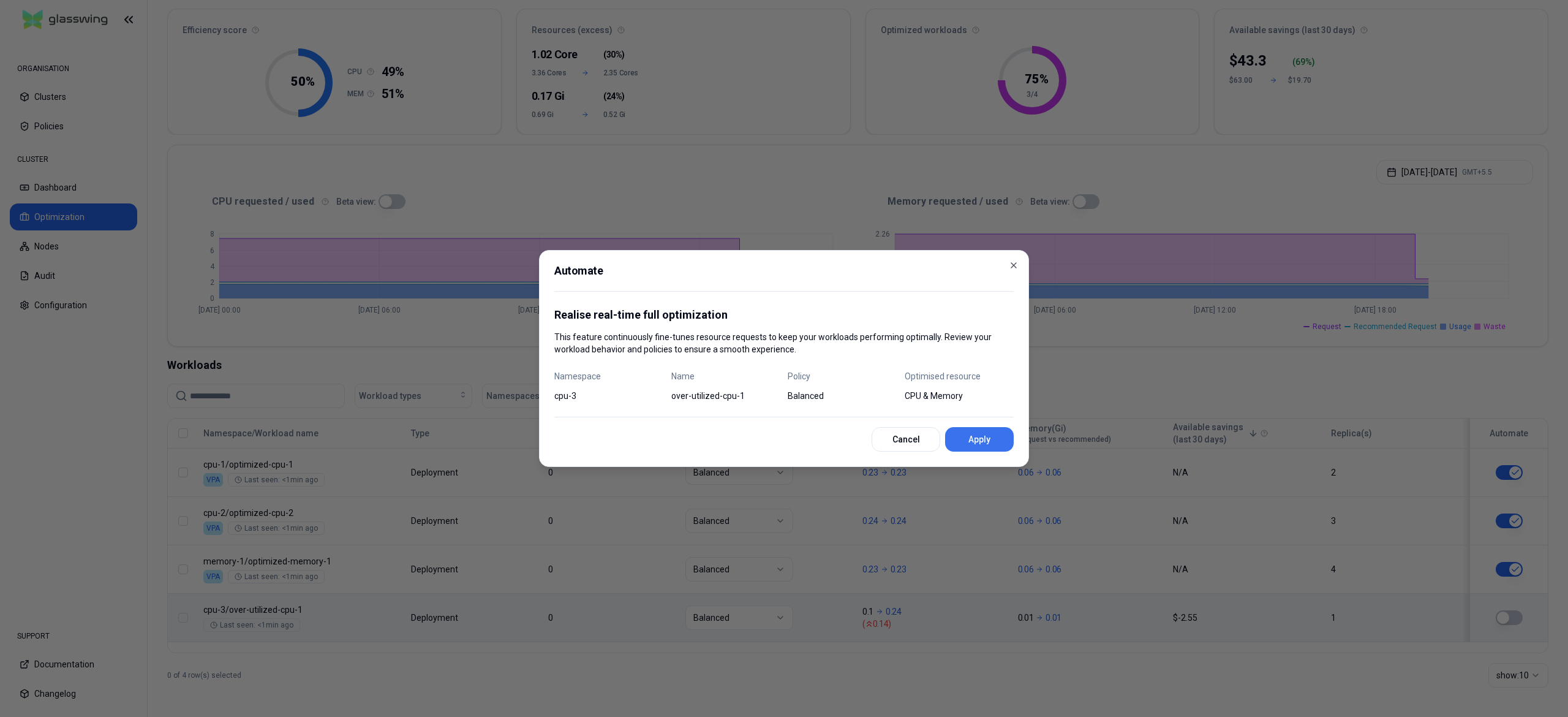
click at [986, 448] on button "Apply" at bounding box center [979, 439] width 69 height 25
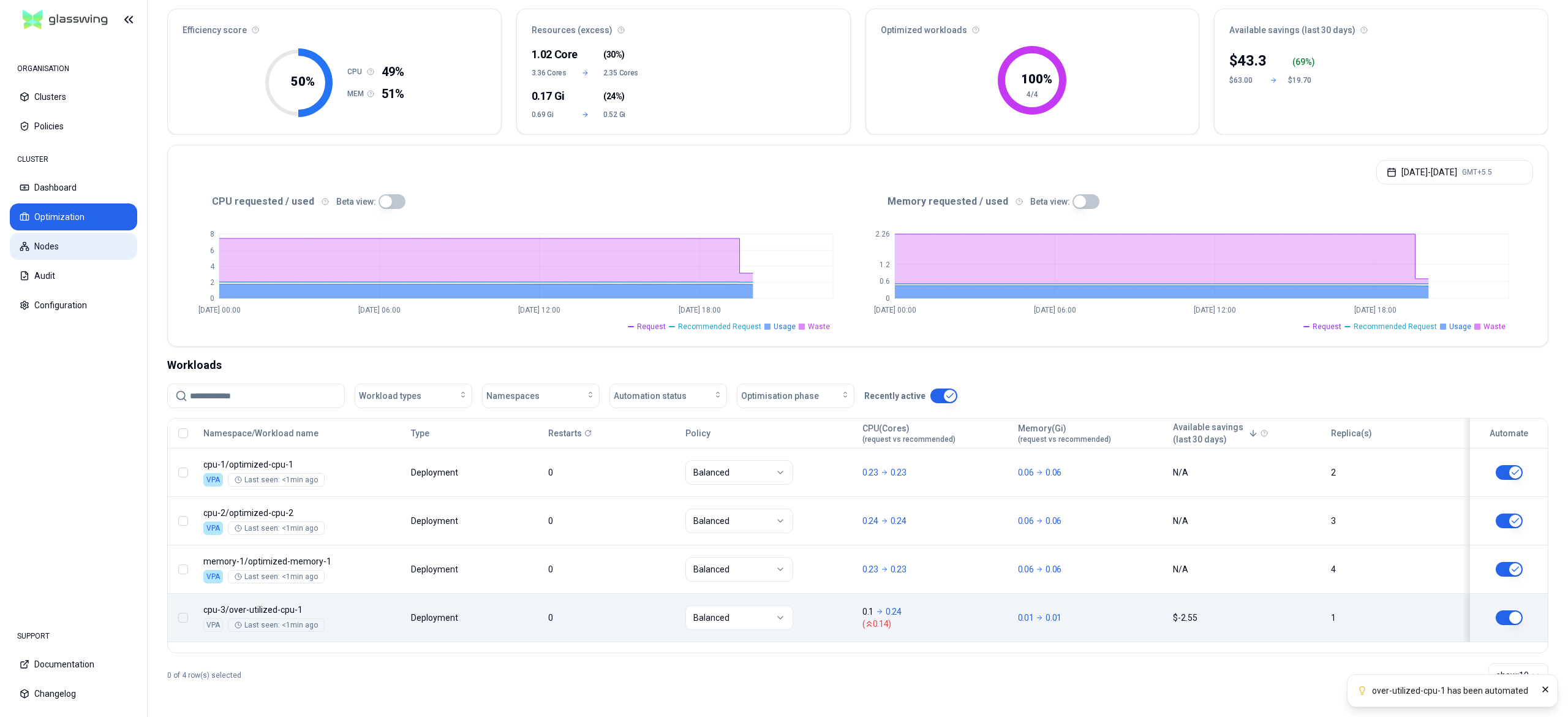
click at [57, 255] on button "Nodes" at bounding box center [73, 246] width 127 height 27
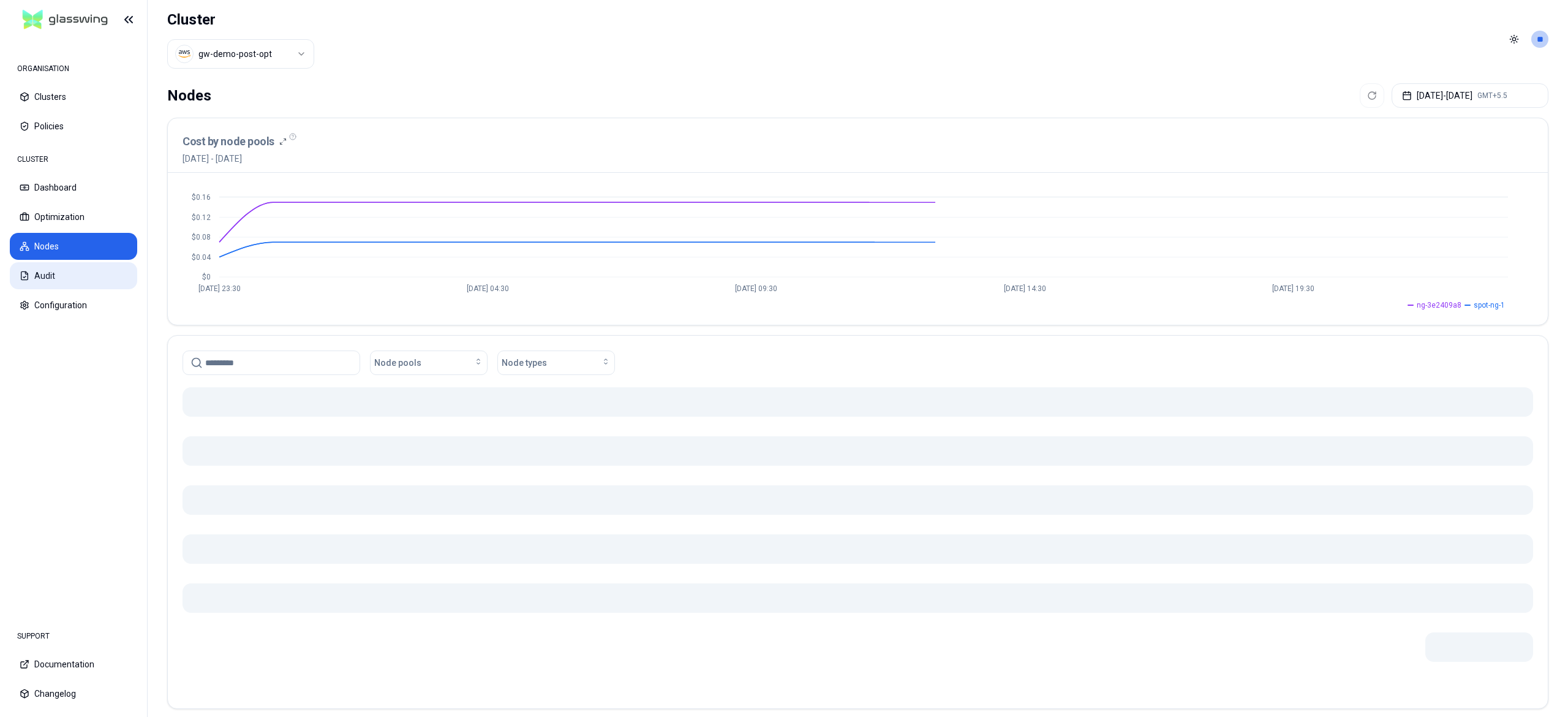
click at [60, 282] on button "Audit" at bounding box center [73, 275] width 127 height 27
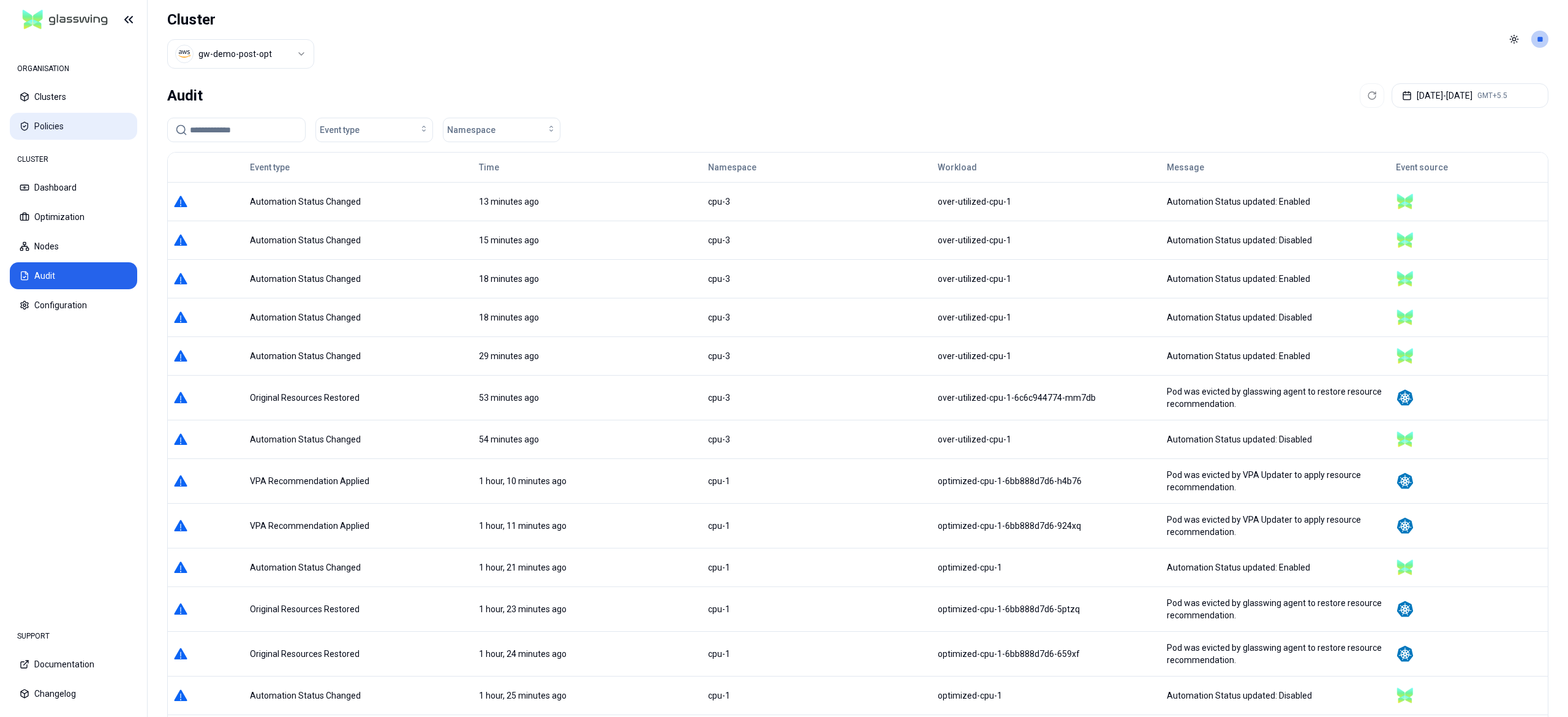
click at [69, 126] on button "Policies" at bounding box center [73, 126] width 127 height 27
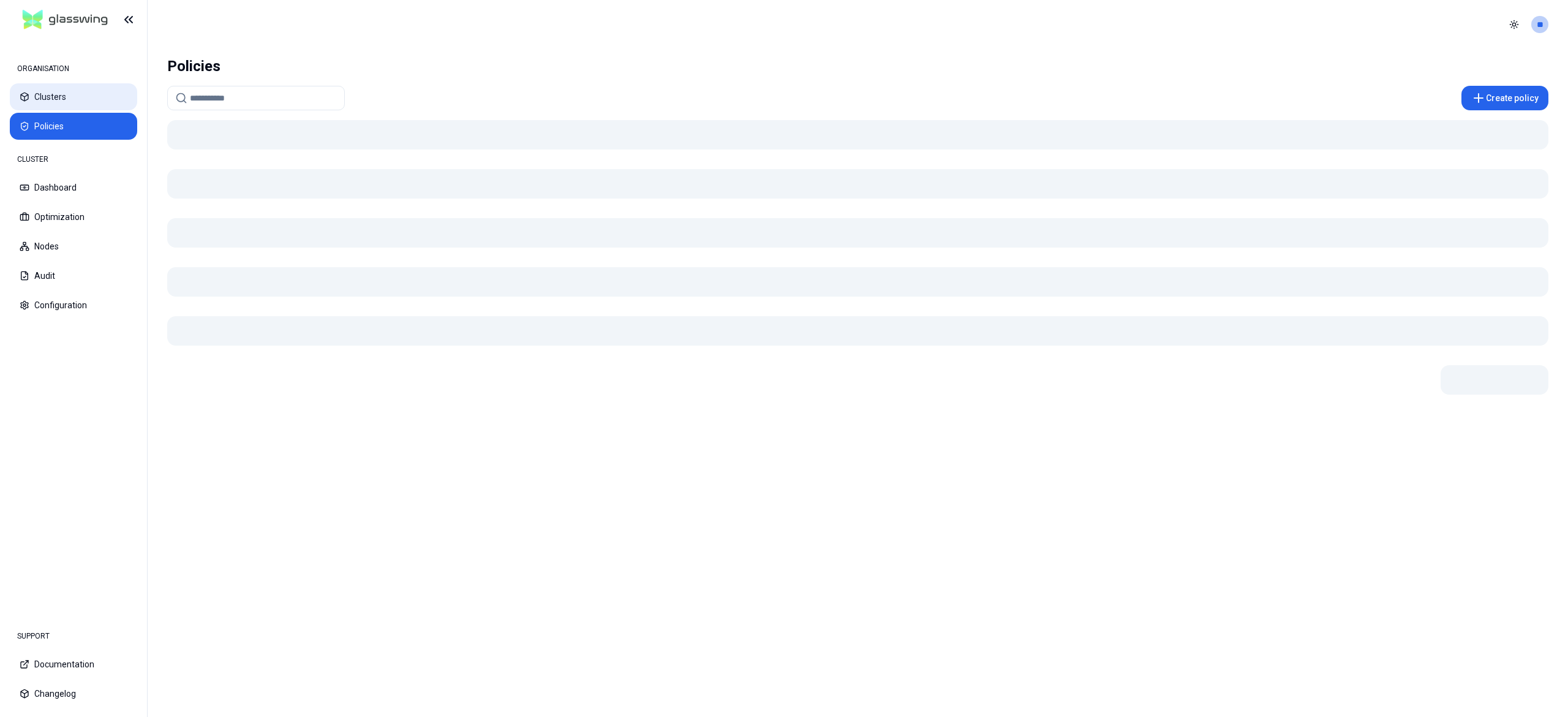
drag, startPoint x: 66, startPoint y: 117, endPoint x: 78, endPoint y: 113, distance: 12.6
click at [69, 100] on button "Clusters" at bounding box center [73, 96] width 127 height 27
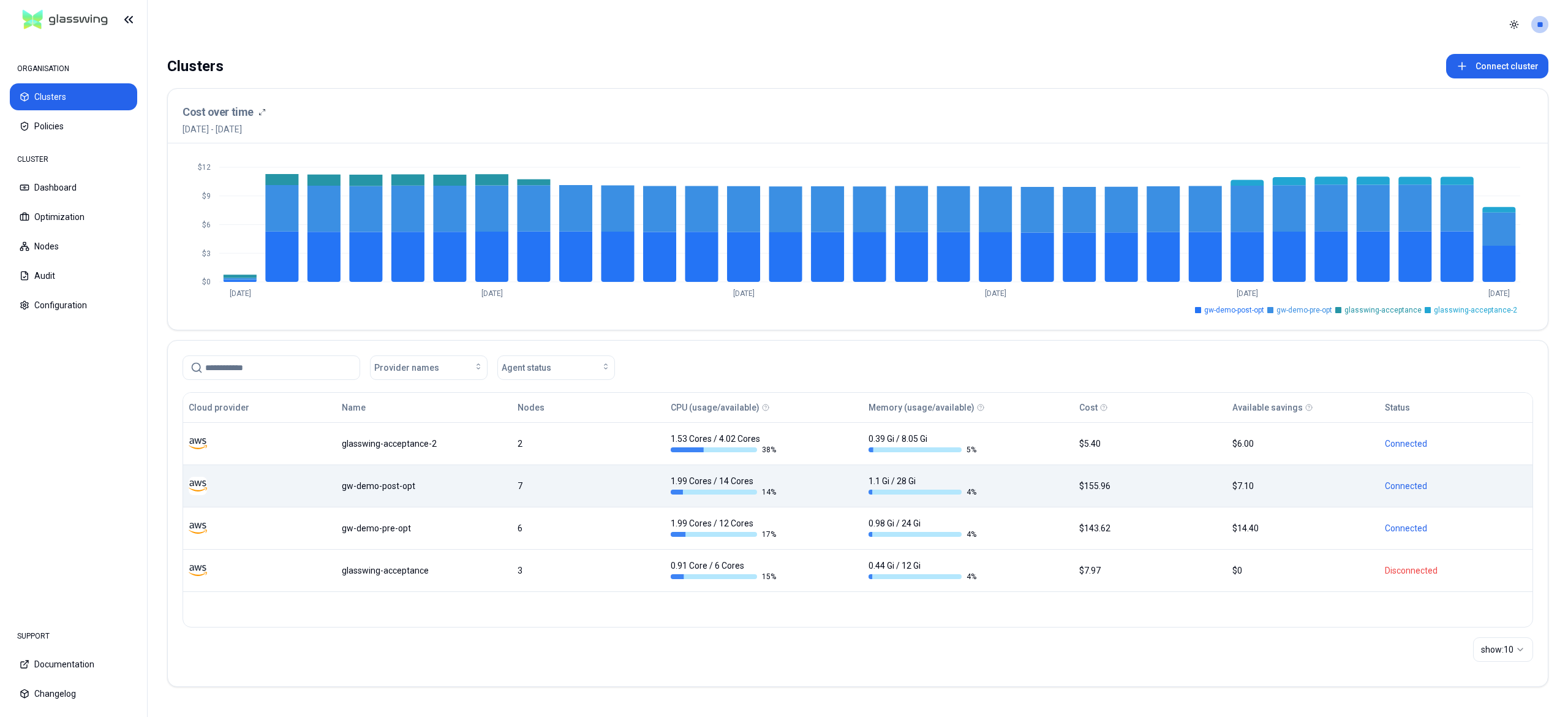
click at [438, 494] on td "gw-demo-post-opt" at bounding box center [424, 485] width 177 height 42
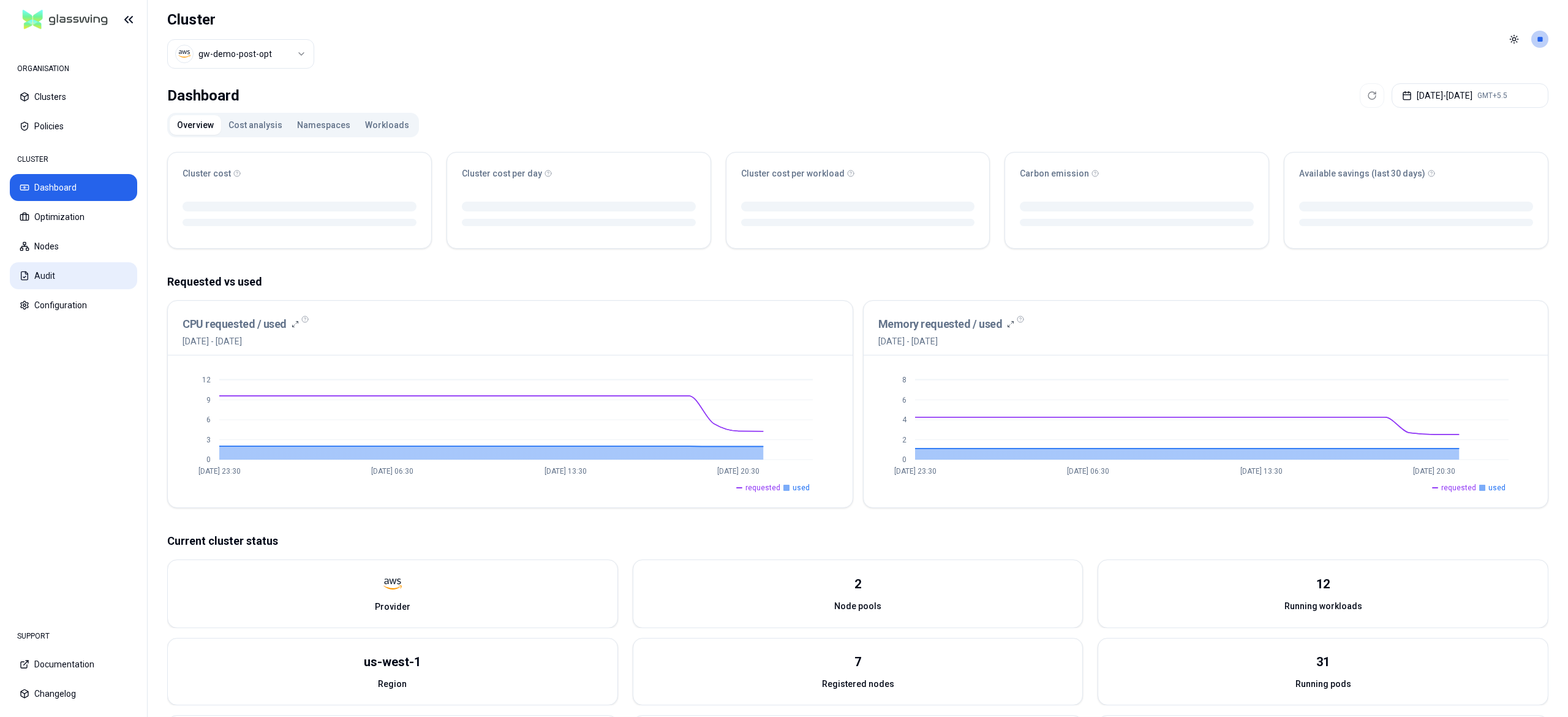
click at [53, 269] on button "Audit" at bounding box center [73, 275] width 127 height 27
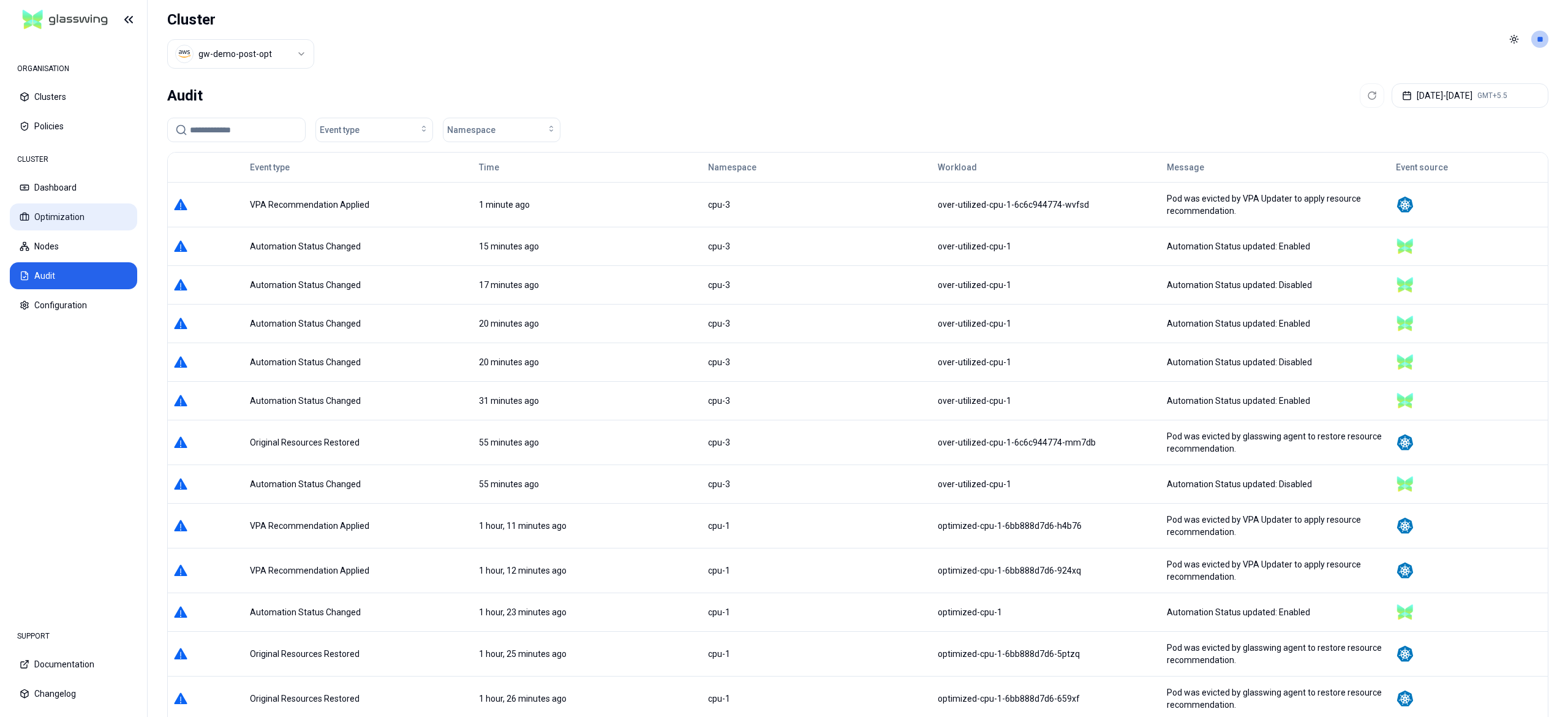
click at [60, 216] on button "Optimization" at bounding box center [73, 217] width 127 height 27
